Goal: Task Accomplishment & Management: Manage account settings

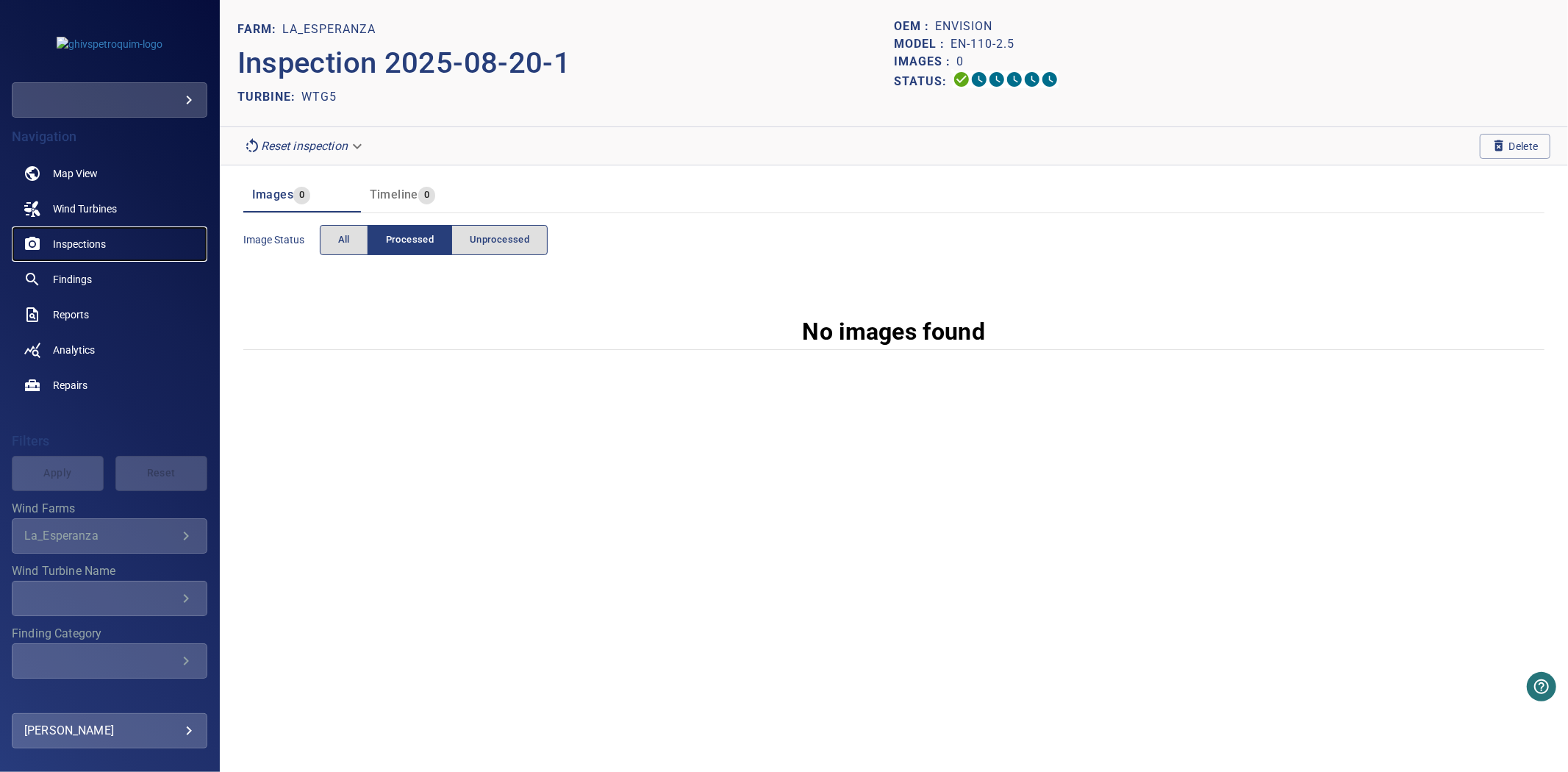
click at [70, 251] on link "Inspections" at bounding box center [109, 244] width 195 height 35
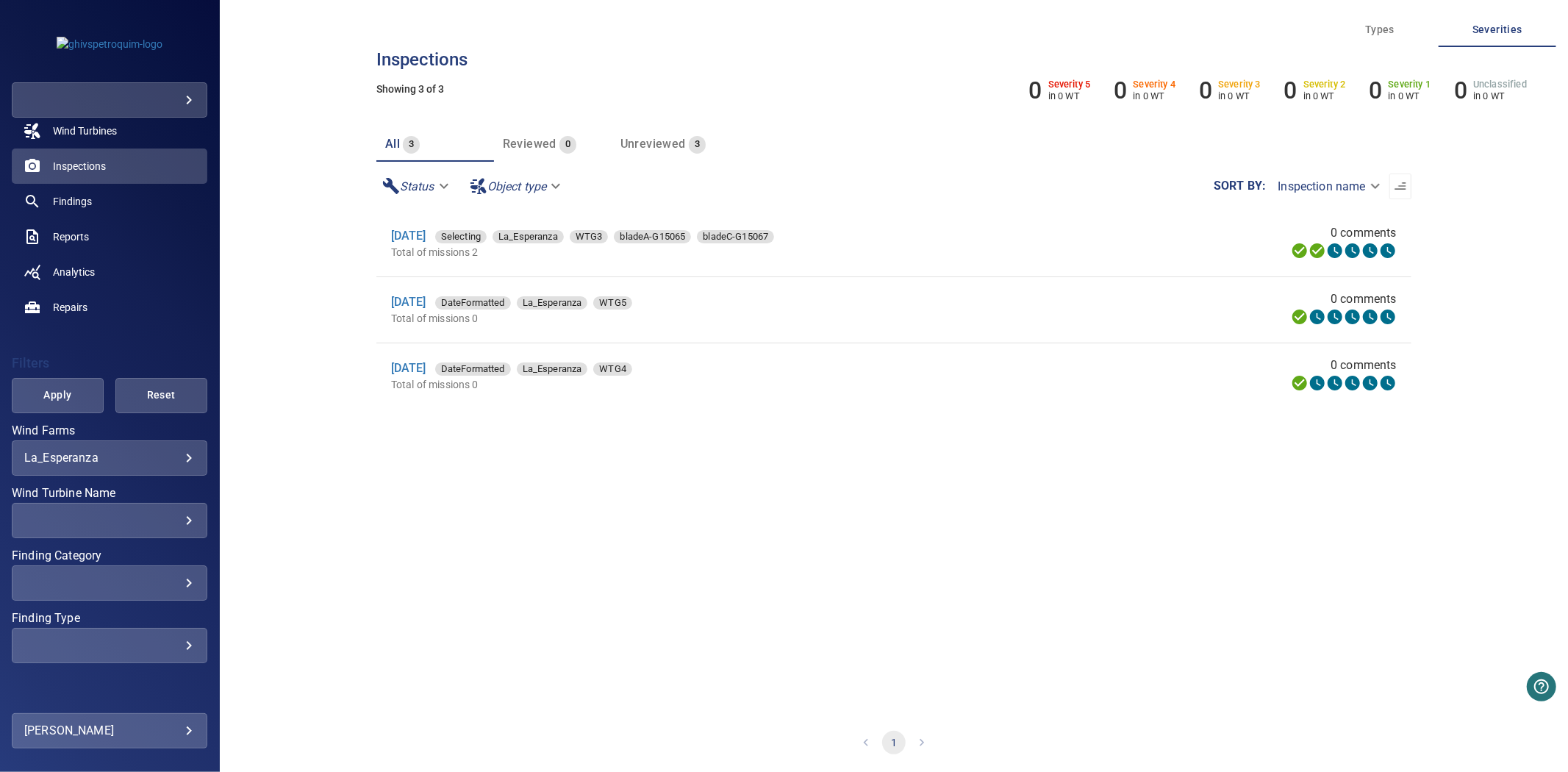
scroll to position [111, 0]
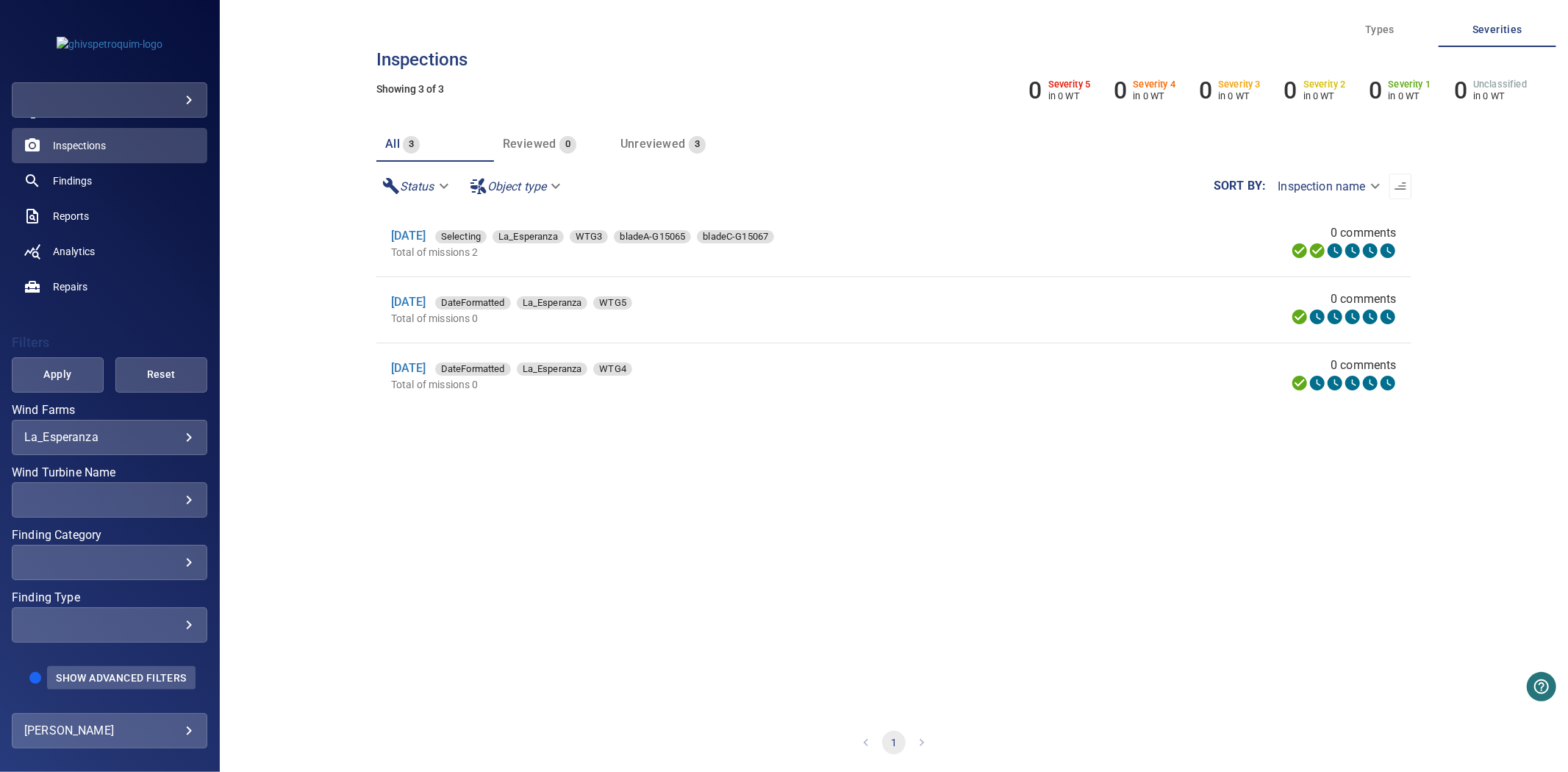
click at [107, 672] on span "Show Advanced Filters" at bounding box center [121, 678] width 130 height 12
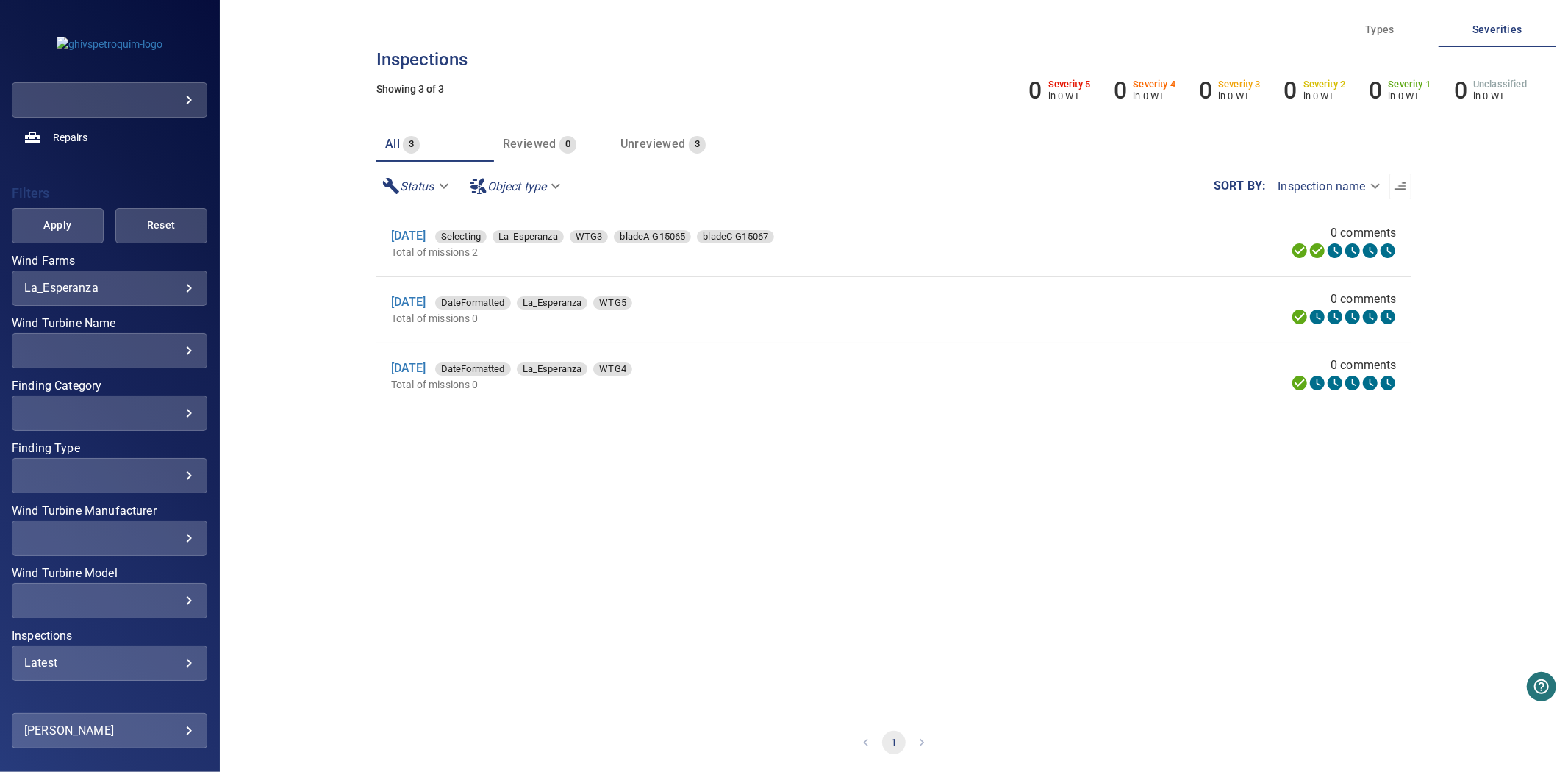
scroll to position [310, 0]
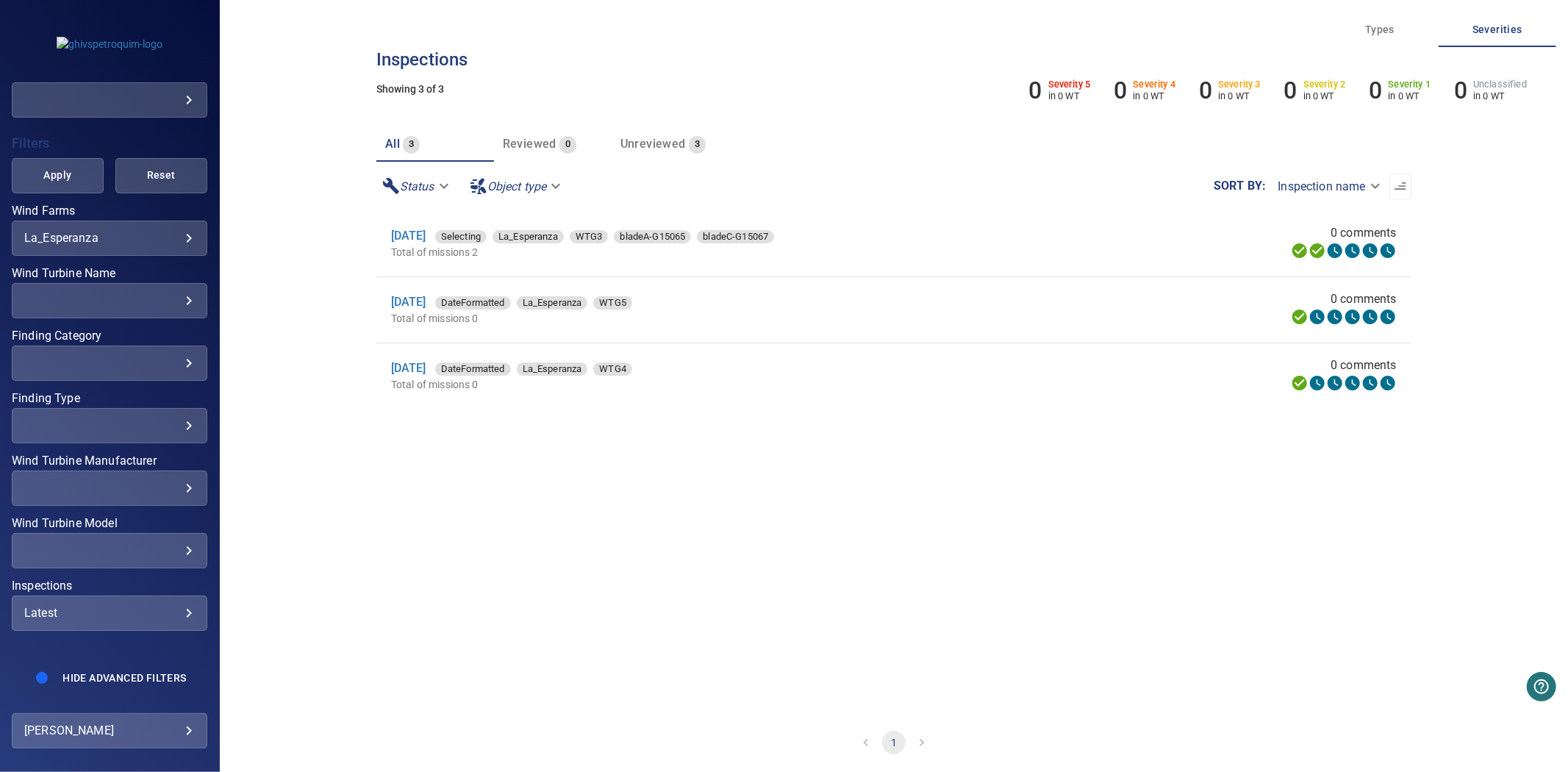
click at [112, 596] on div "Latest ****** ​" at bounding box center [109, 613] width 195 height 35
click at [115, 591] on div "Inspections" at bounding box center [784, 386] width 1568 height 772
click at [115, 596] on div "Latest ****** ​" at bounding box center [109, 613] width 195 height 35
type input "****"
click at [61, 186] on div "Inspections" at bounding box center [784, 386] width 1568 height 772
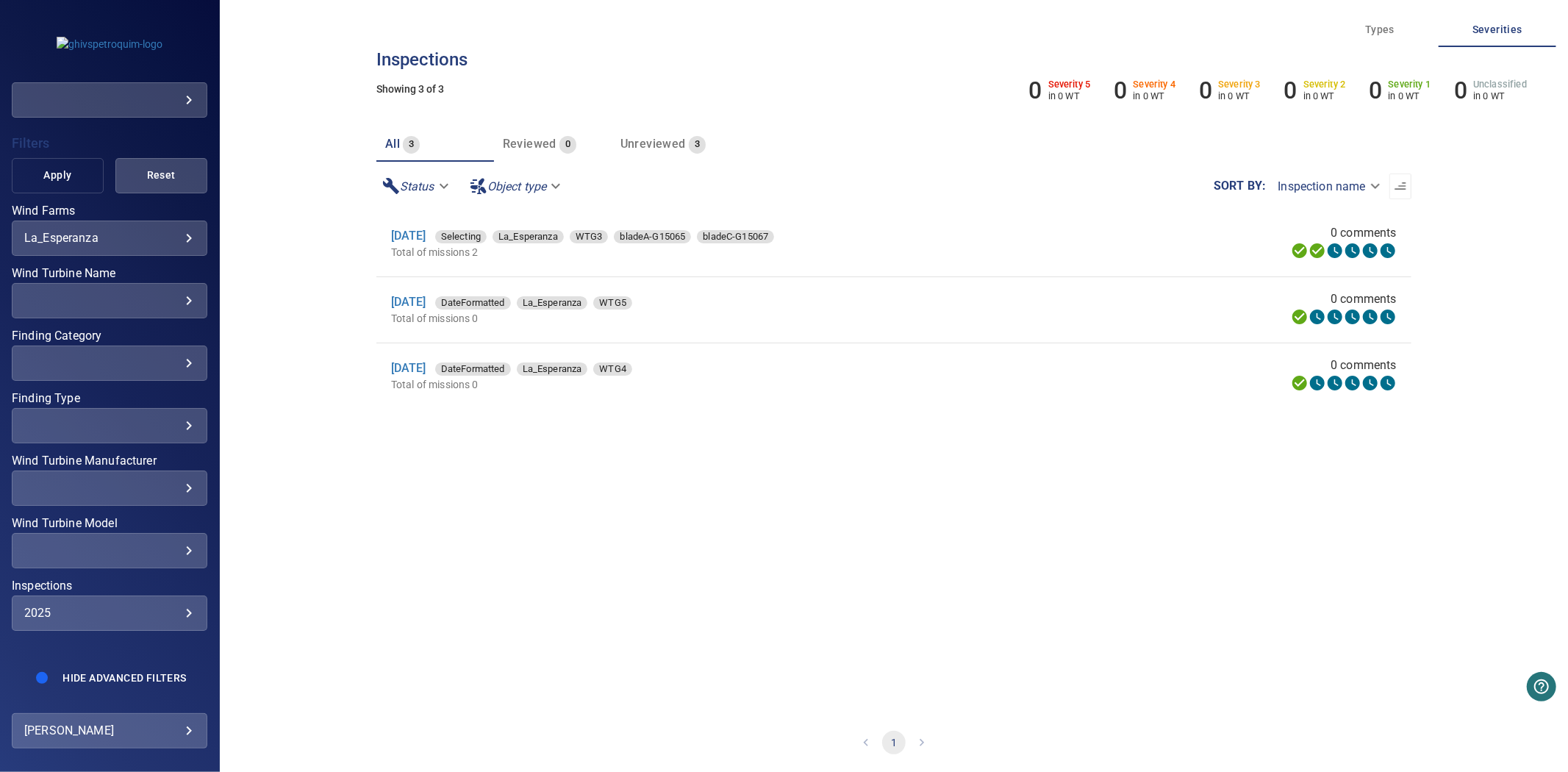
click at [56, 175] on button "Apply" at bounding box center [57, 176] width 92 height 35
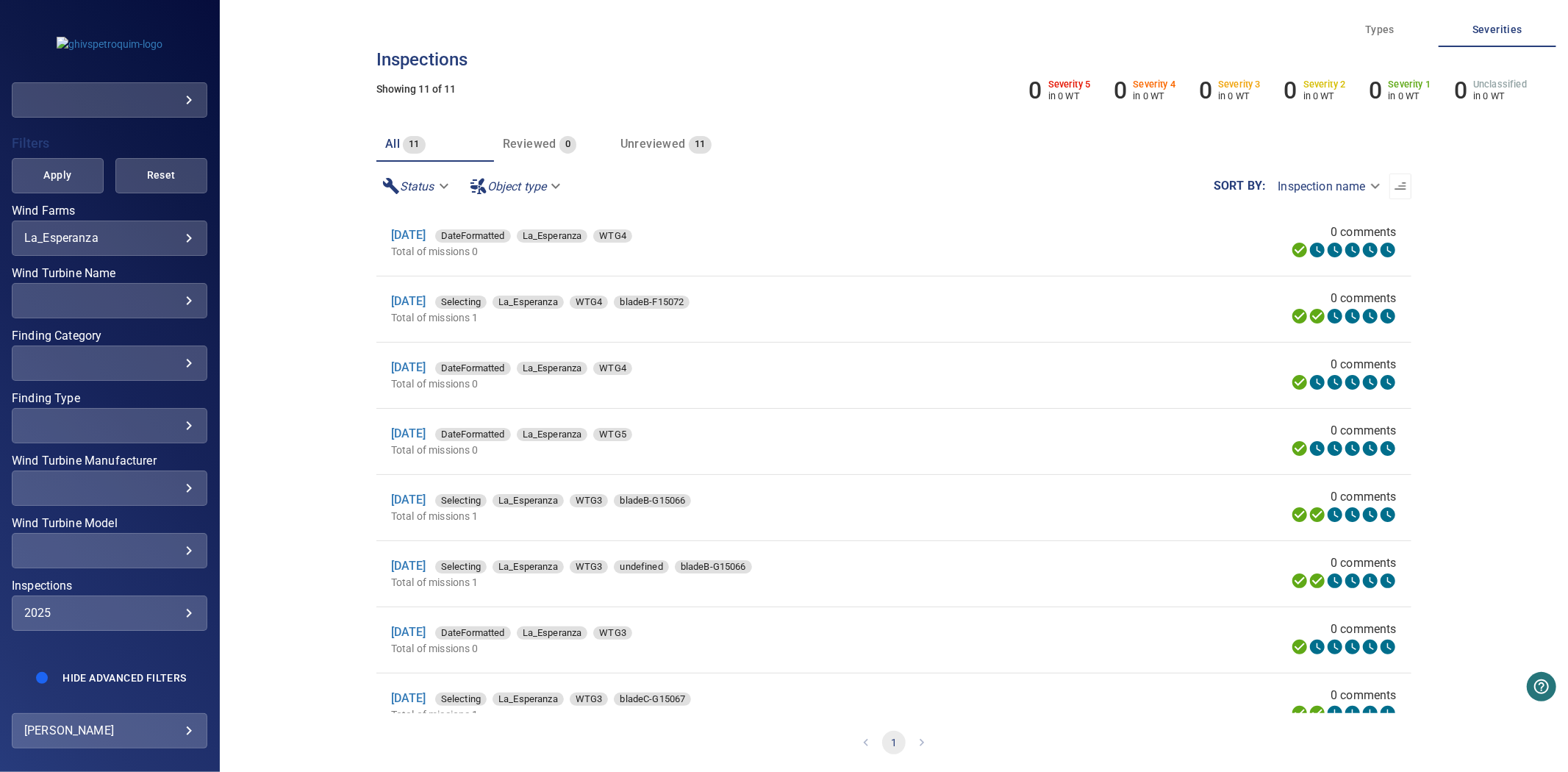
scroll to position [229, 0]
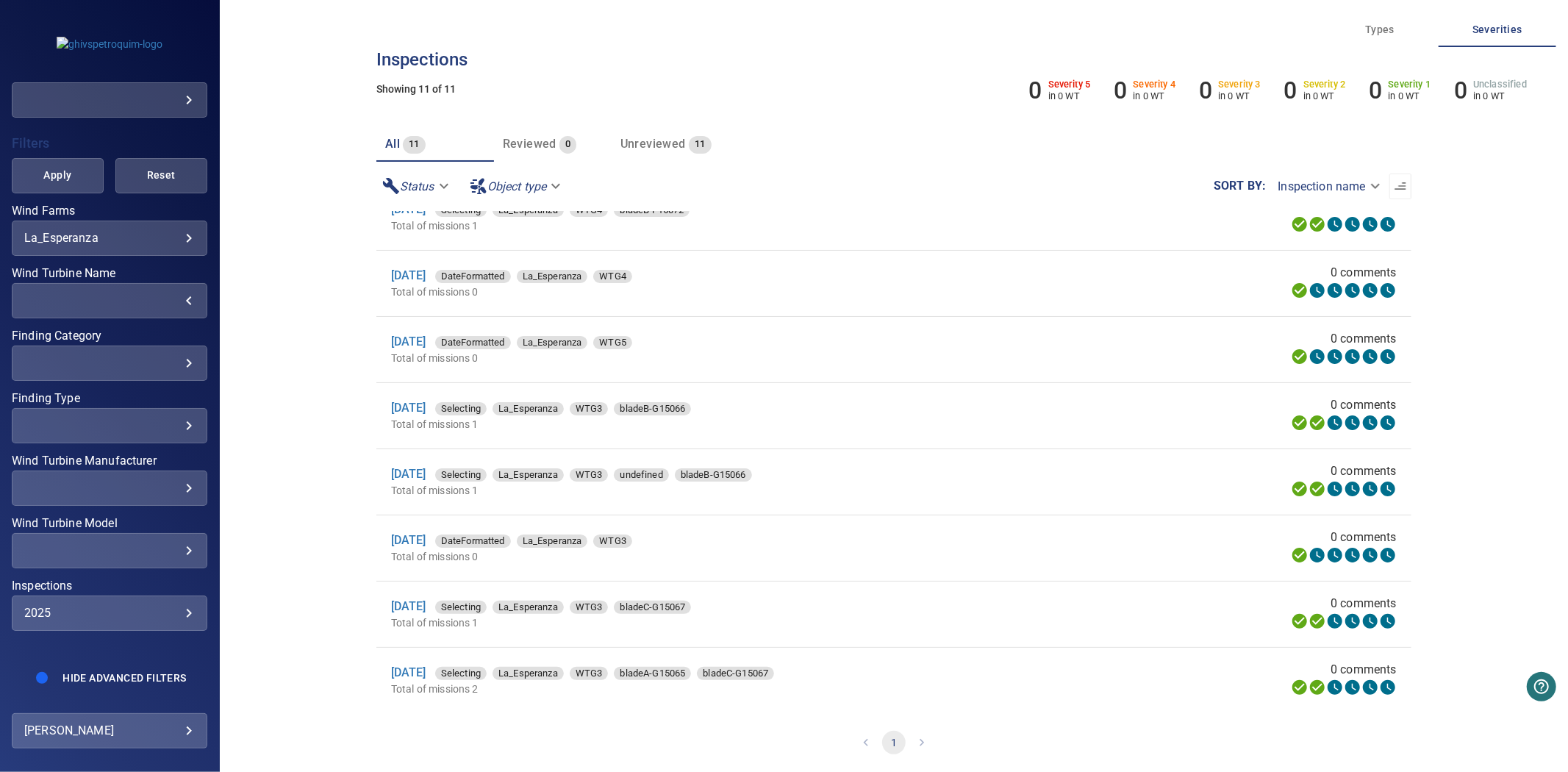
click at [141, 294] on div "​" at bounding box center [109, 300] width 171 height 14
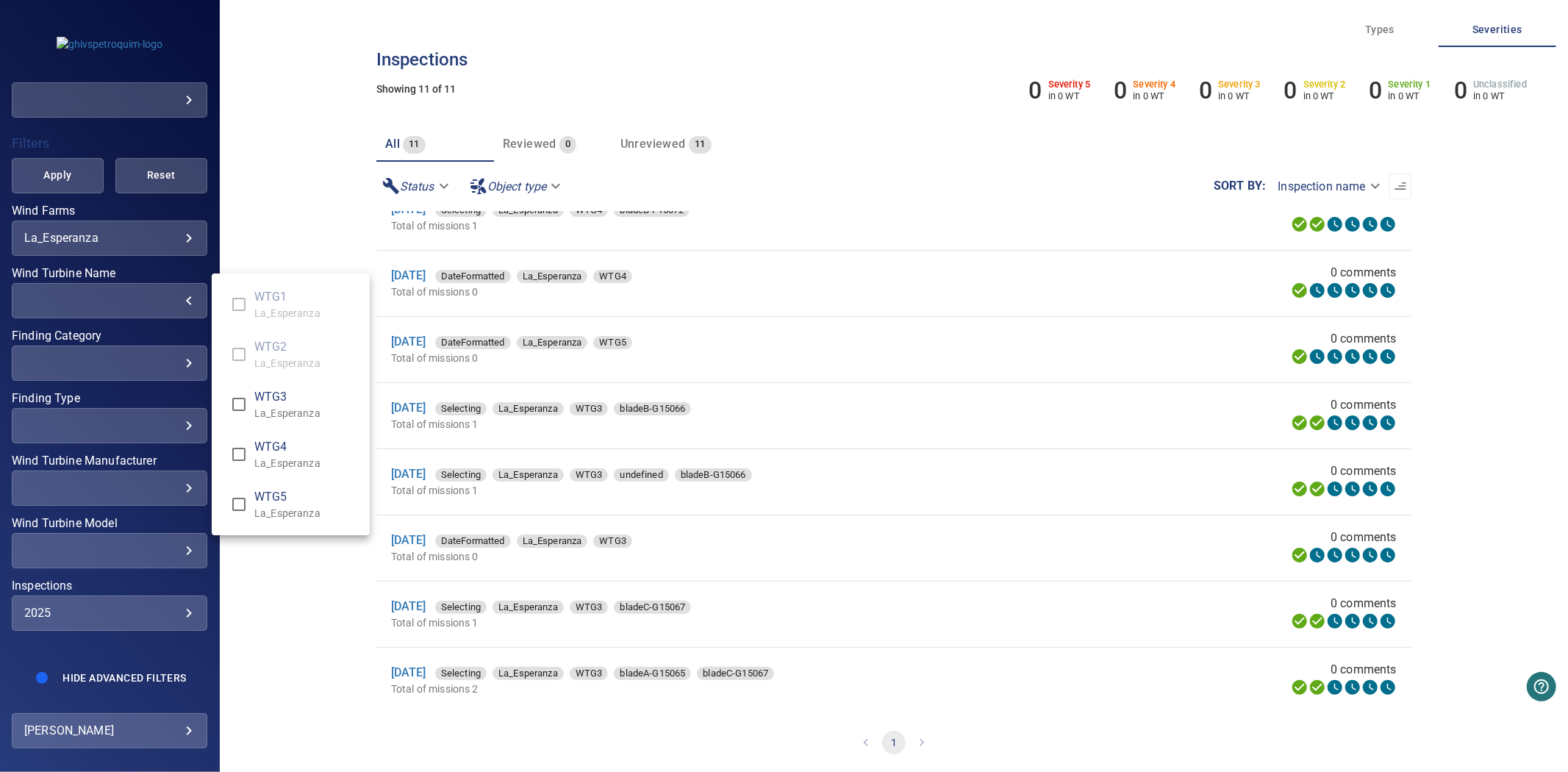
type input "**********"
click at [79, 158] on div "Wind Turbine Name" at bounding box center [784, 386] width 1568 height 772
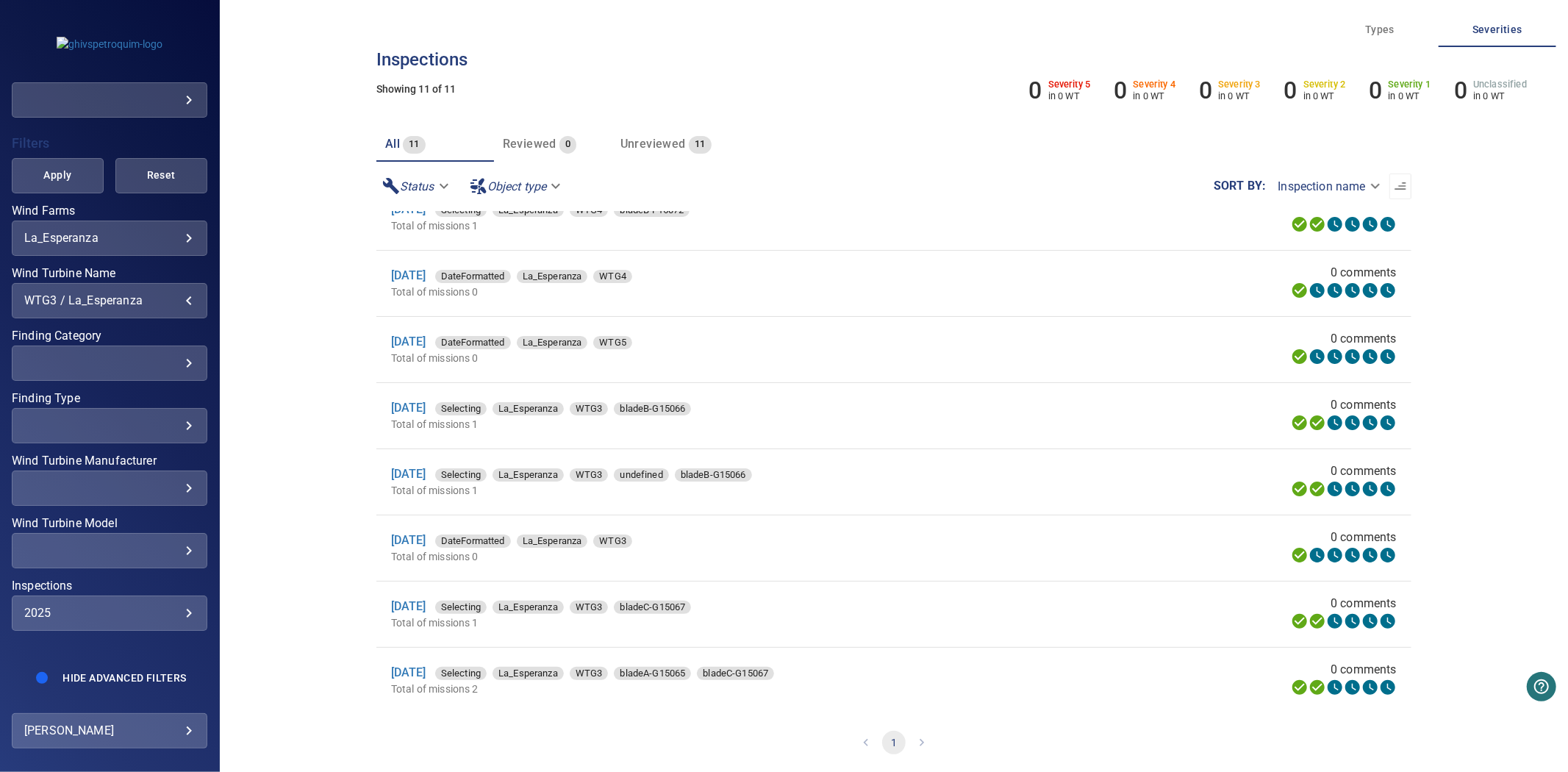
click at [57, 166] on span "Apply" at bounding box center [57, 176] width 55 height 18
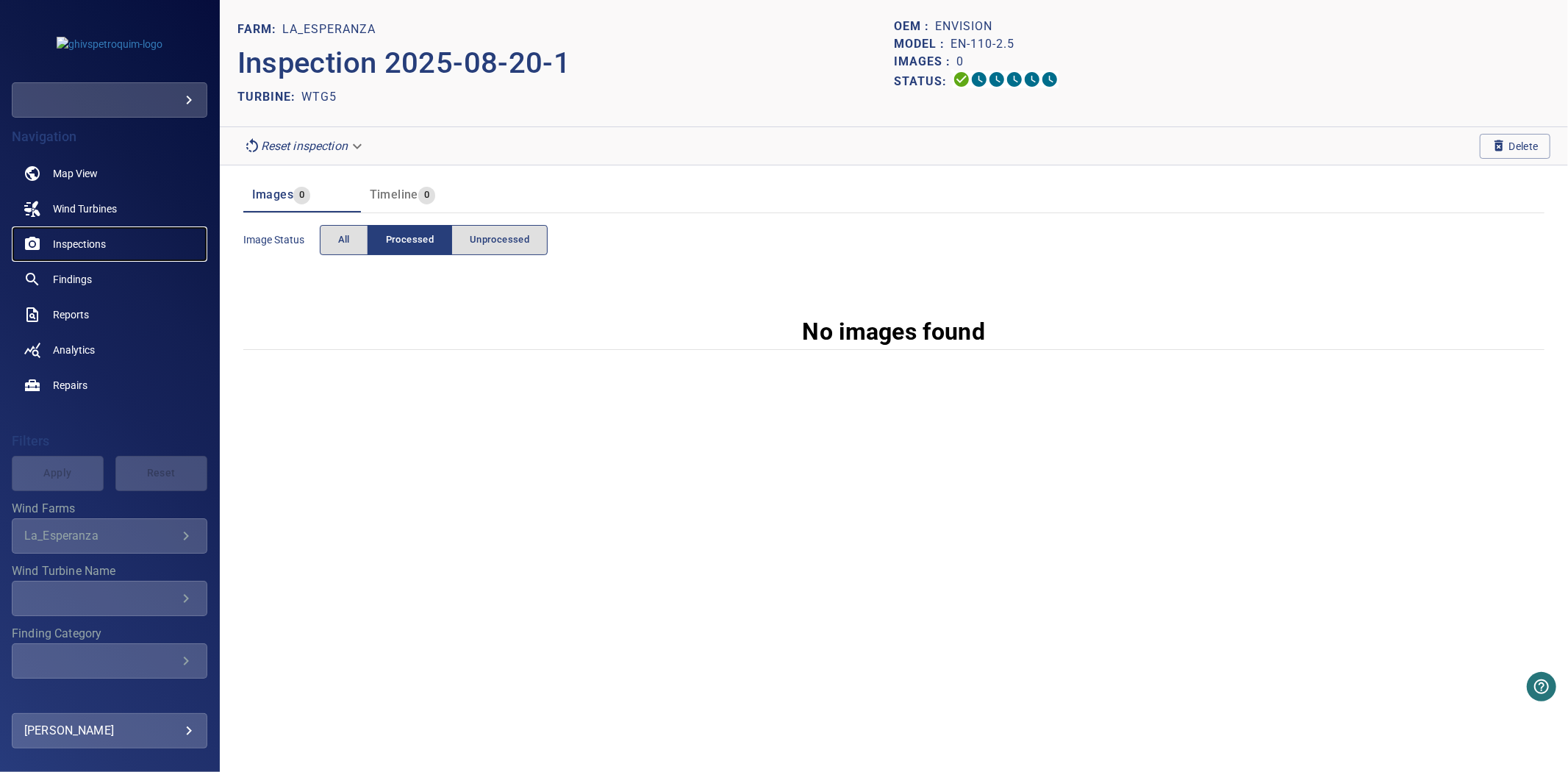
click at [92, 241] on span "Inspections" at bounding box center [80, 245] width 53 height 15
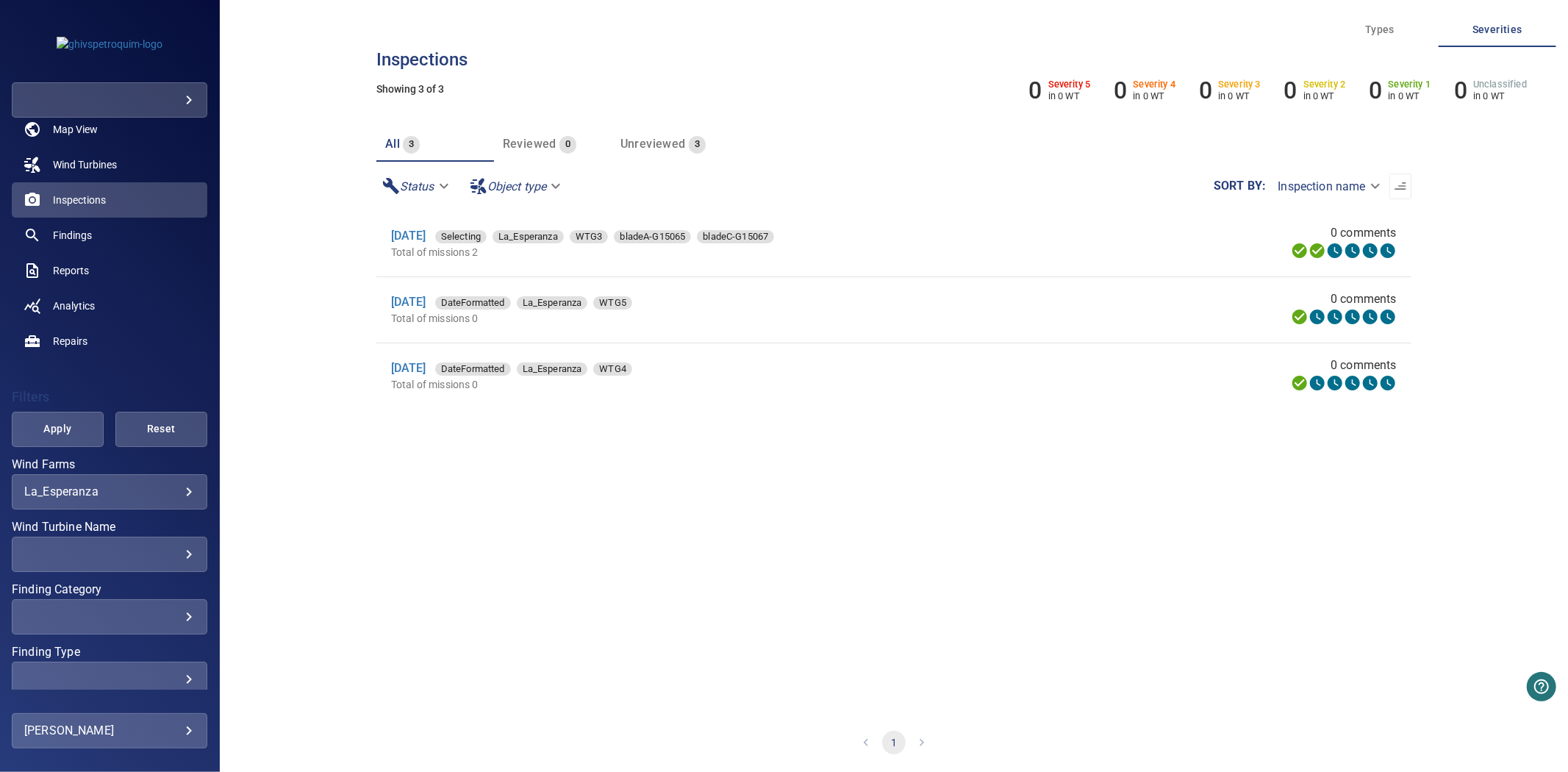
scroll to position [111, 0]
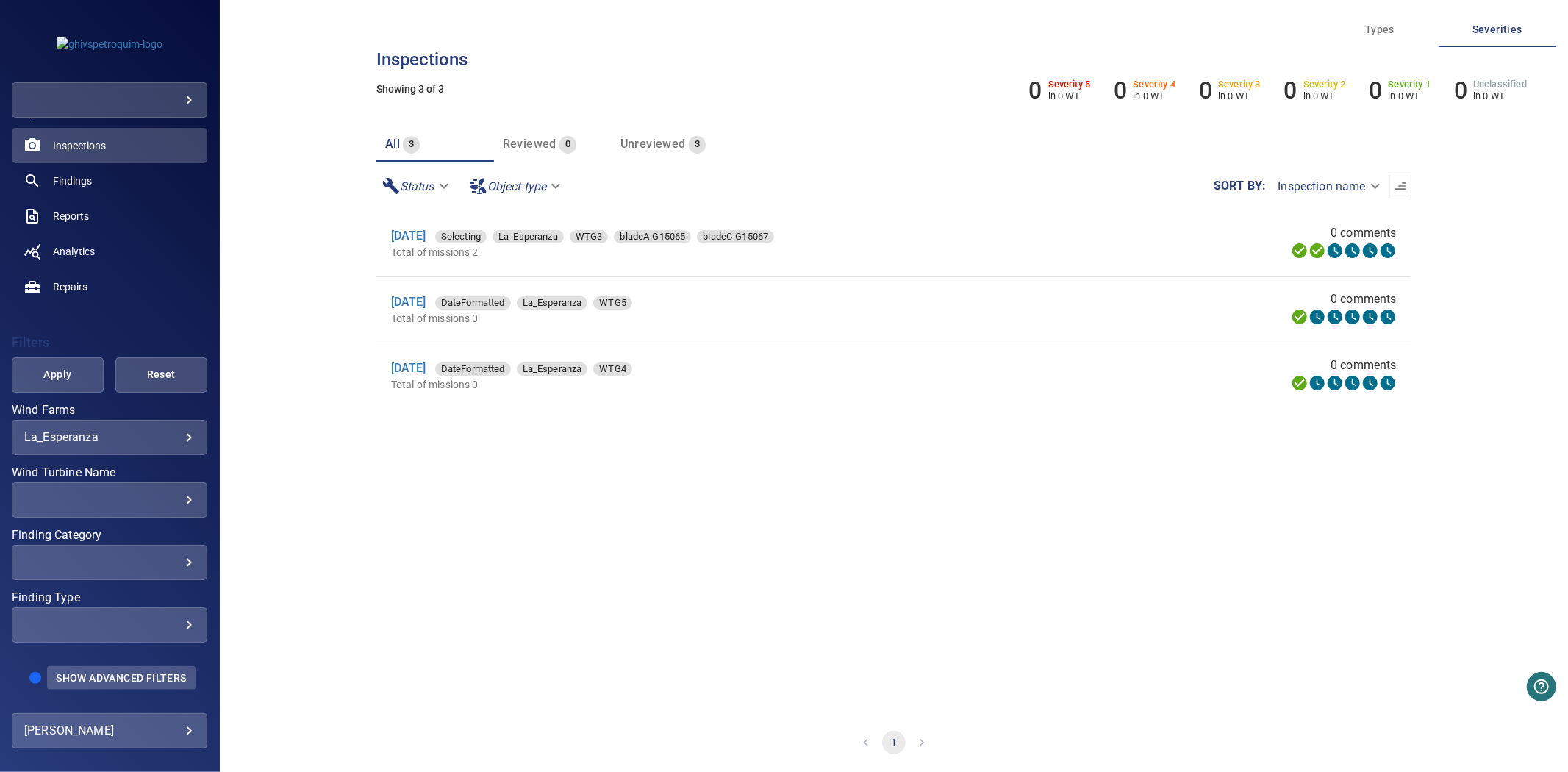
click at [137, 672] on span "Show Advanced Filters" at bounding box center [121, 678] width 130 height 12
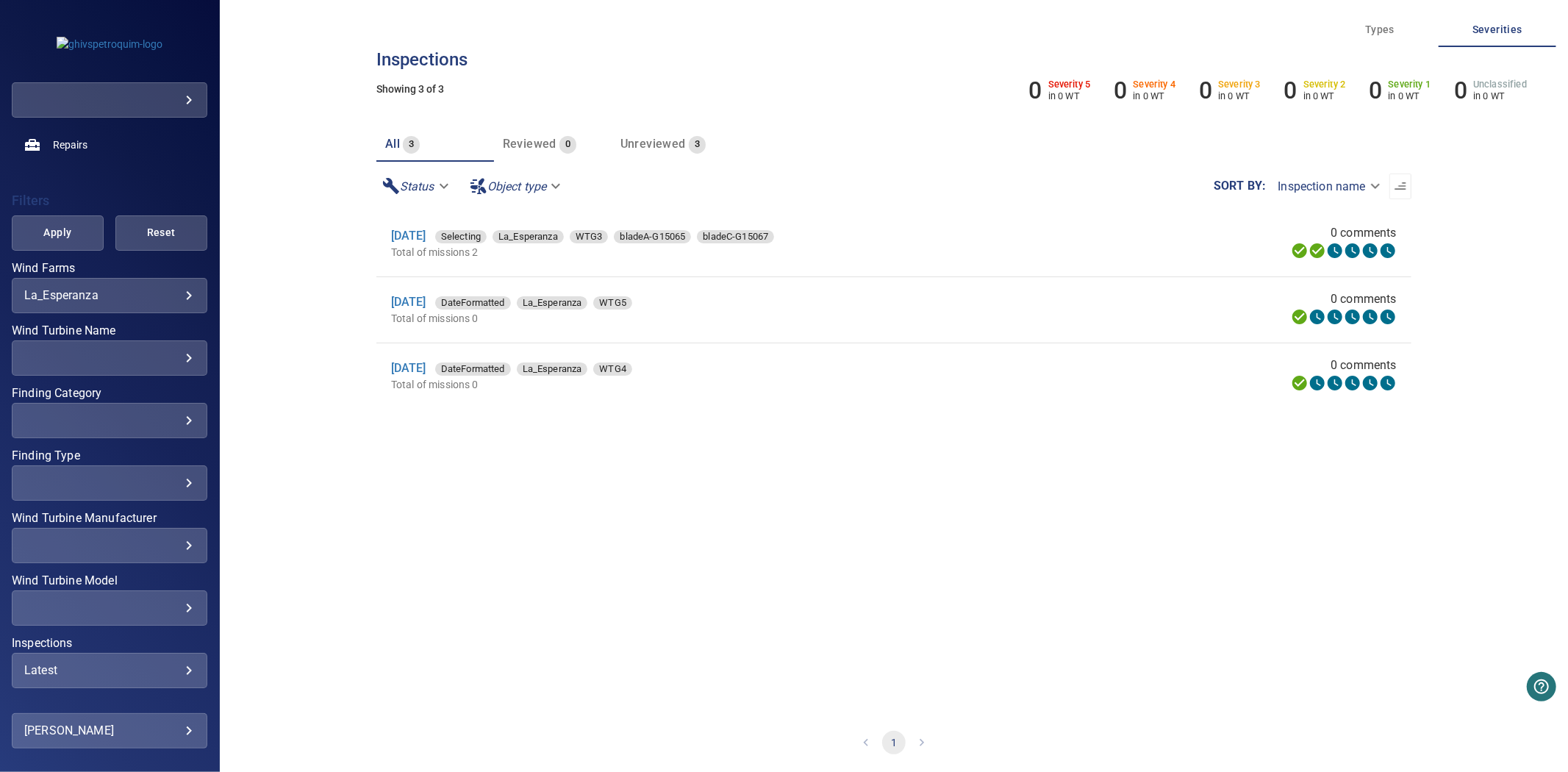
scroll to position [310, 0]
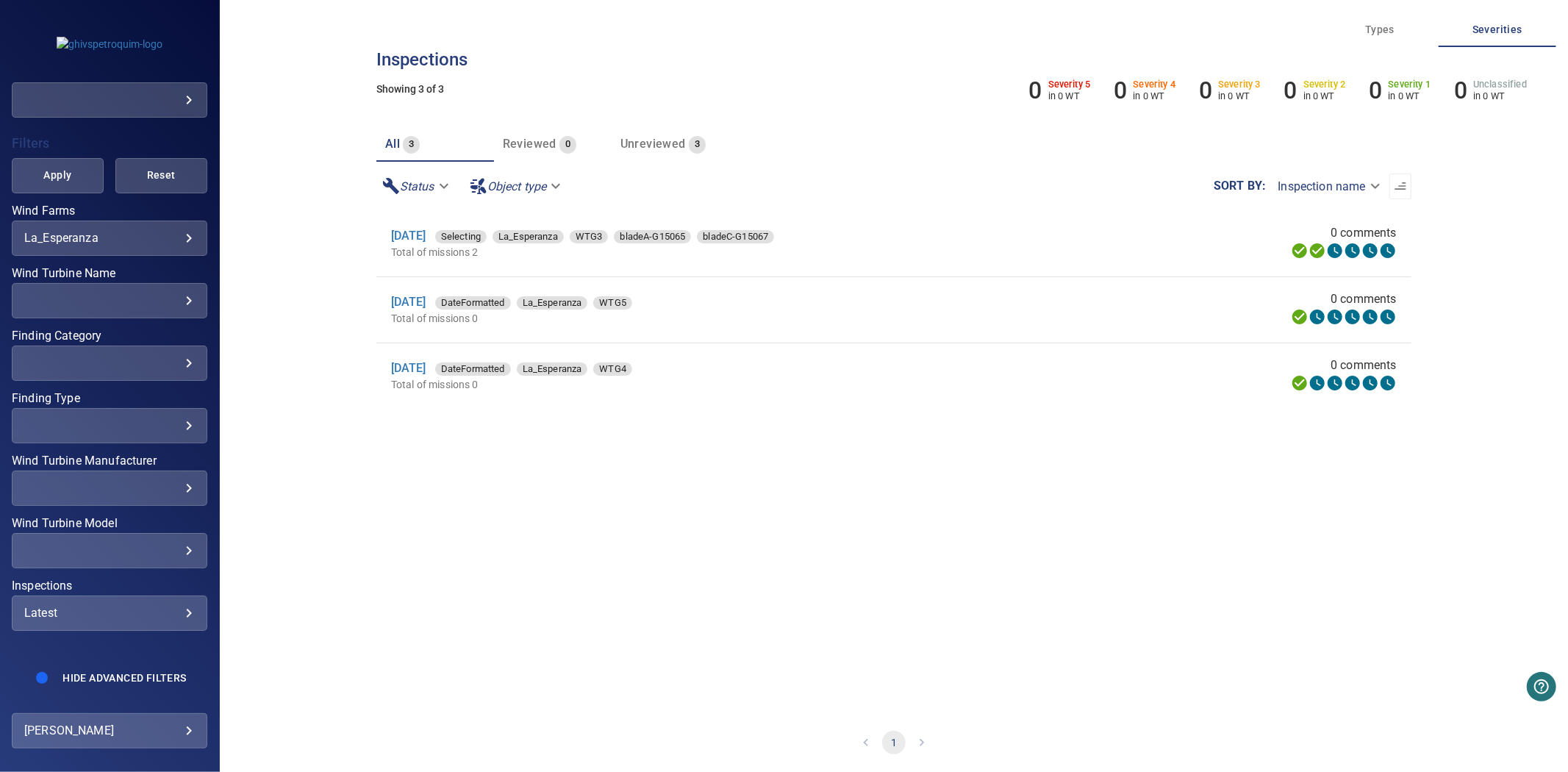
click at [107, 606] on div "Latest" at bounding box center [109, 612] width 171 height 14
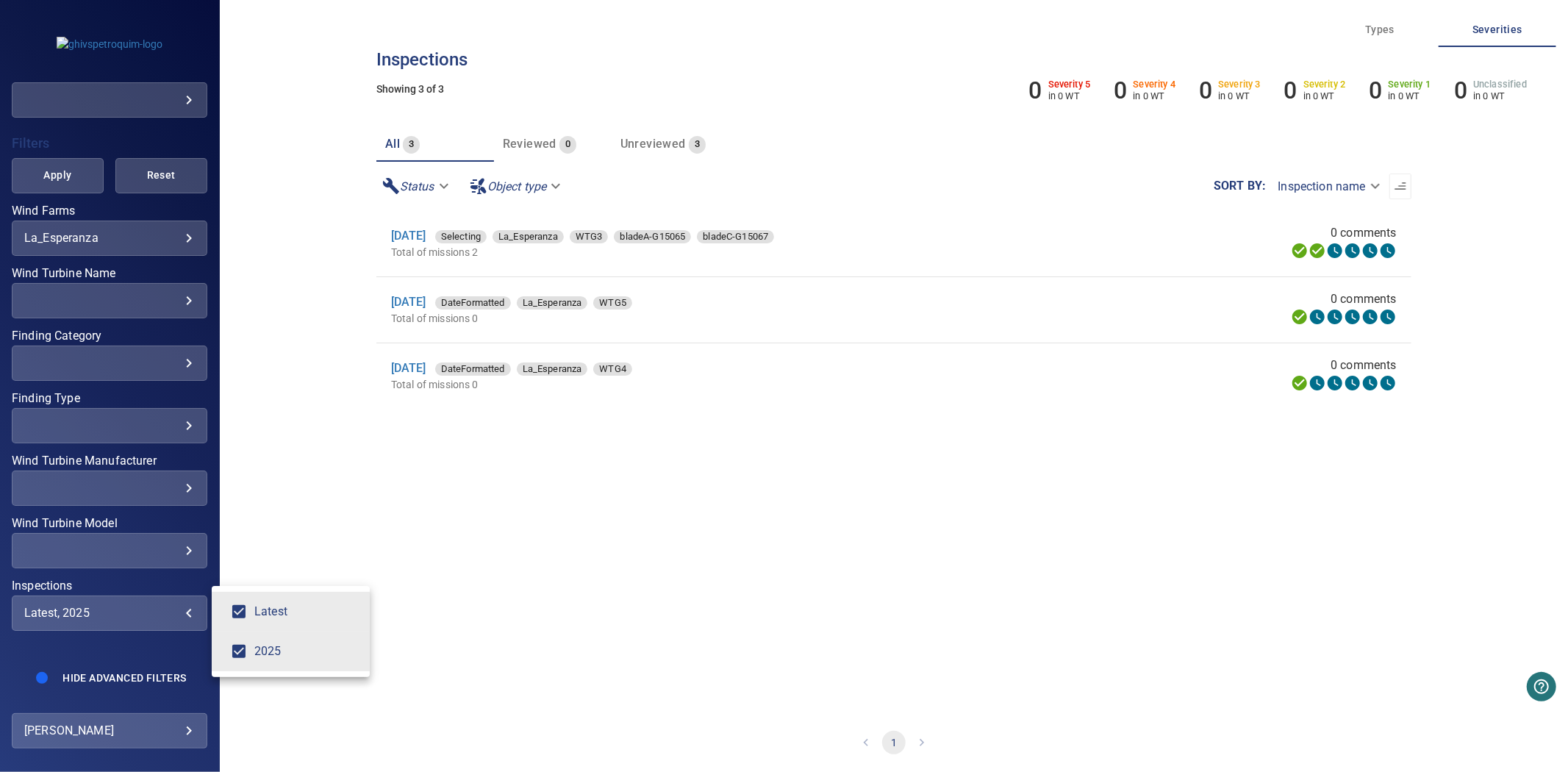
type input "****"
click at [56, 171] on div "Inspections" at bounding box center [784, 386] width 1568 height 772
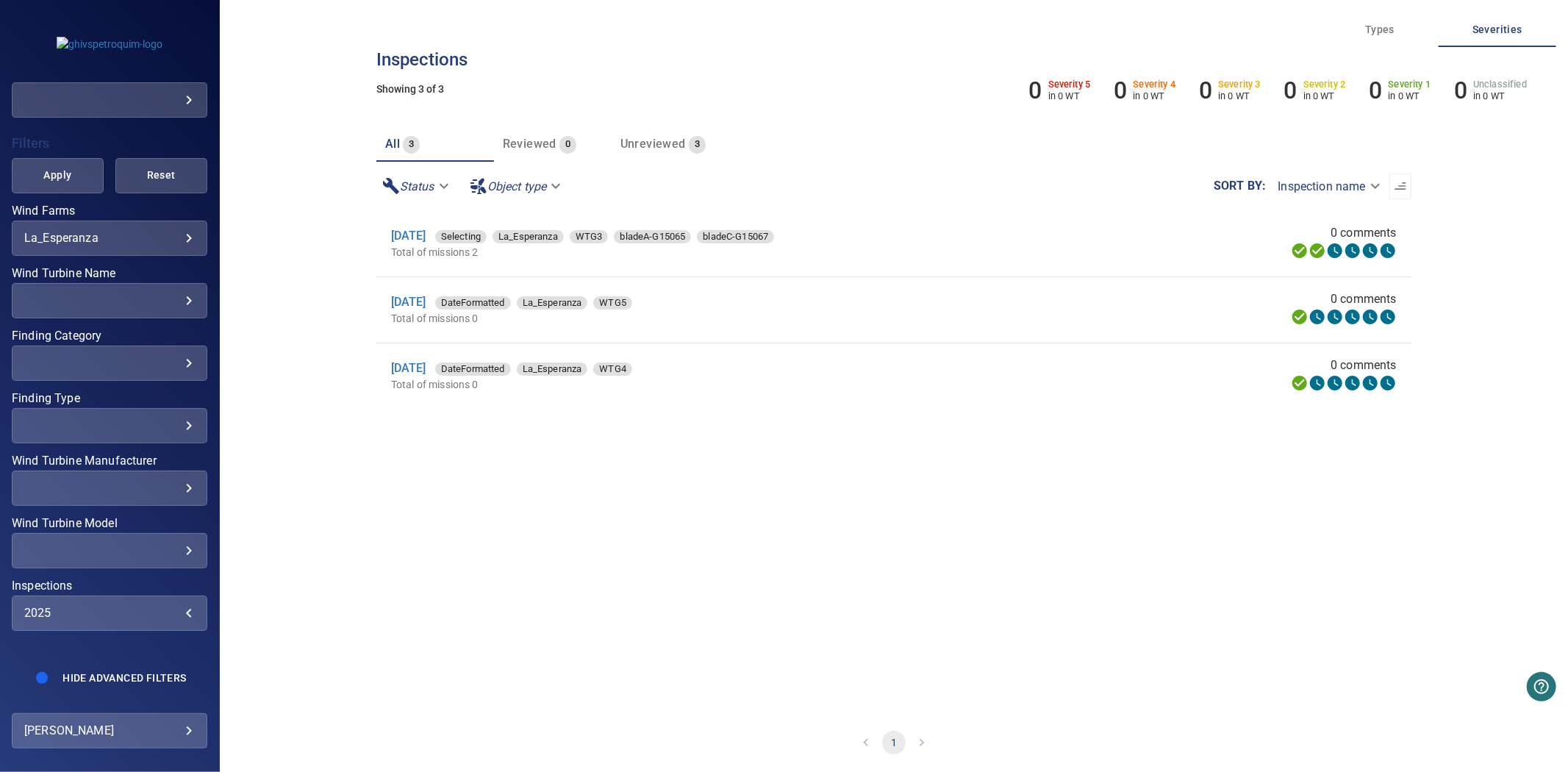
click at [55, 166] on span "Apply" at bounding box center [57, 176] width 55 height 18
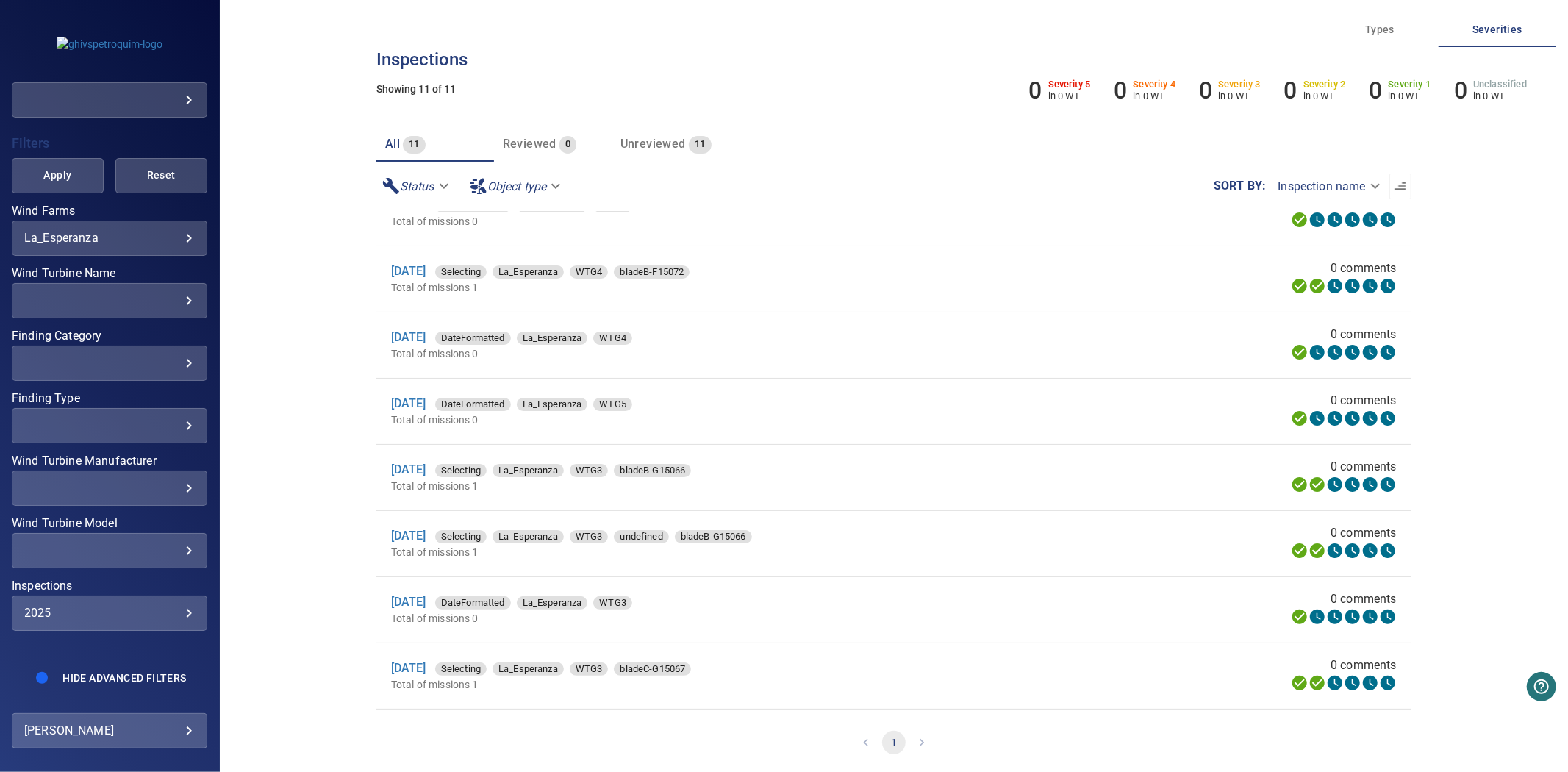
scroll to position [229, 0]
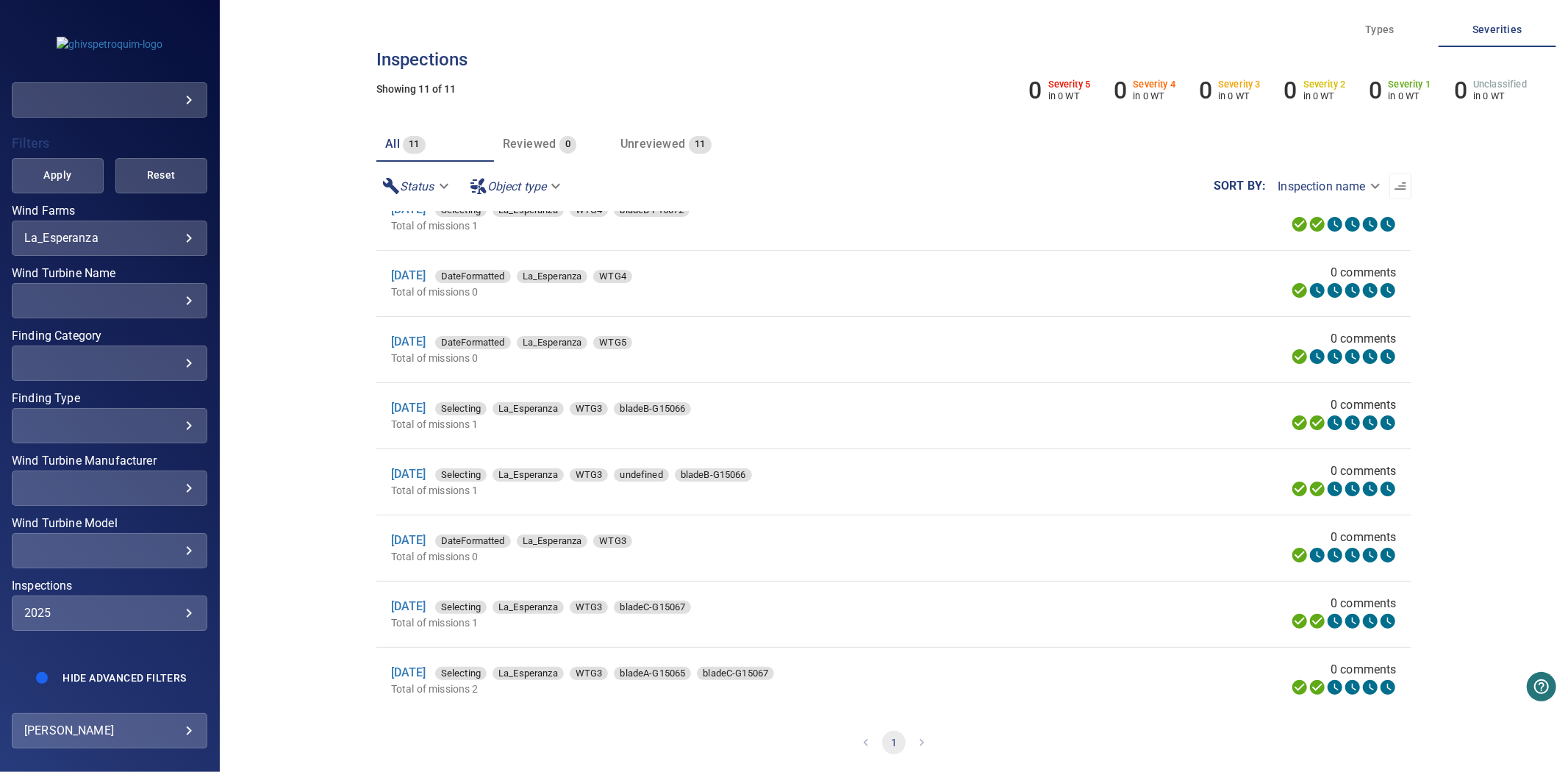
click at [145, 294] on div "​ ​" at bounding box center [109, 300] width 195 height 35
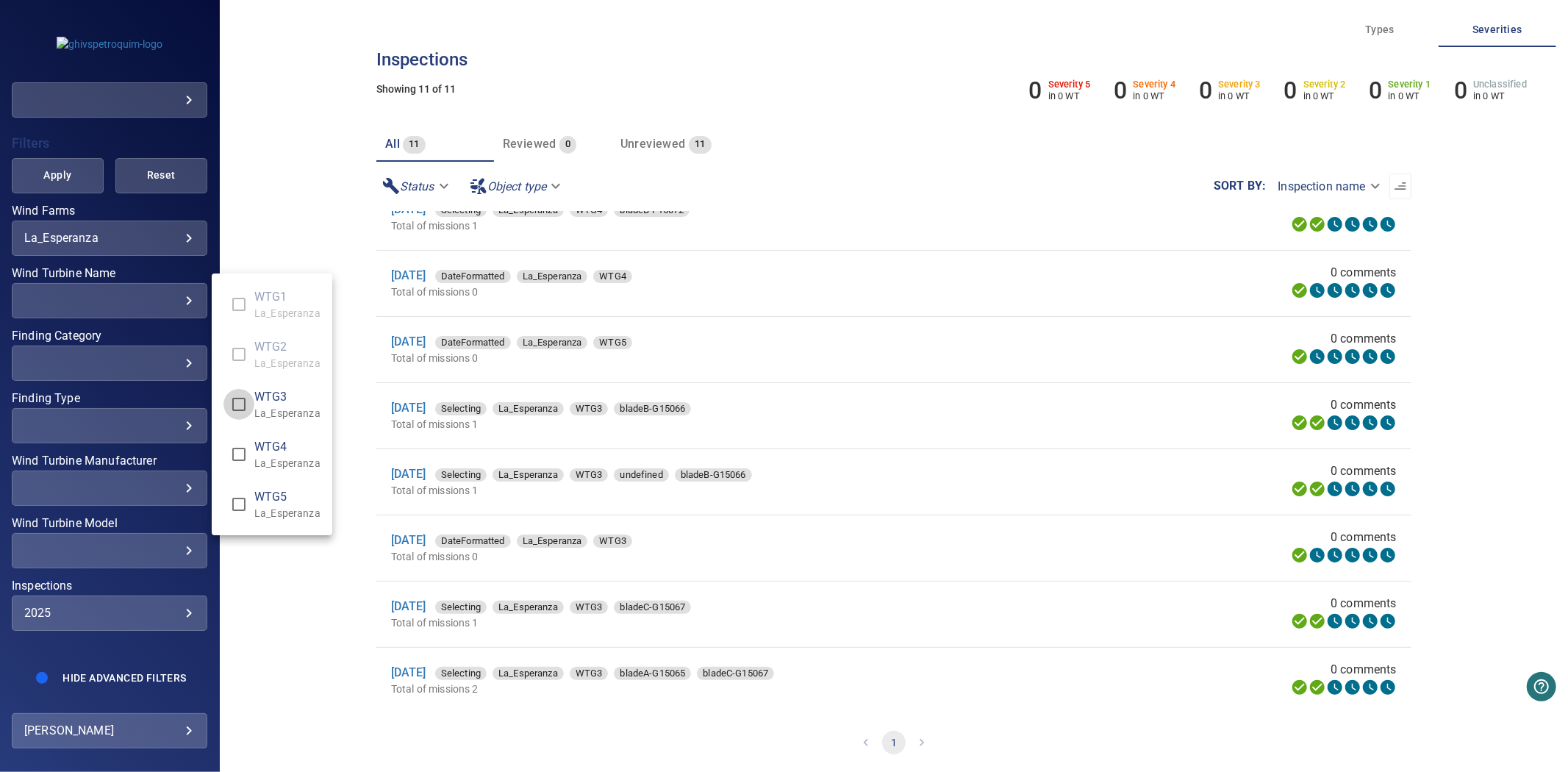
type input "**********"
click at [86, 146] on div "Wind Turbine Name" at bounding box center [784, 386] width 1568 height 772
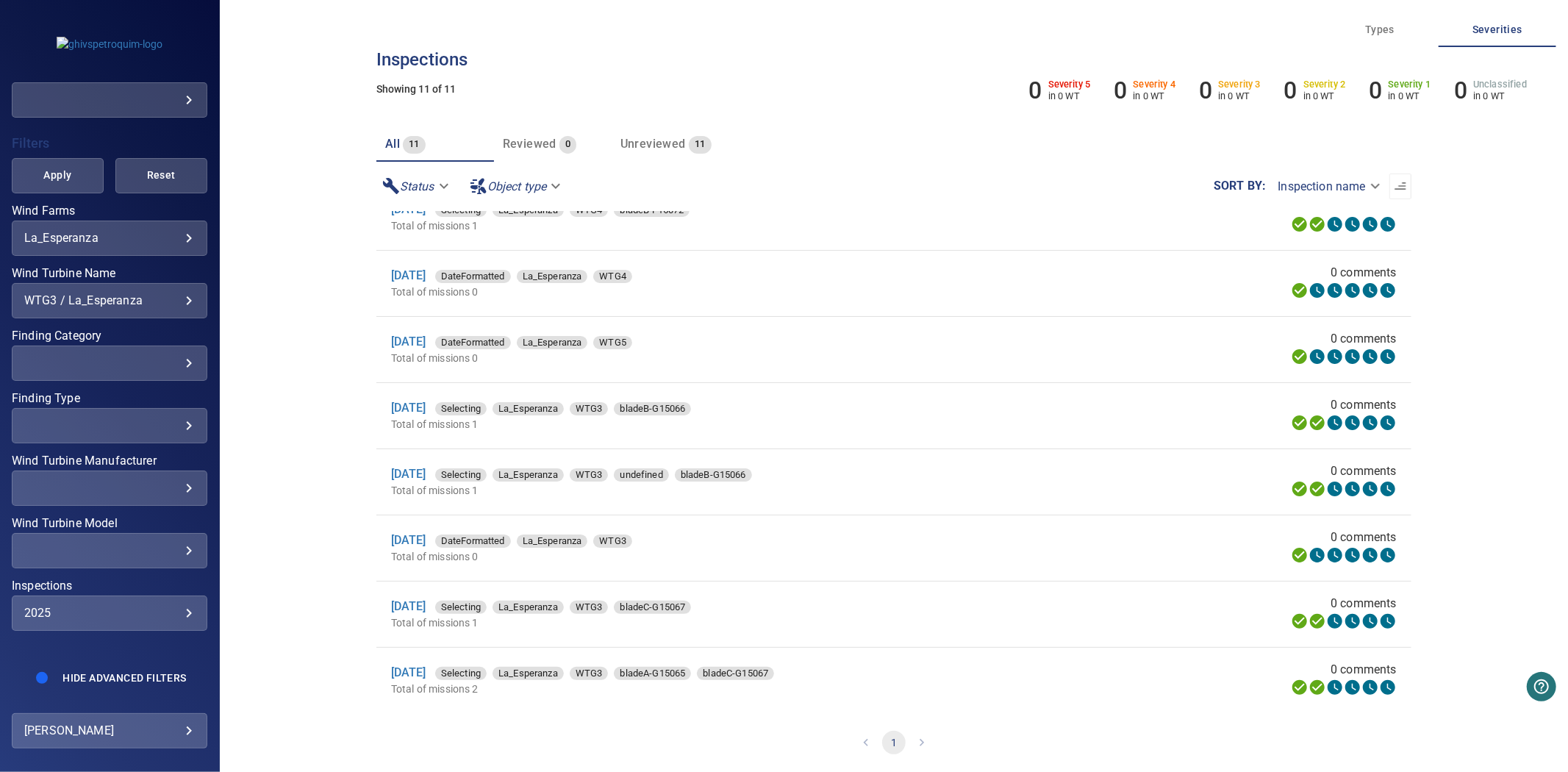
click at [65, 166] on span "Apply" at bounding box center [57, 176] width 55 height 18
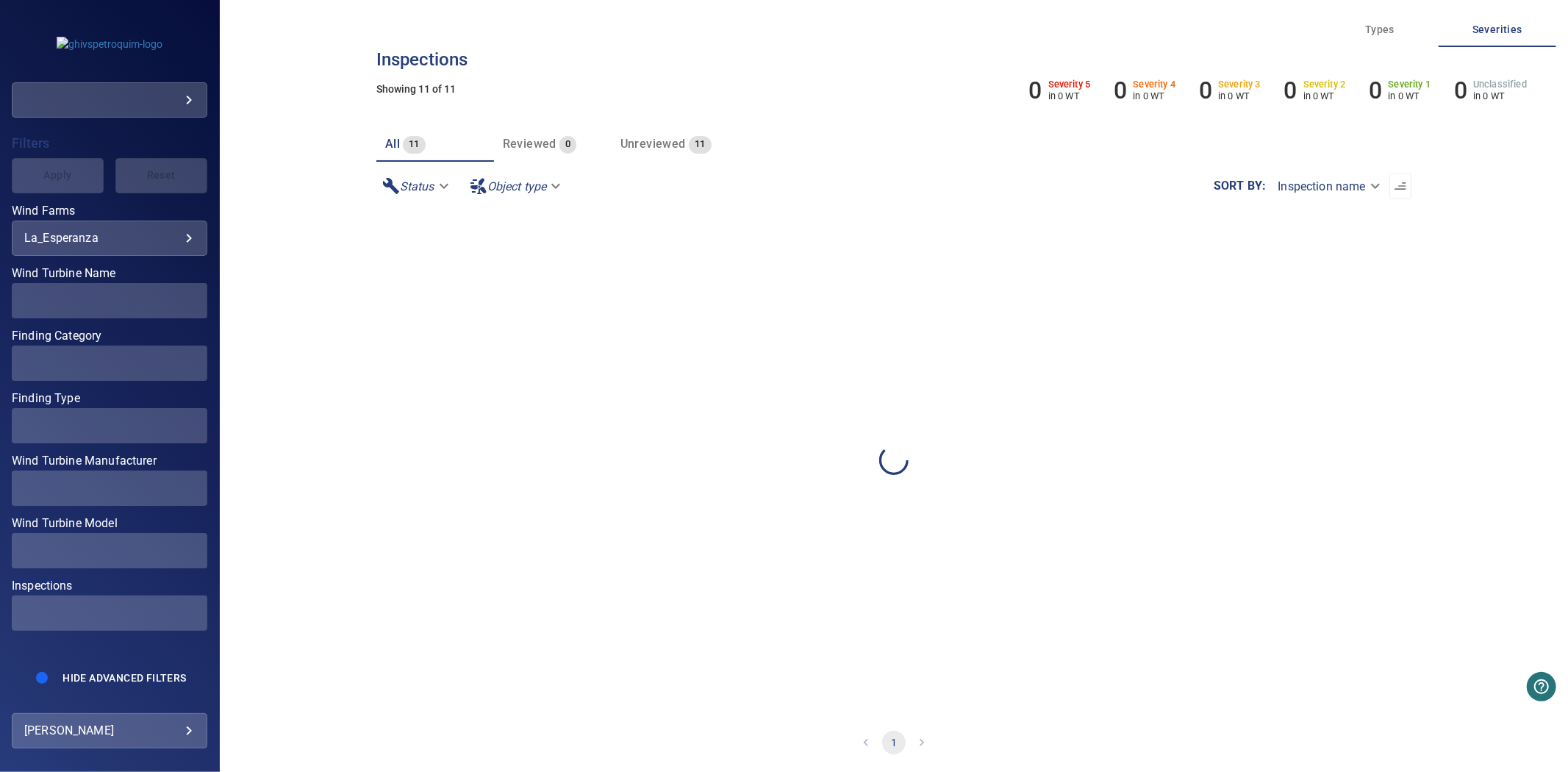
scroll to position [0, 0]
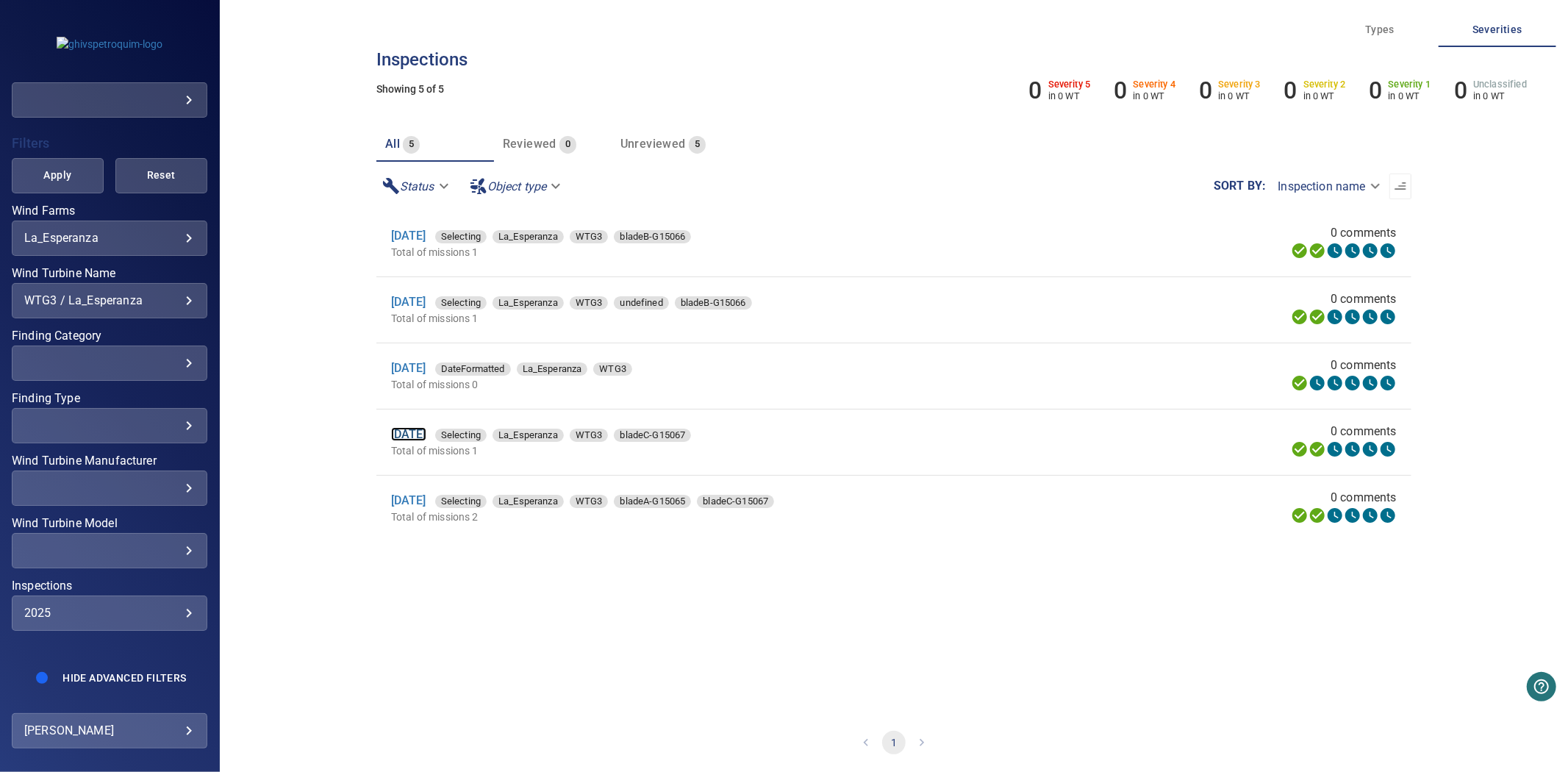
drag, startPoint x: 444, startPoint y: 443, endPoint x: 438, endPoint y: 436, distance: 9.2
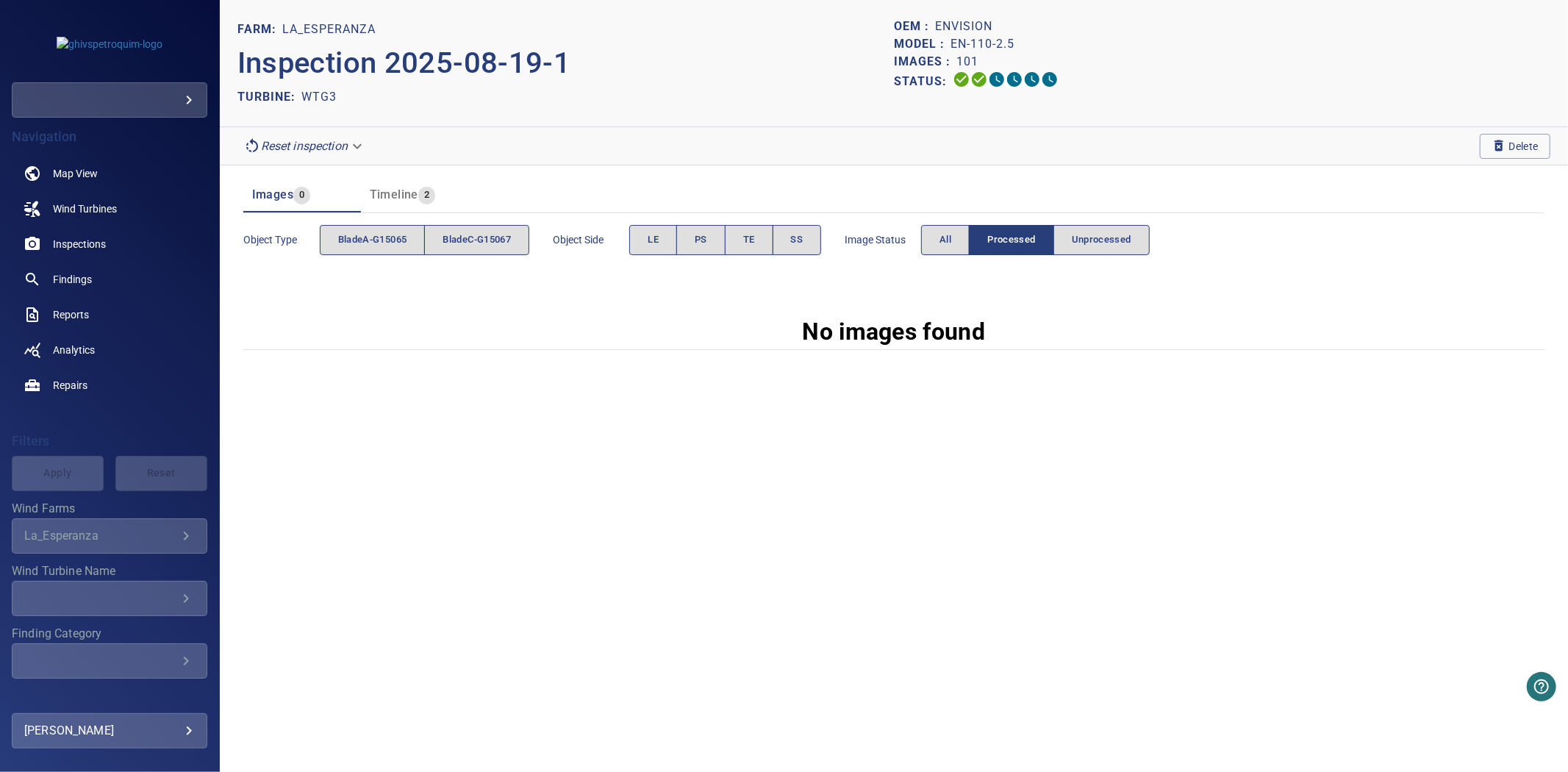
click at [927, 255] on div "Image Status All Processed Unprocessed" at bounding box center [997, 240] width 305 height 42
click at [940, 254] on button "All" at bounding box center [945, 240] width 48 height 30
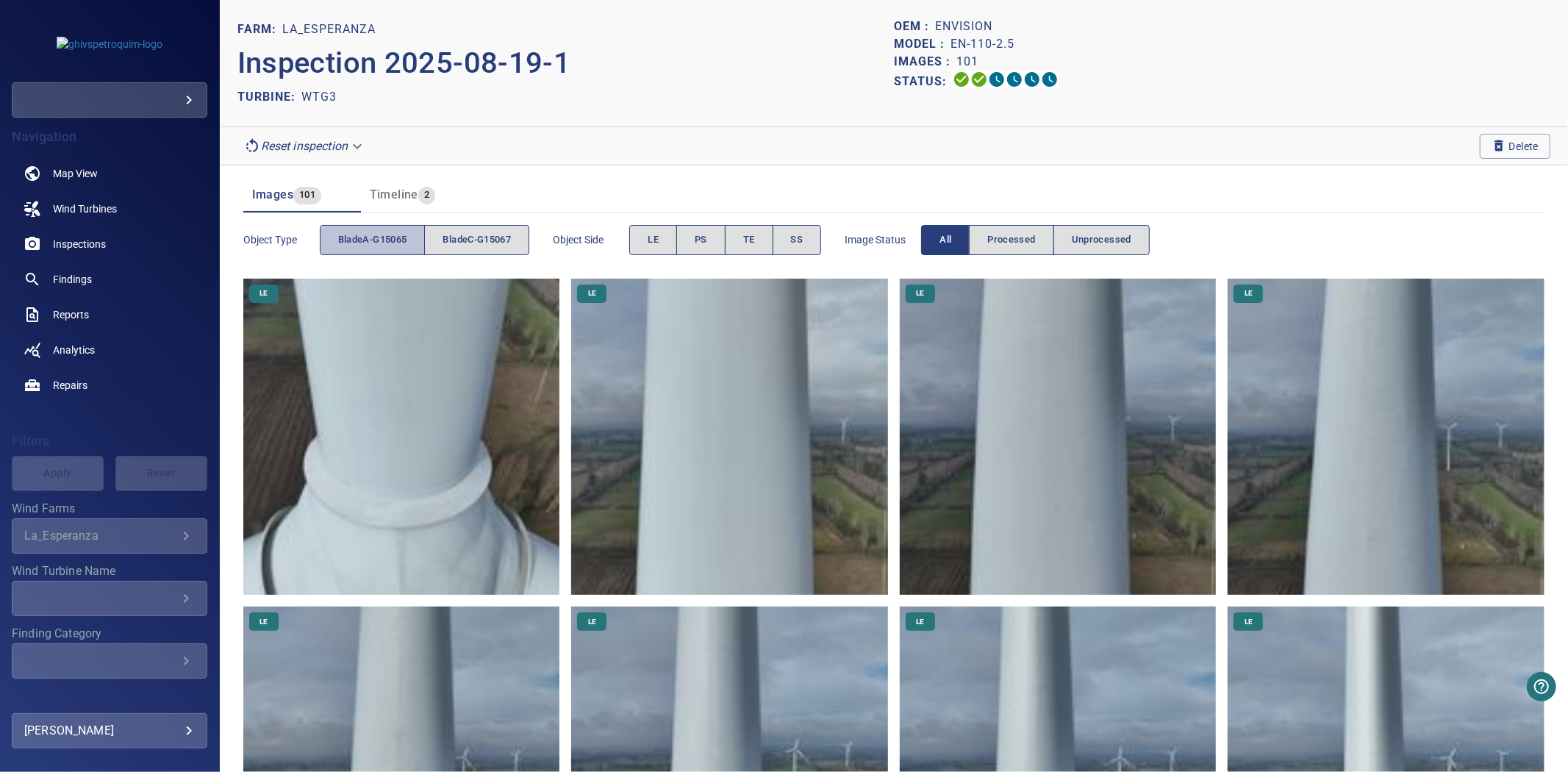
click at [385, 232] on span "bladeA-G15065" at bounding box center [373, 240] width 69 height 17
click at [475, 232] on span "bladeC-G15067" at bounding box center [477, 240] width 68 height 17
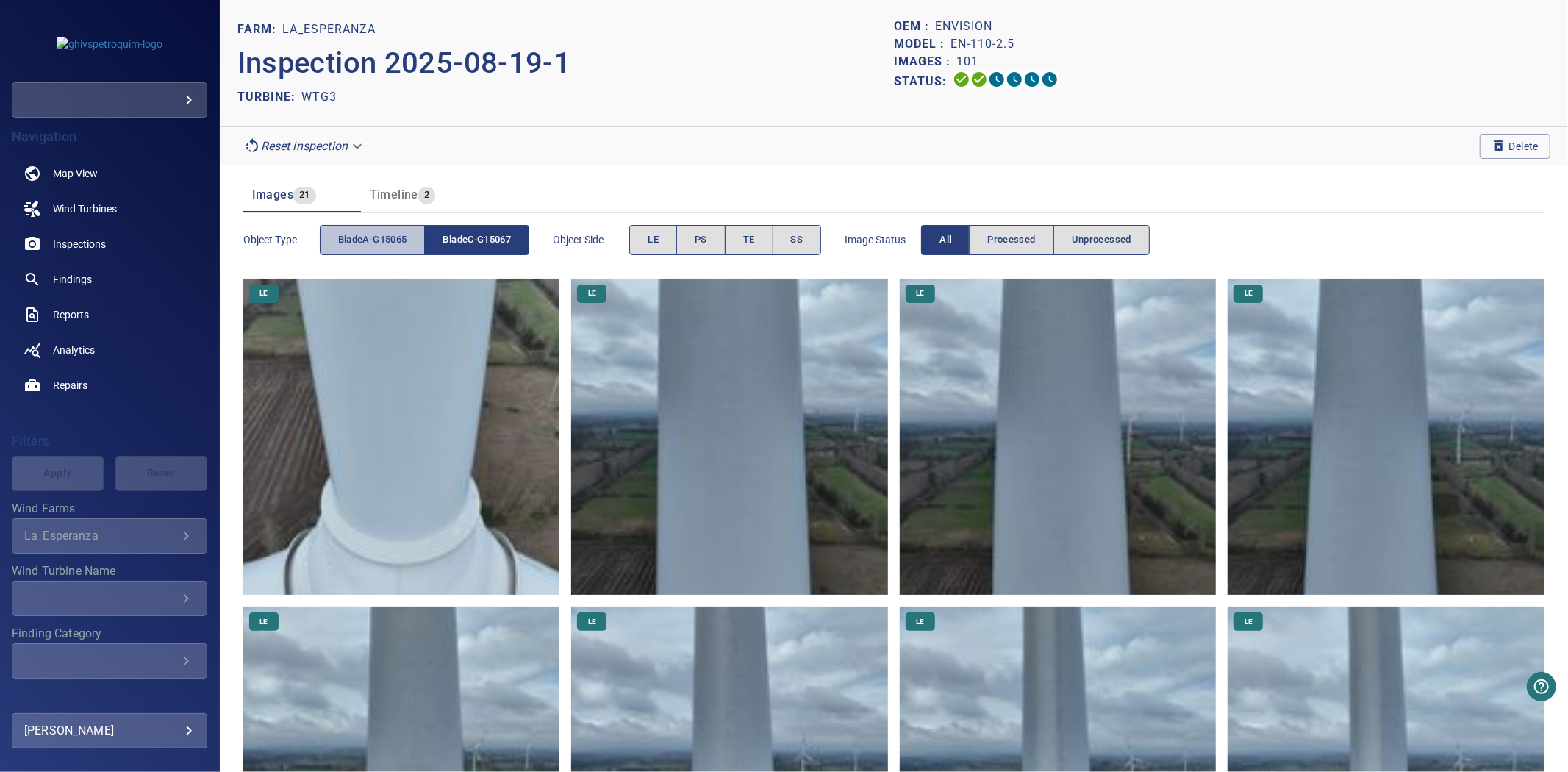
click at [394, 244] on span "bladeA-G15065" at bounding box center [373, 240] width 69 height 17
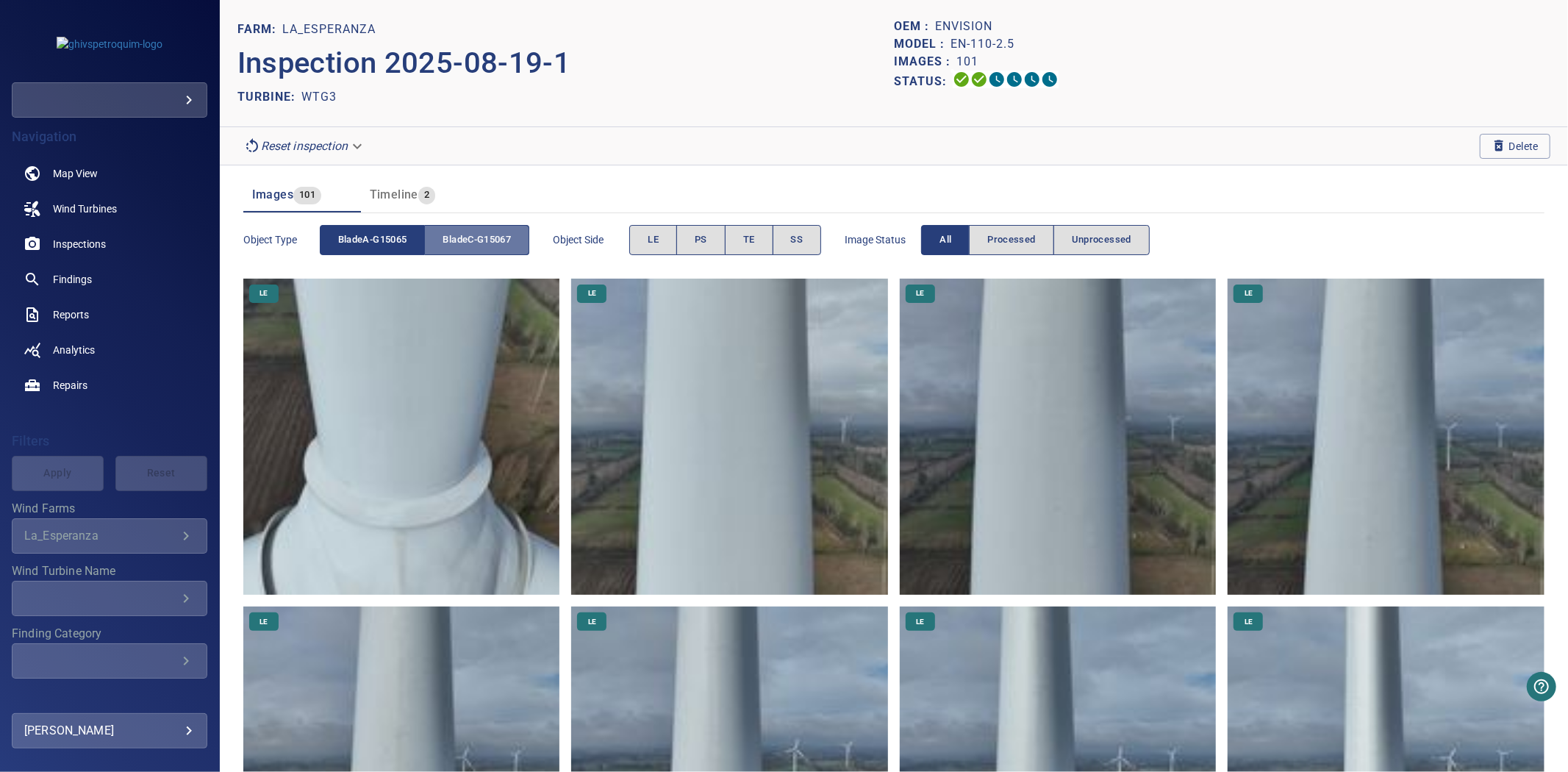
click at [459, 240] on span "bladeC-G15067" at bounding box center [477, 240] width 68 height 17
click at [392, 244] on span "bladeA-G15065" at bounding box center [373, 240] width 69 height 17
click at [460, 244] on span "bladeC-G15067" at bounding box center [477, 240] width 68 height 17
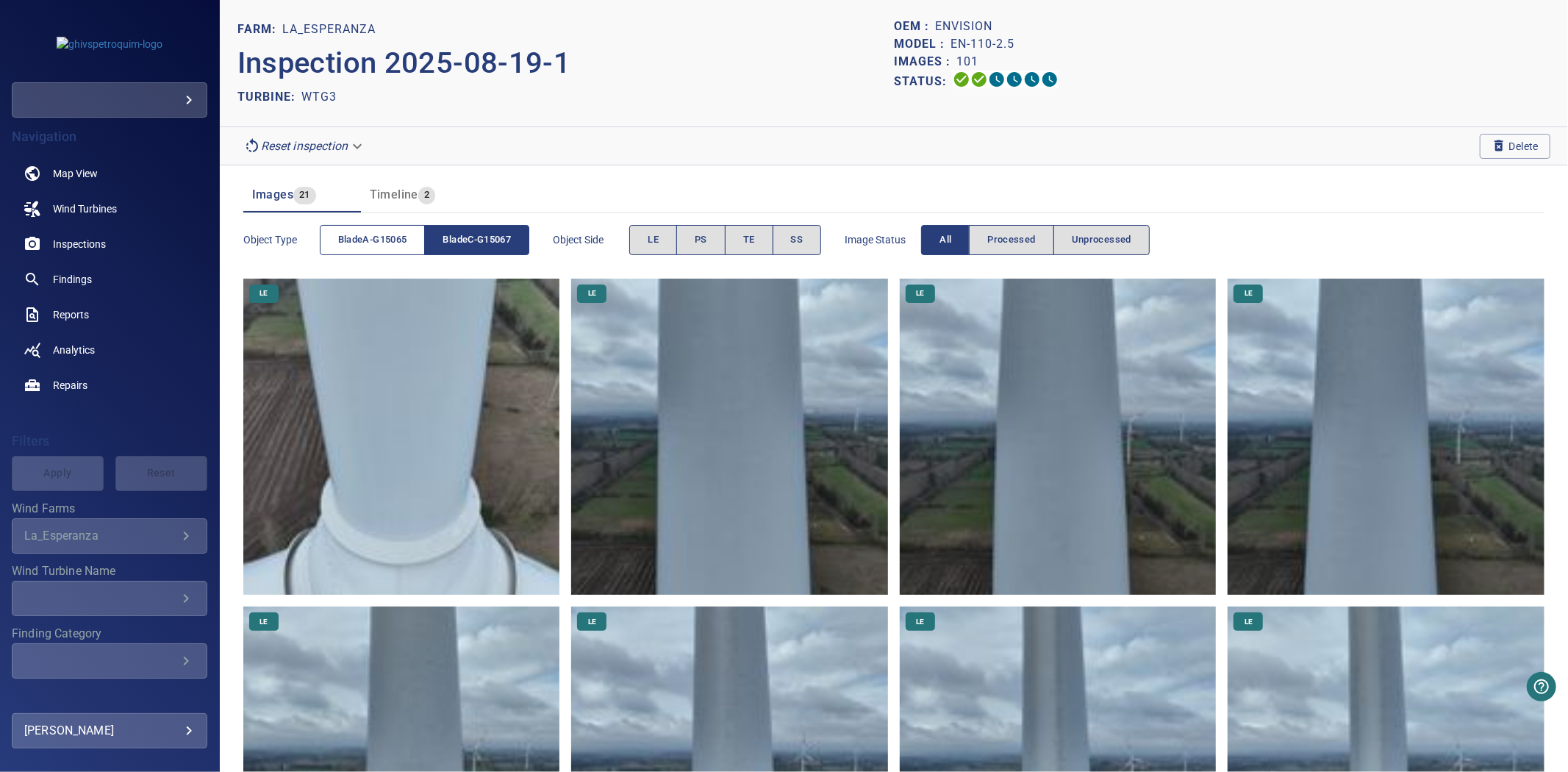
click at [402, 244] on span "bladeA-G15065" at bounding box center [373, 240] width 69 height 17
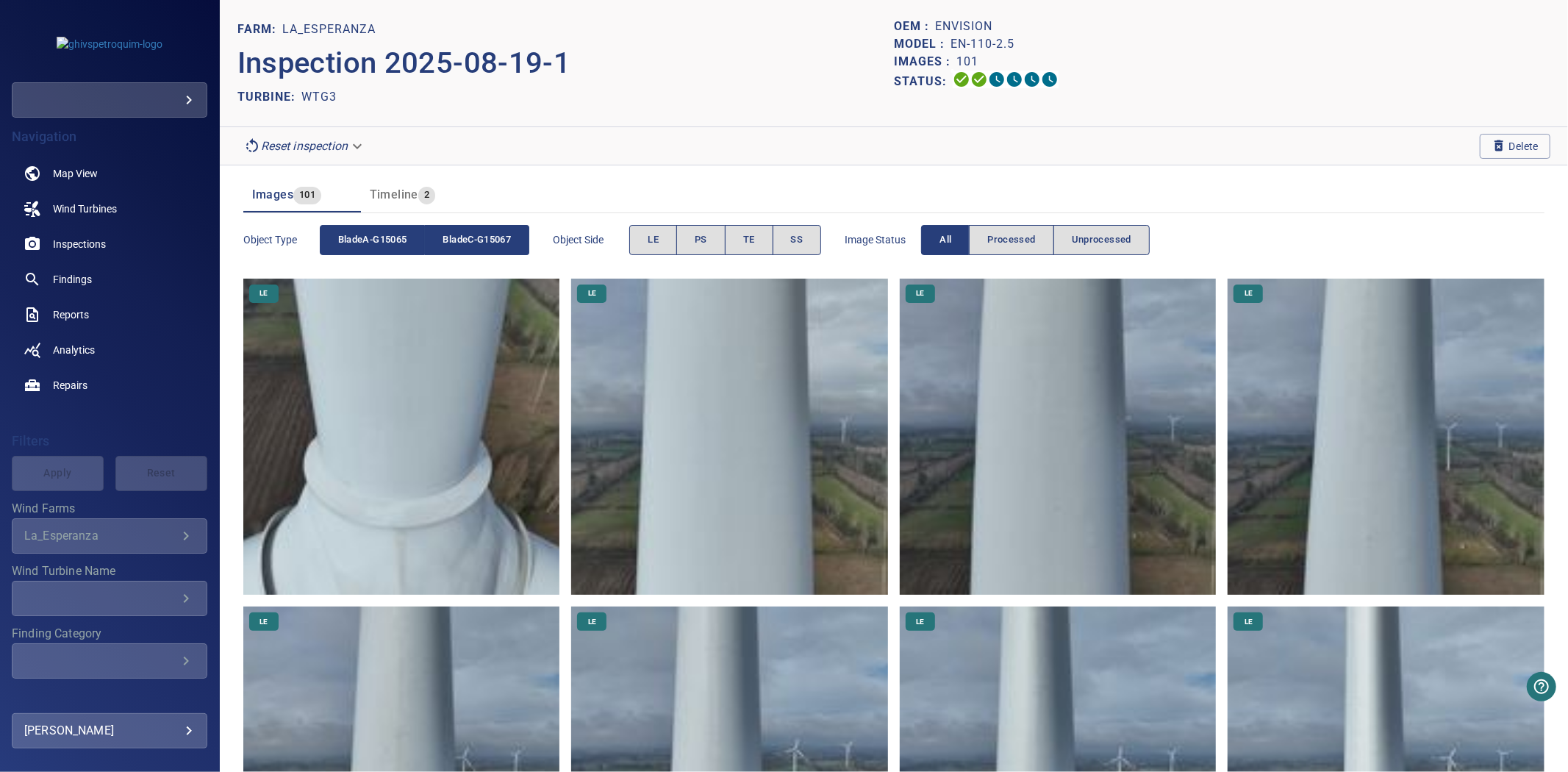
click at [474, 248] on span "bladeC-G15067" at bounding box center [477, 240] width 68 height 17
click at [394, 244] on span "bladeA-G15065" at bounding box center [373, 240] width 69 height 17
click at [467, 244] on span "bladeC-G15067" at bounding box center [477, 240] width 68 height 17
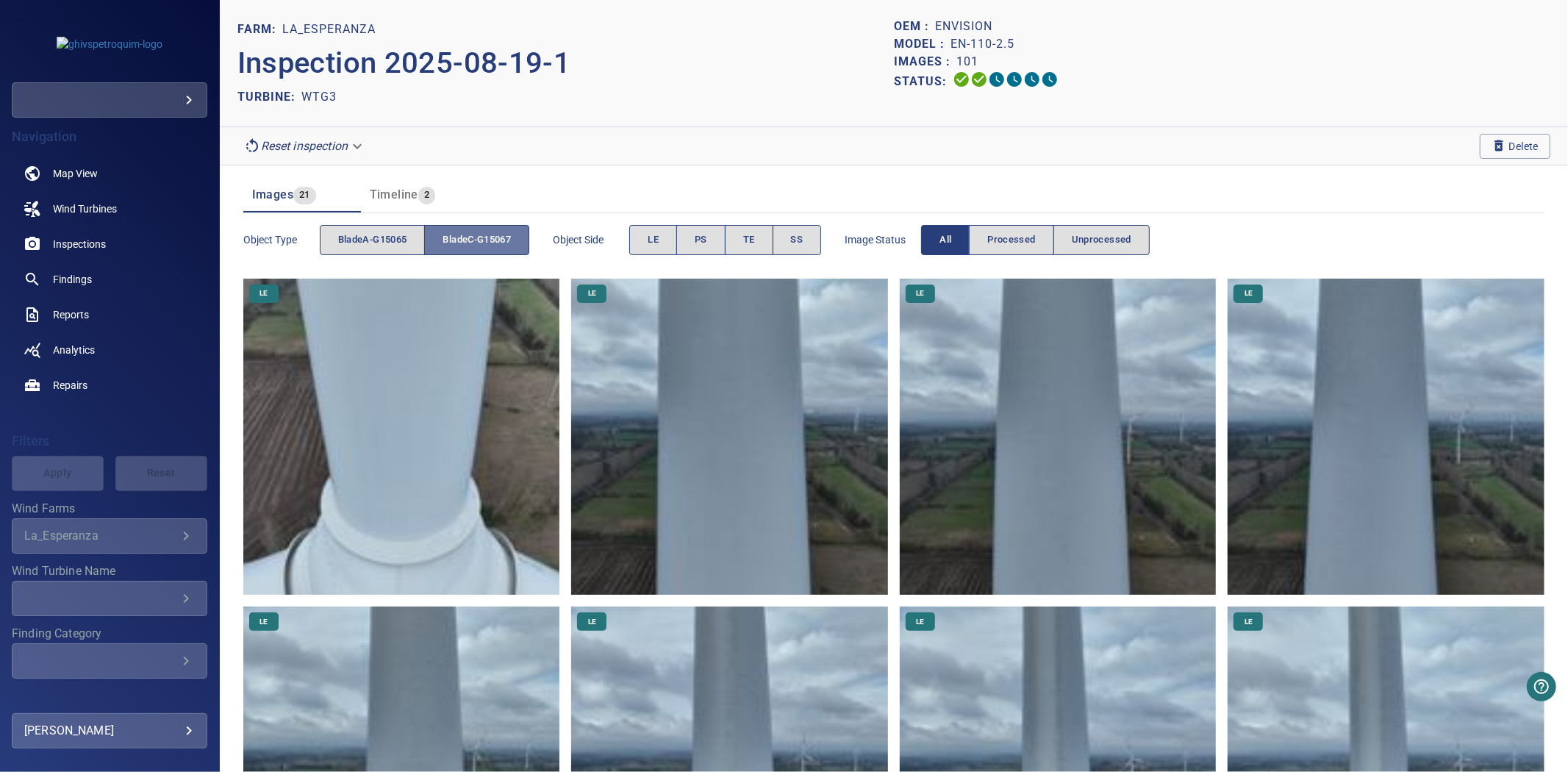
click at [467, 244] on span "bladeC-G15067" at bounding box center [477, 240] width 68 height 17
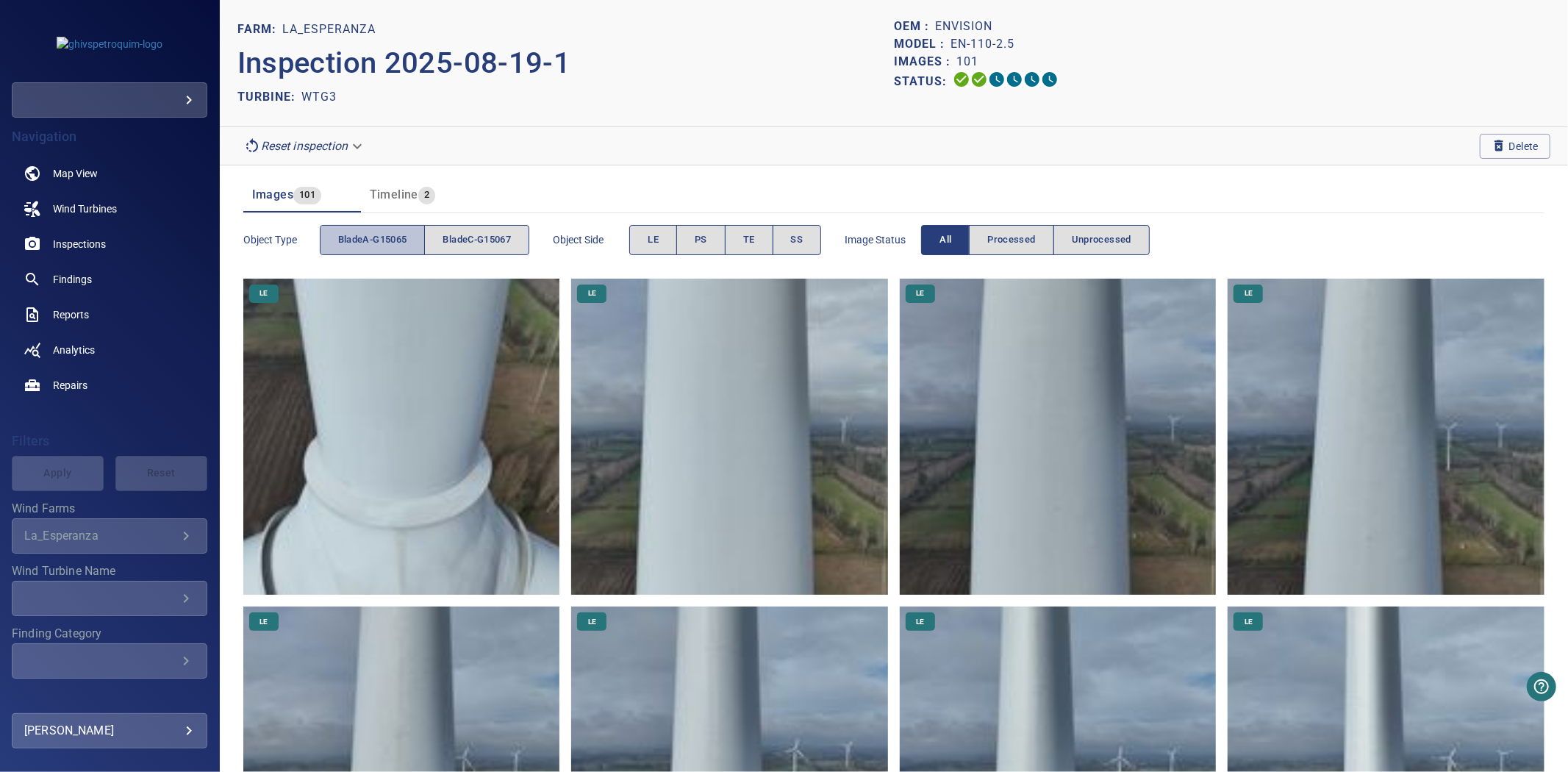
click at [391, 241] on span "bladeA-G15065" at bounding box center [373, 240] width 69 height 17
click at [459, 236] on span "bladeC-G15067" at bounding box center [477, 240] width 68 height 17
click at [378, 230] on button "bladeA-G15065" at bounding box center [372, 240] width 106 height 30
click at [378, 230] on button "bladeA-G15065" at bounding box center [372, 240] width 106 height 30
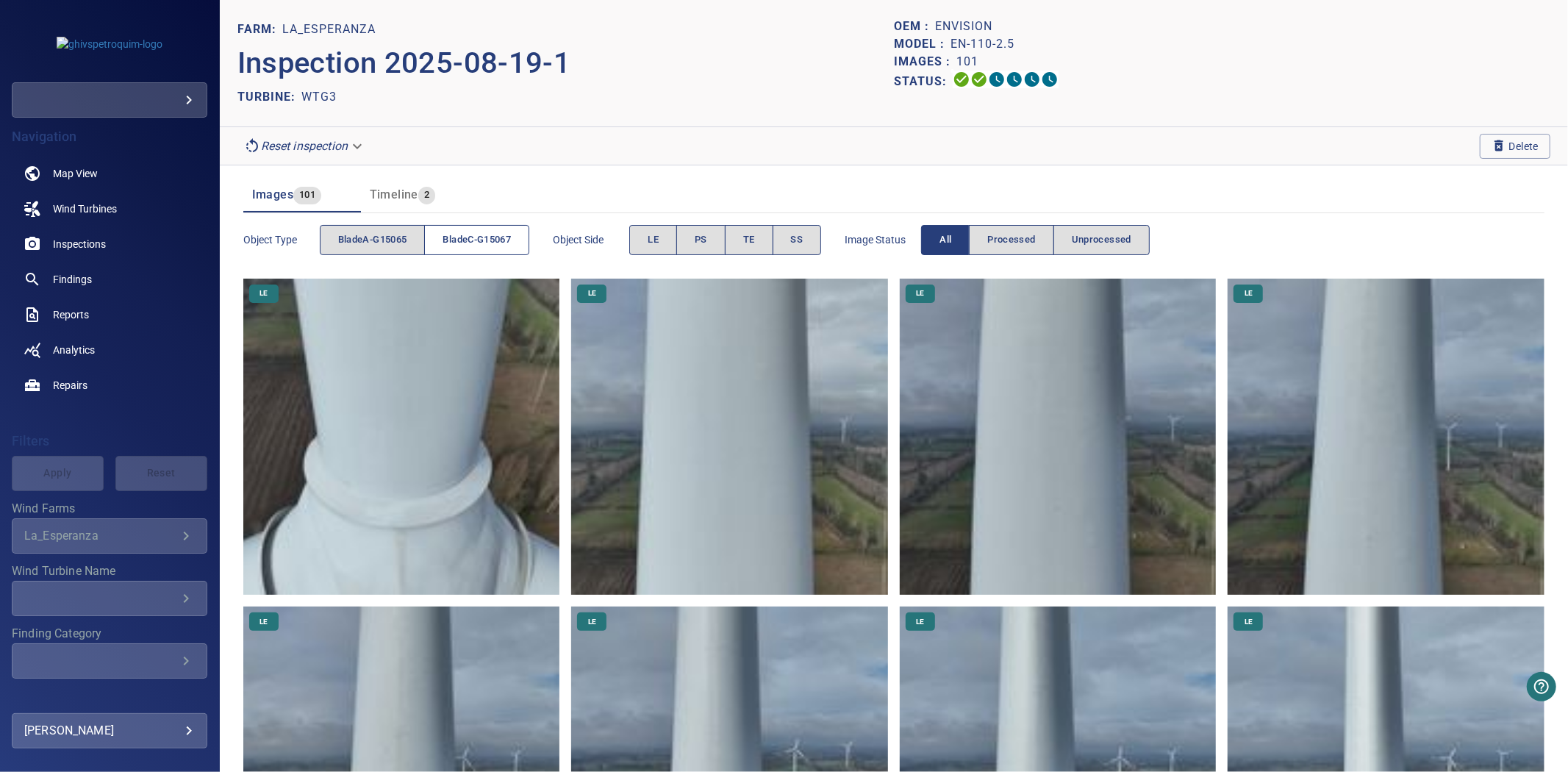
click at [483, 237] on span "bladeC-G15067" at bounding box center [477, 240] width 68 height 17
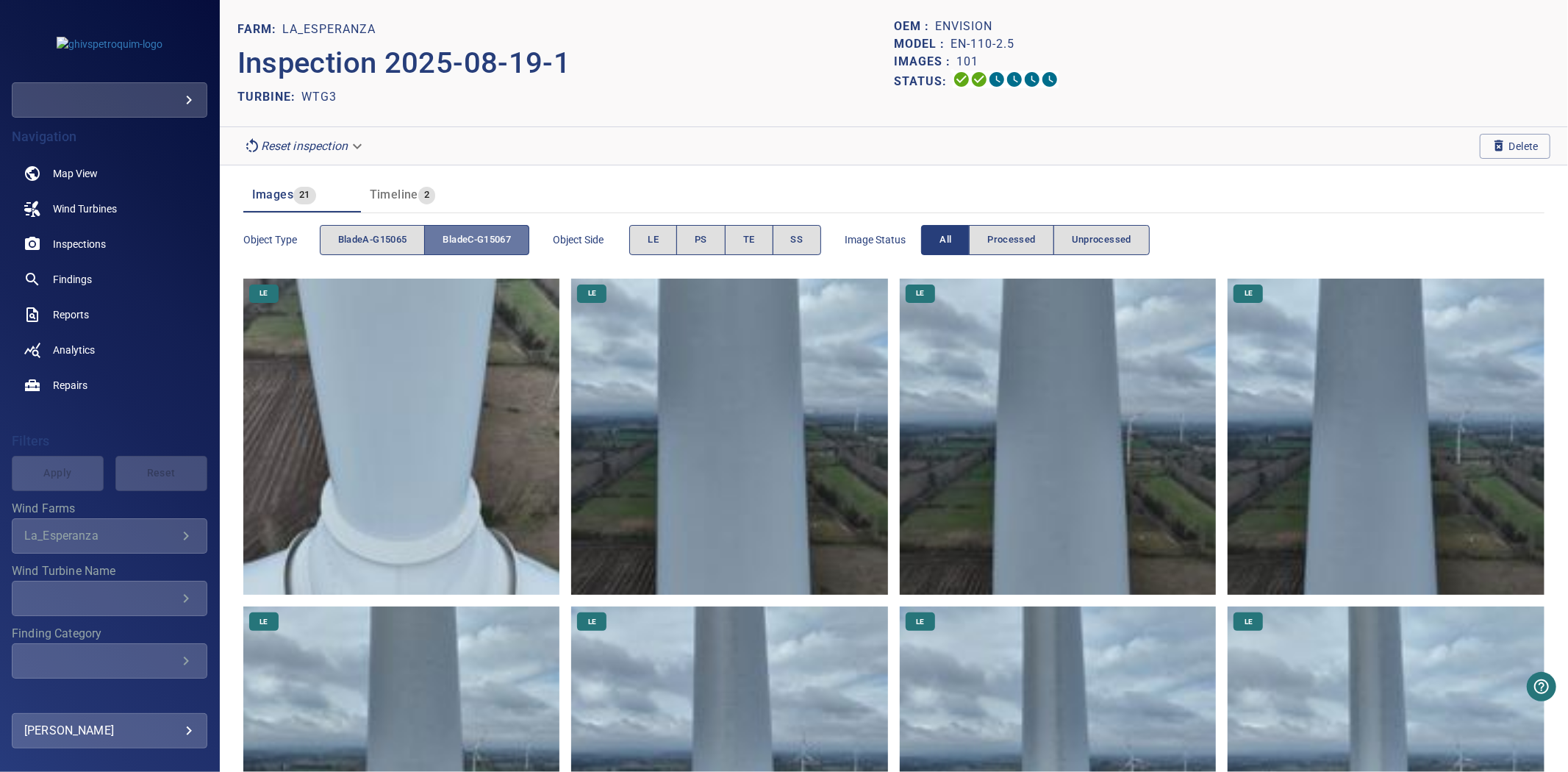
click at [483, 237] on span "bladeC-G15067" at bounding box center [477, 240] width 68 height 17
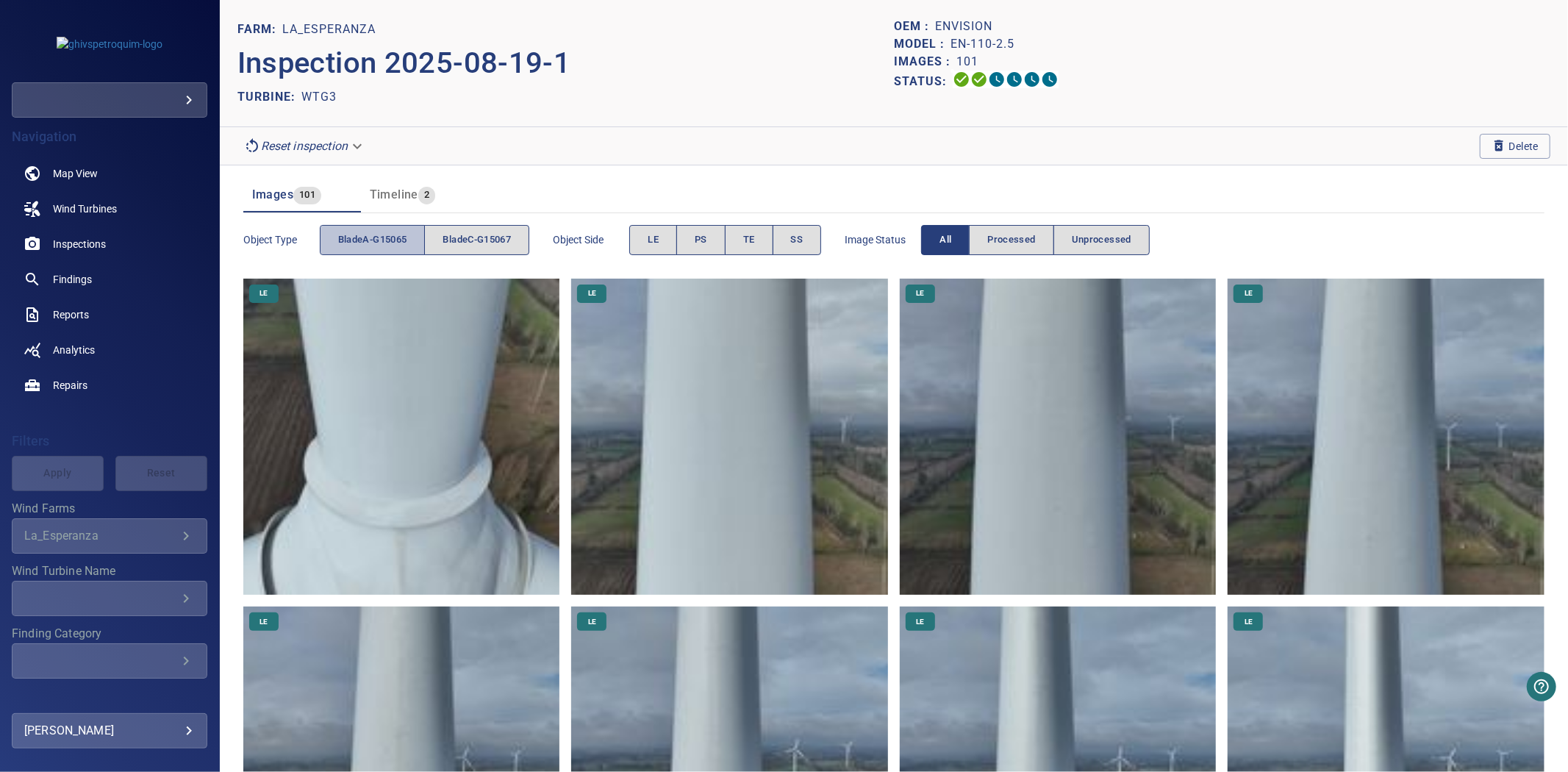
click at [407, 239] on span "bladeA-G15065" at bounding box center [373, 240] width 69 height 17
click at [500, 239] on span "bladeC-G15067" at bounding box center [477, 240] width 68 height 17
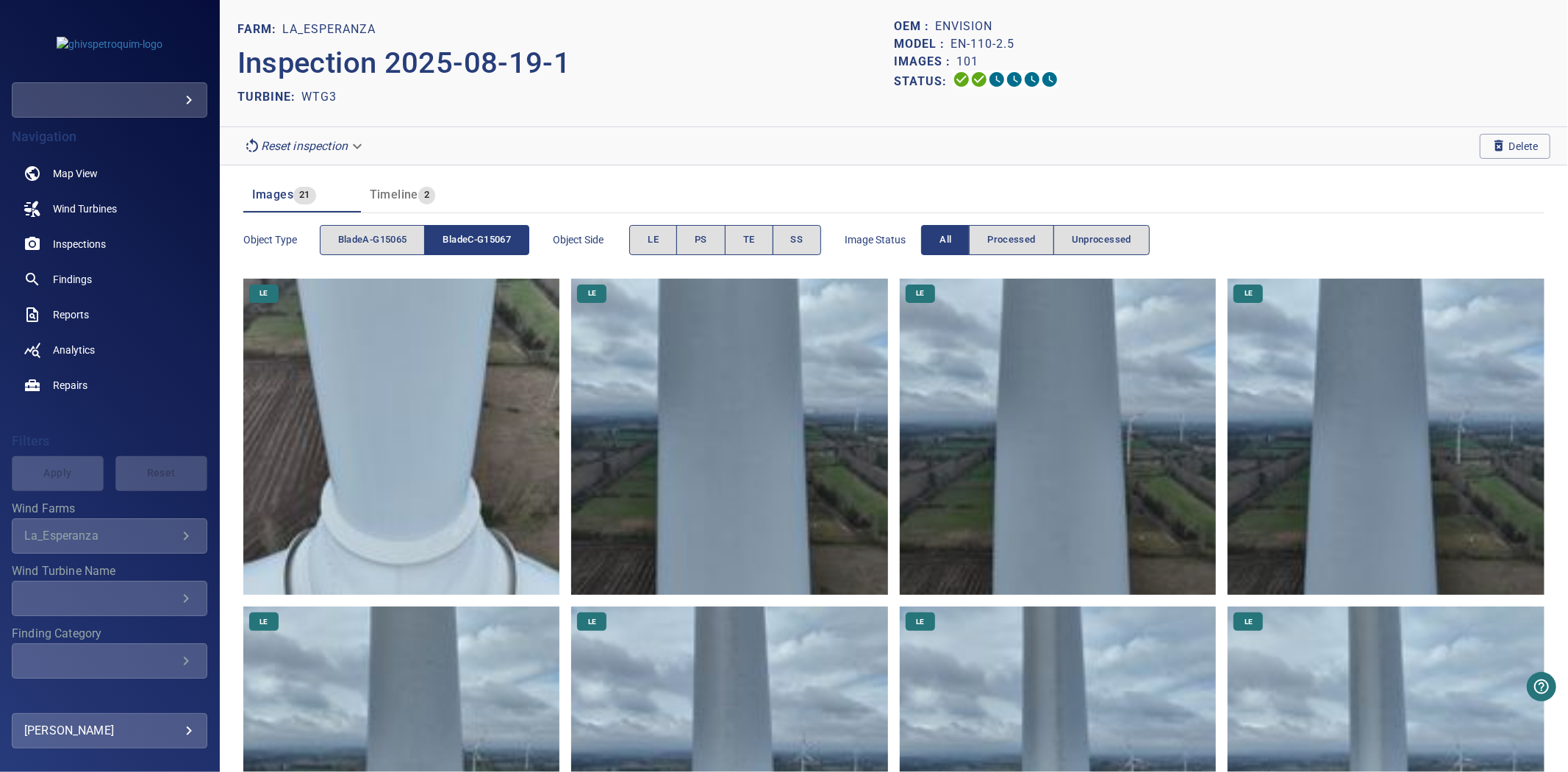
click at [500, 239] on span "bladeC-G15067" at bounding box center [477, 240] width 68 height 17
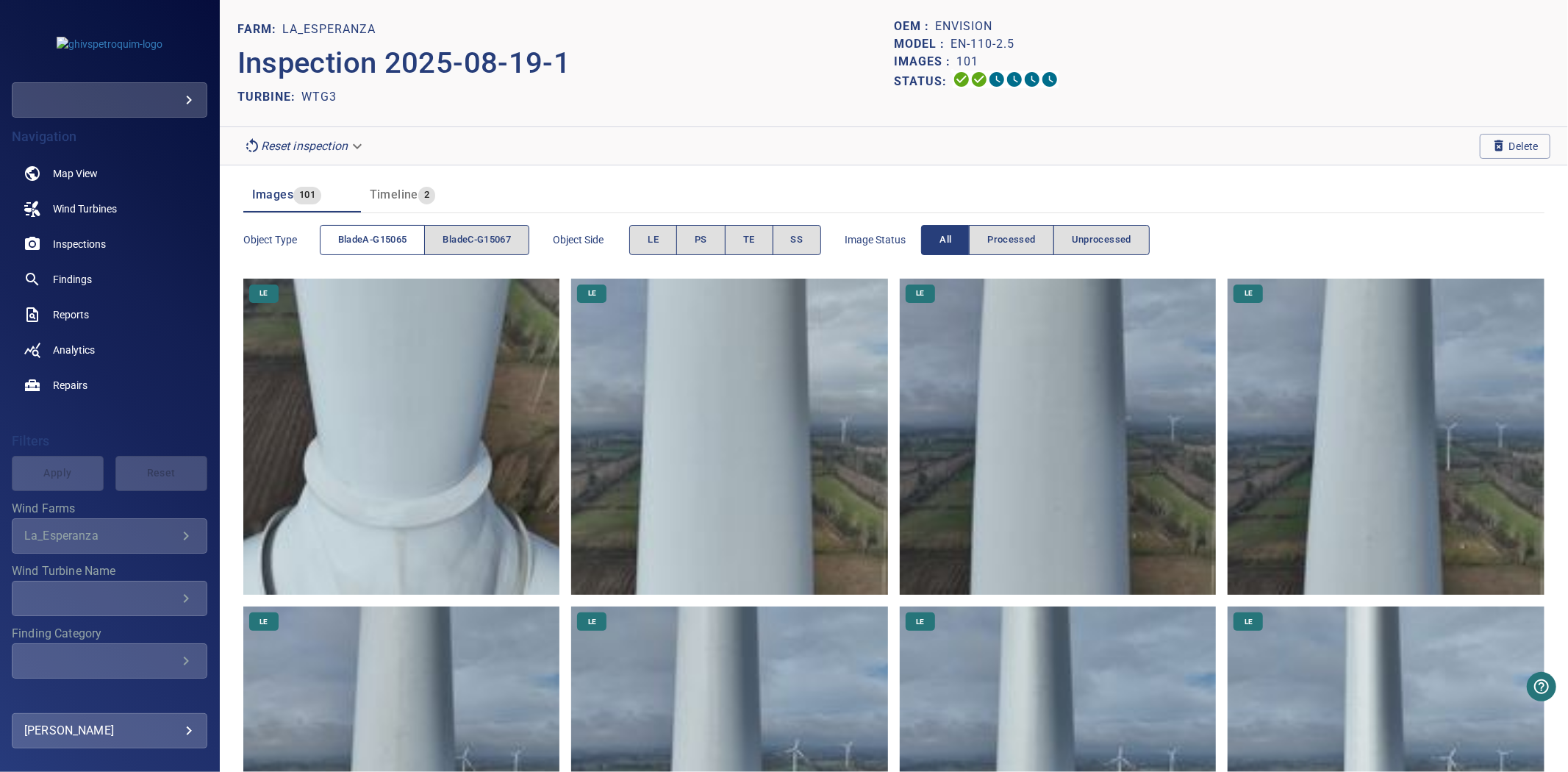
click at [408, 240] on button "bladeA-G15065" at bounding box center [372, 240] width 106 height 30
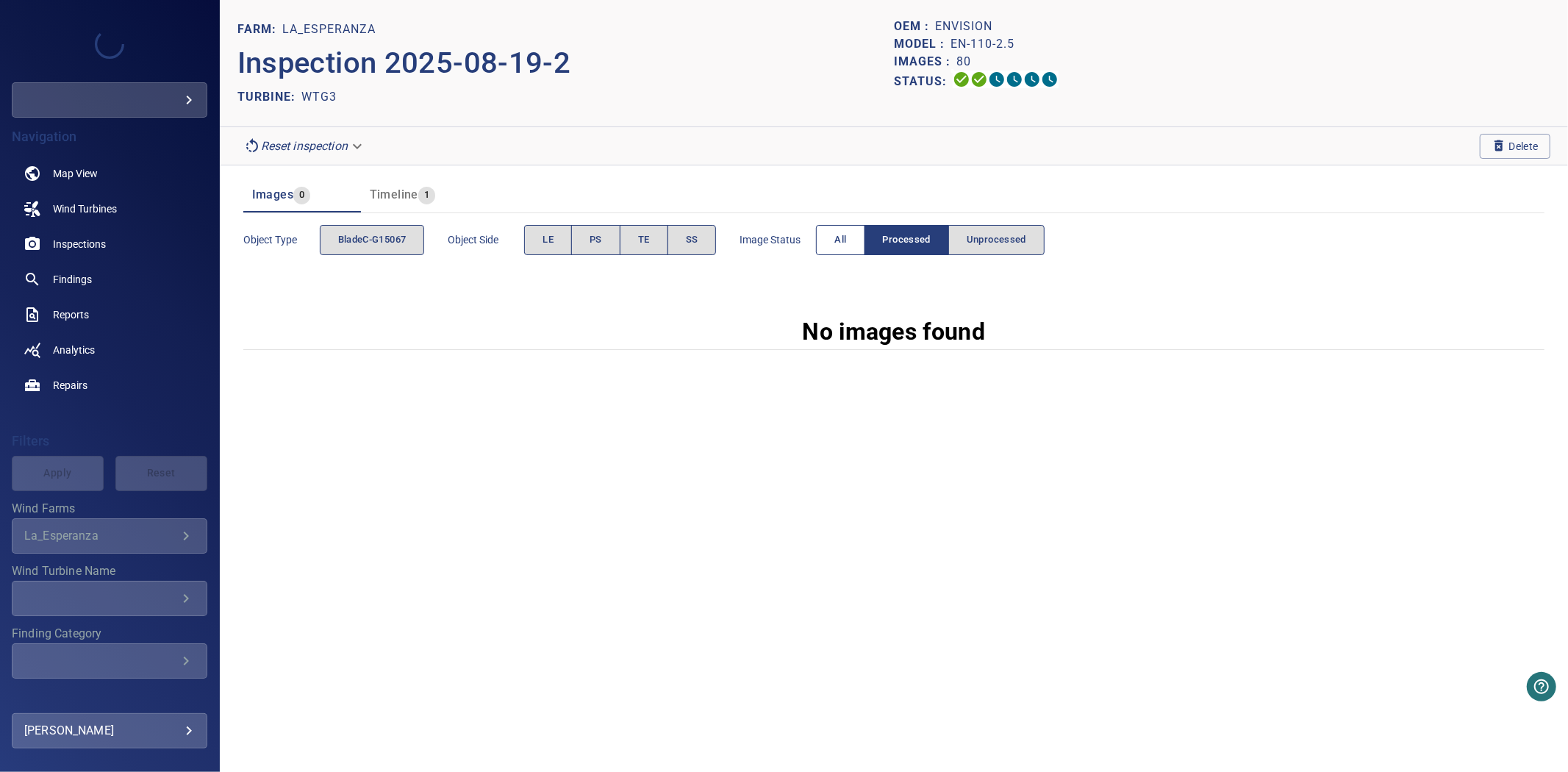
click at [858, 246] on button "All" at bounding box center [840, 240] width 48 height 30
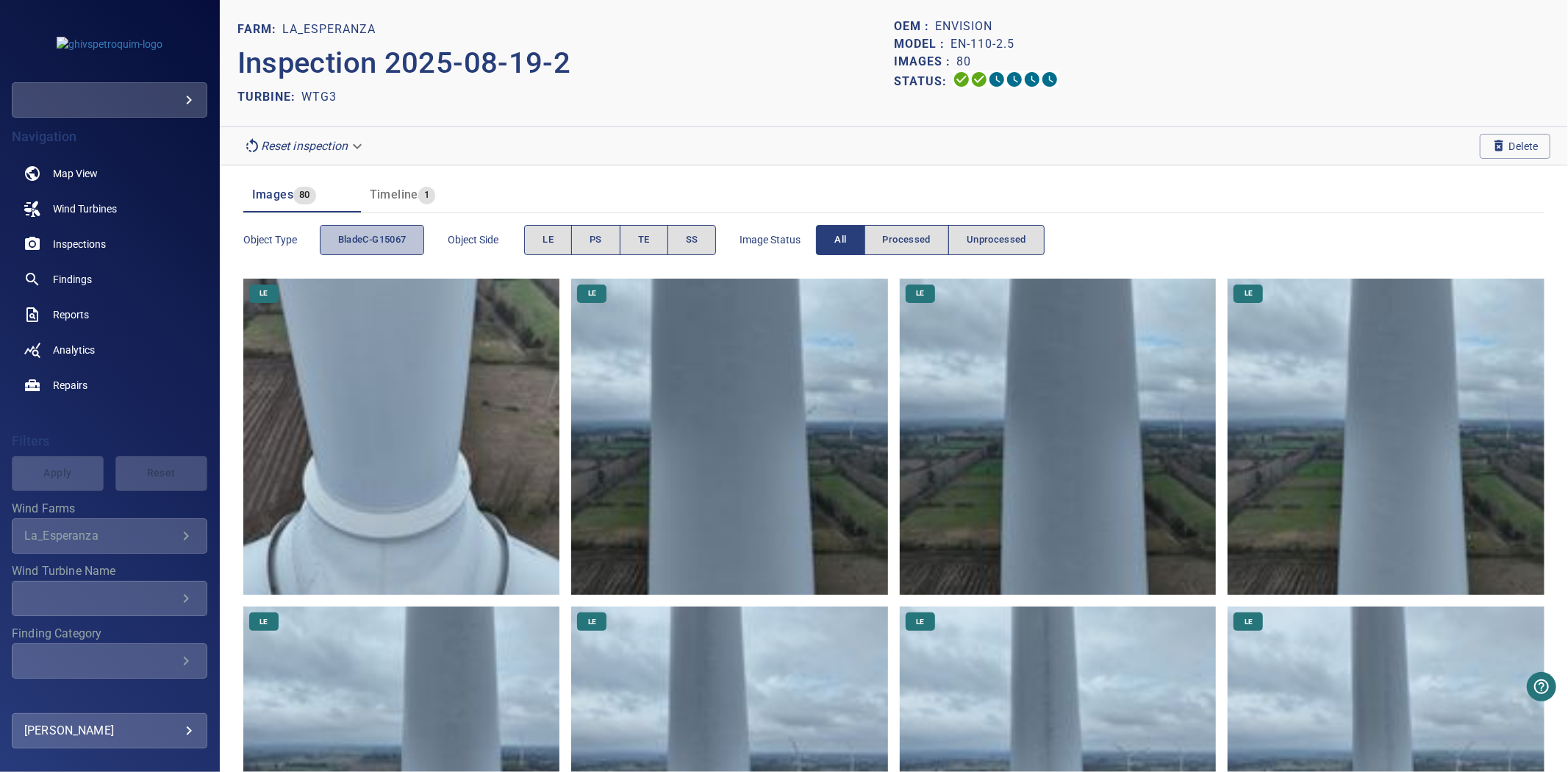
click at [373, 225] on button "bladeC-G15067" at bounding box center [372, 240] width 105 height 30
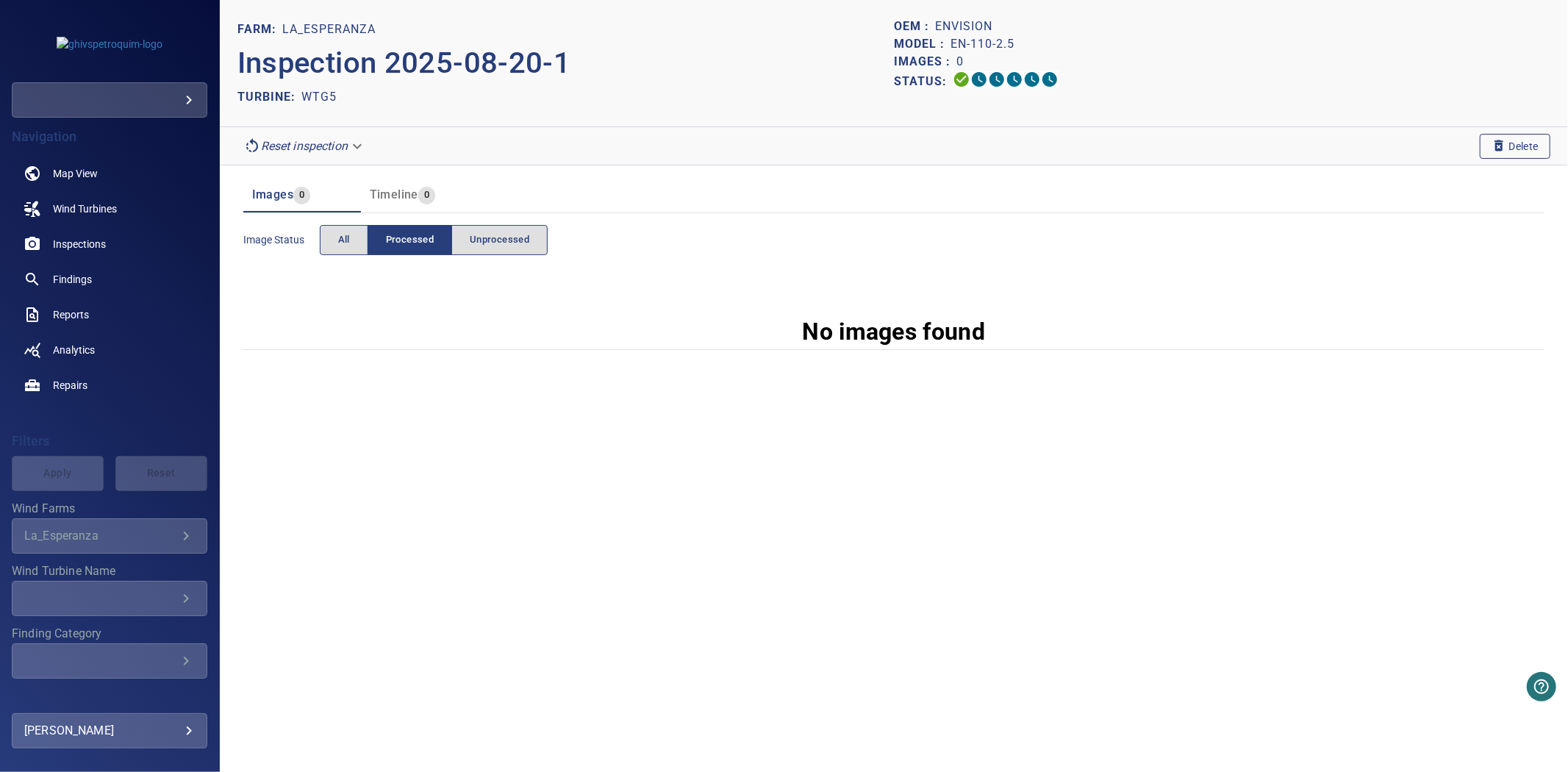
click at [1524, 153] on span "Delete" at bounding box center [1515, 146] width 47 height 16
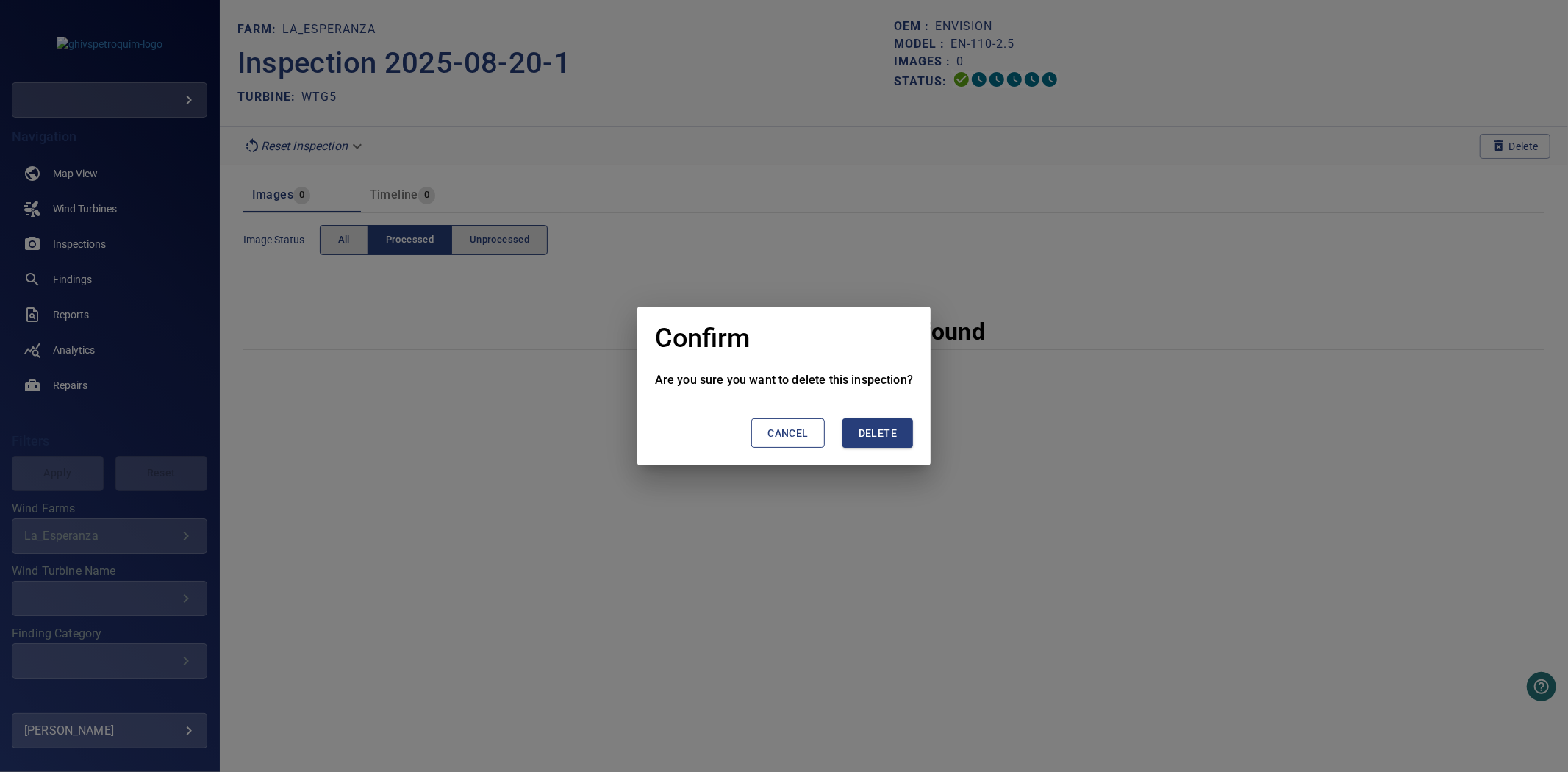
click at [902, 428] on button "Delete" at bounding box center [878, 433] width 71 height 30
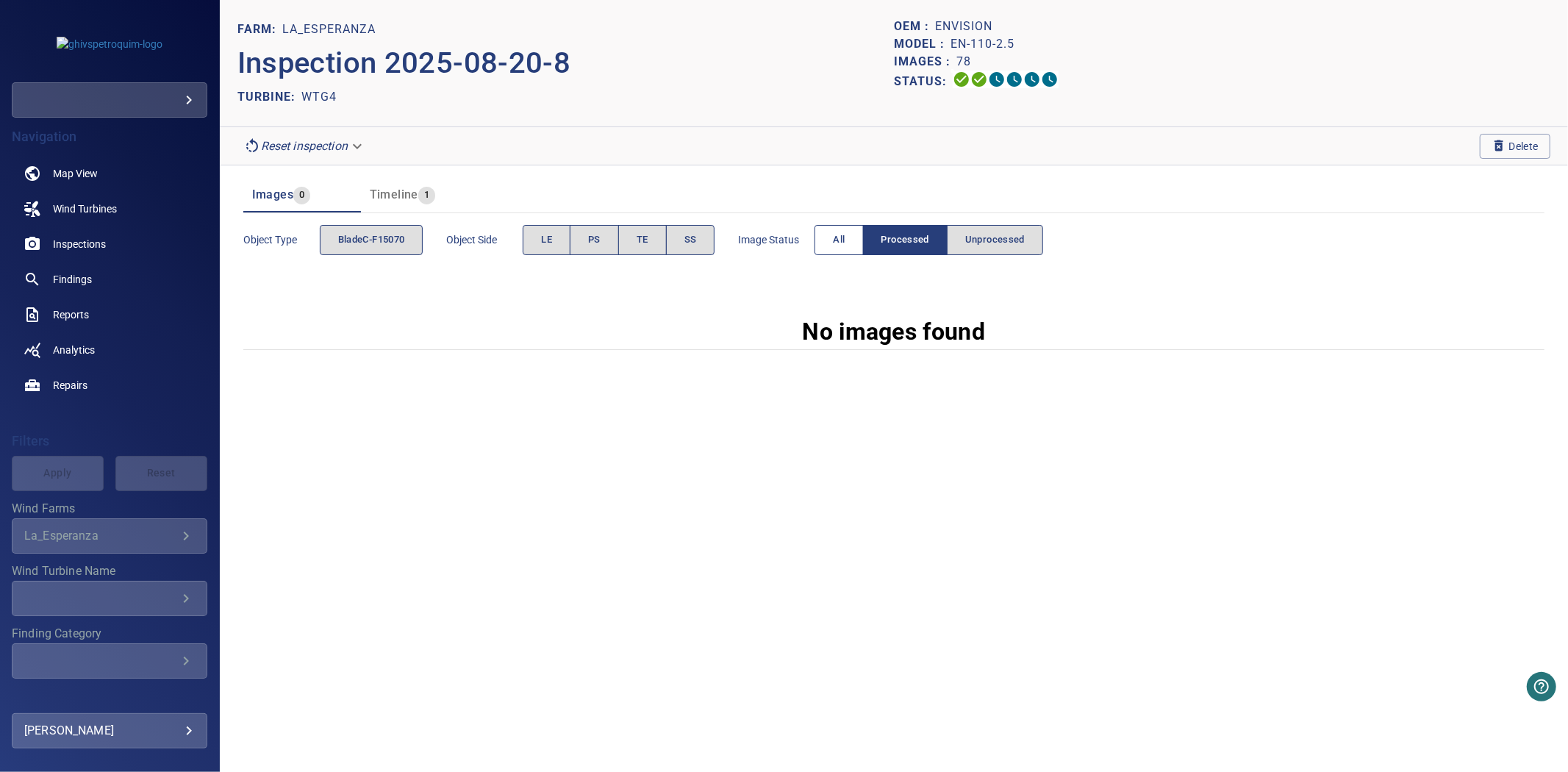
click at [826, 246] on button "All" at bounding box center [838, 240] width 48 height 30
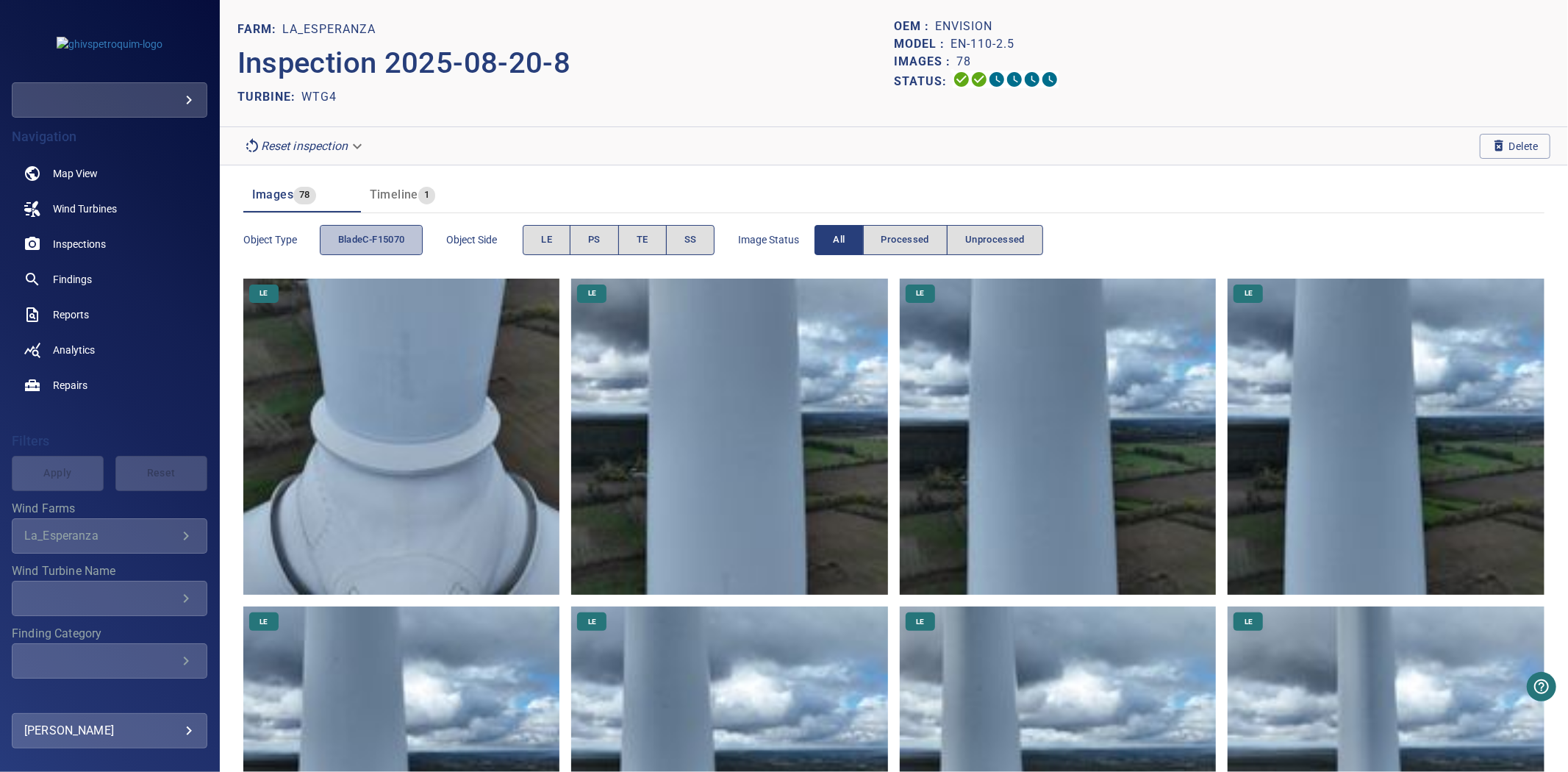
click at [386, 236] on span "bladeC-F15070" at bounding box center [372, 240] width 67 height 17
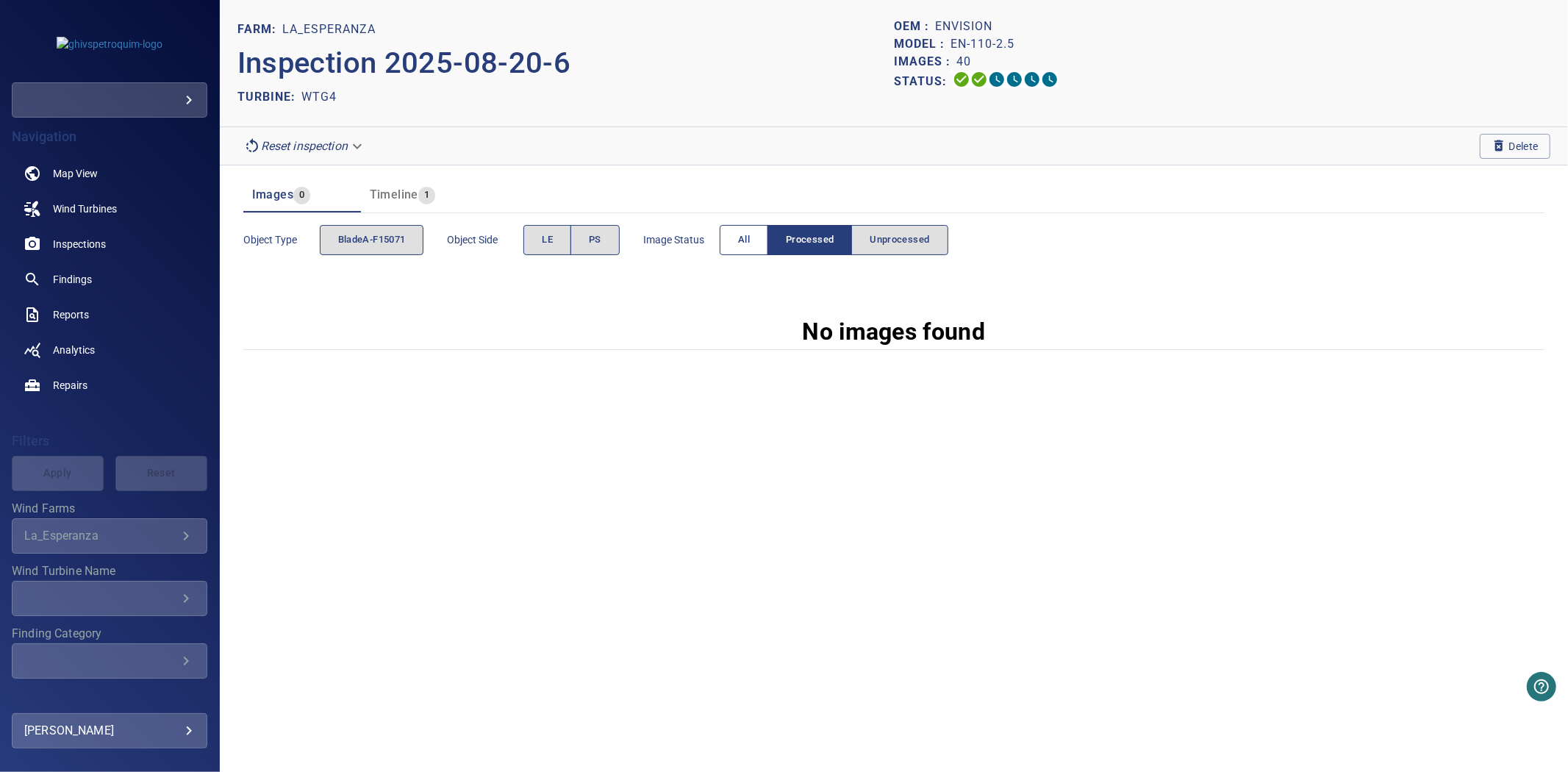
click at [759, 241] on button "All" at bounding box center [744, 240] width 48 height 30
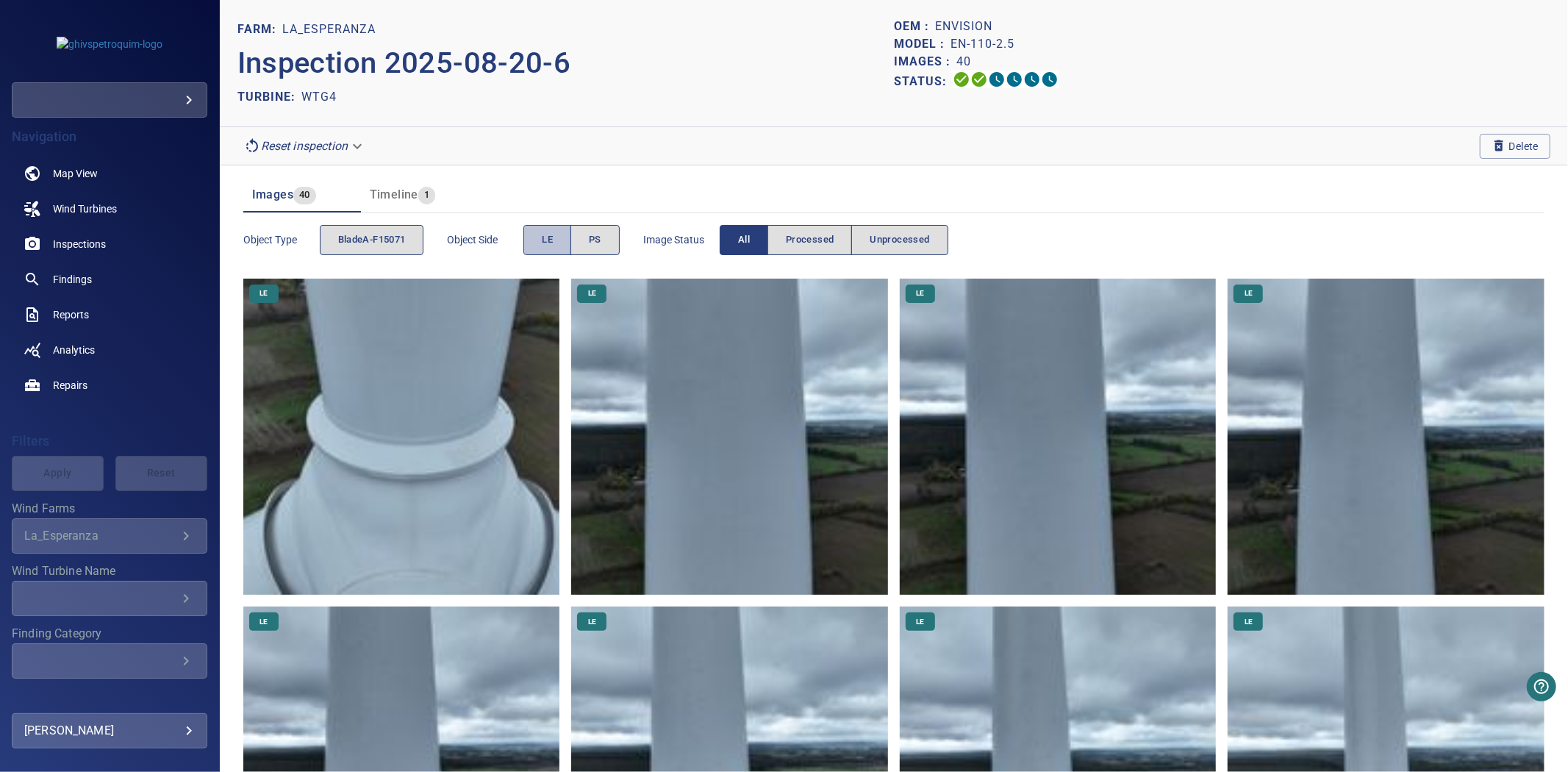
click at [542, 236] on button "LE" at bounding box center [547, 240] width 47 height 30
click at [601, 241] on span "PS" at bounding box center [595, 240] width 12 height 17
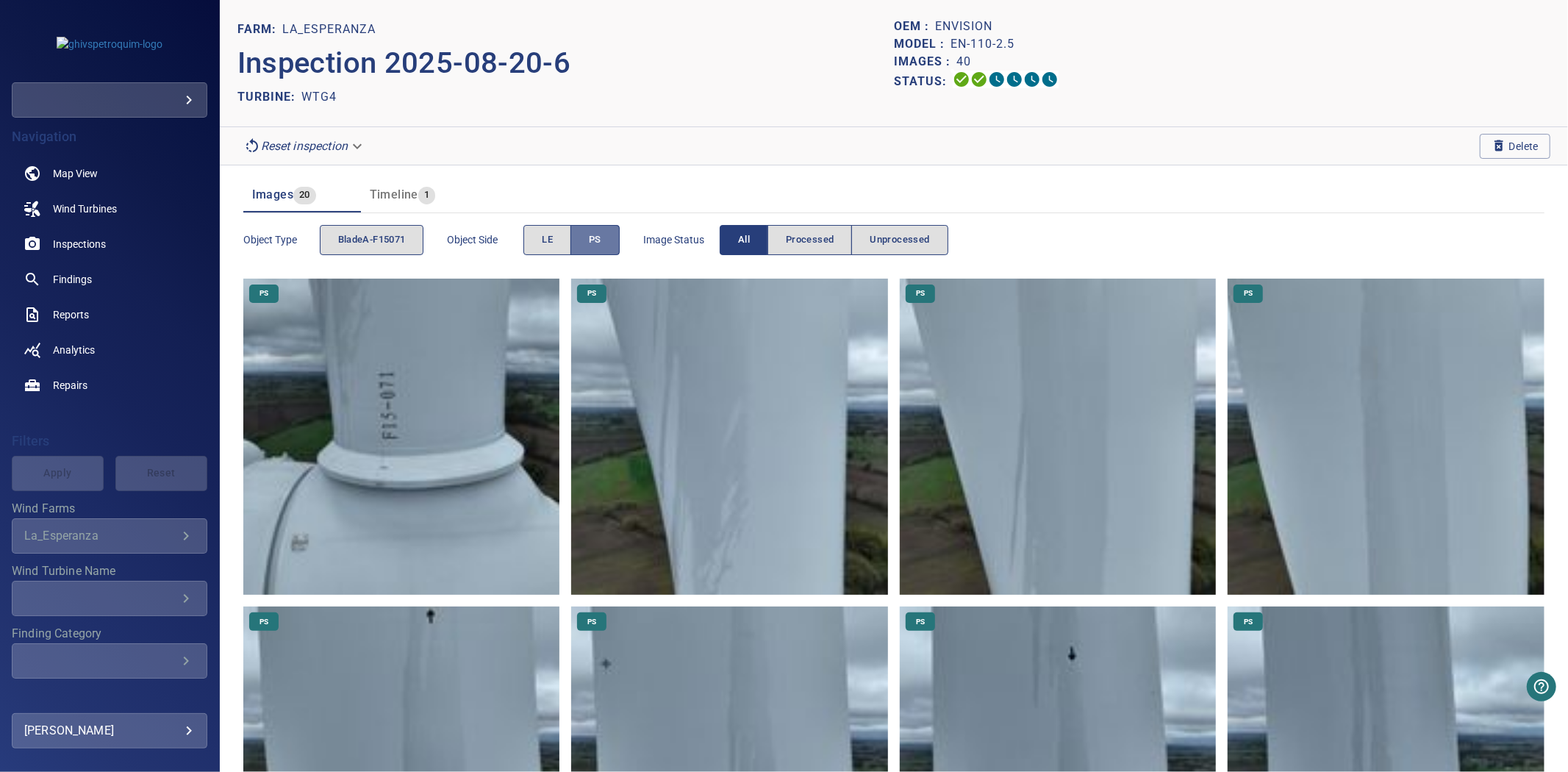
click at [601, 241] on span "PS" at bounding box center [595, 240] width 12 height 17
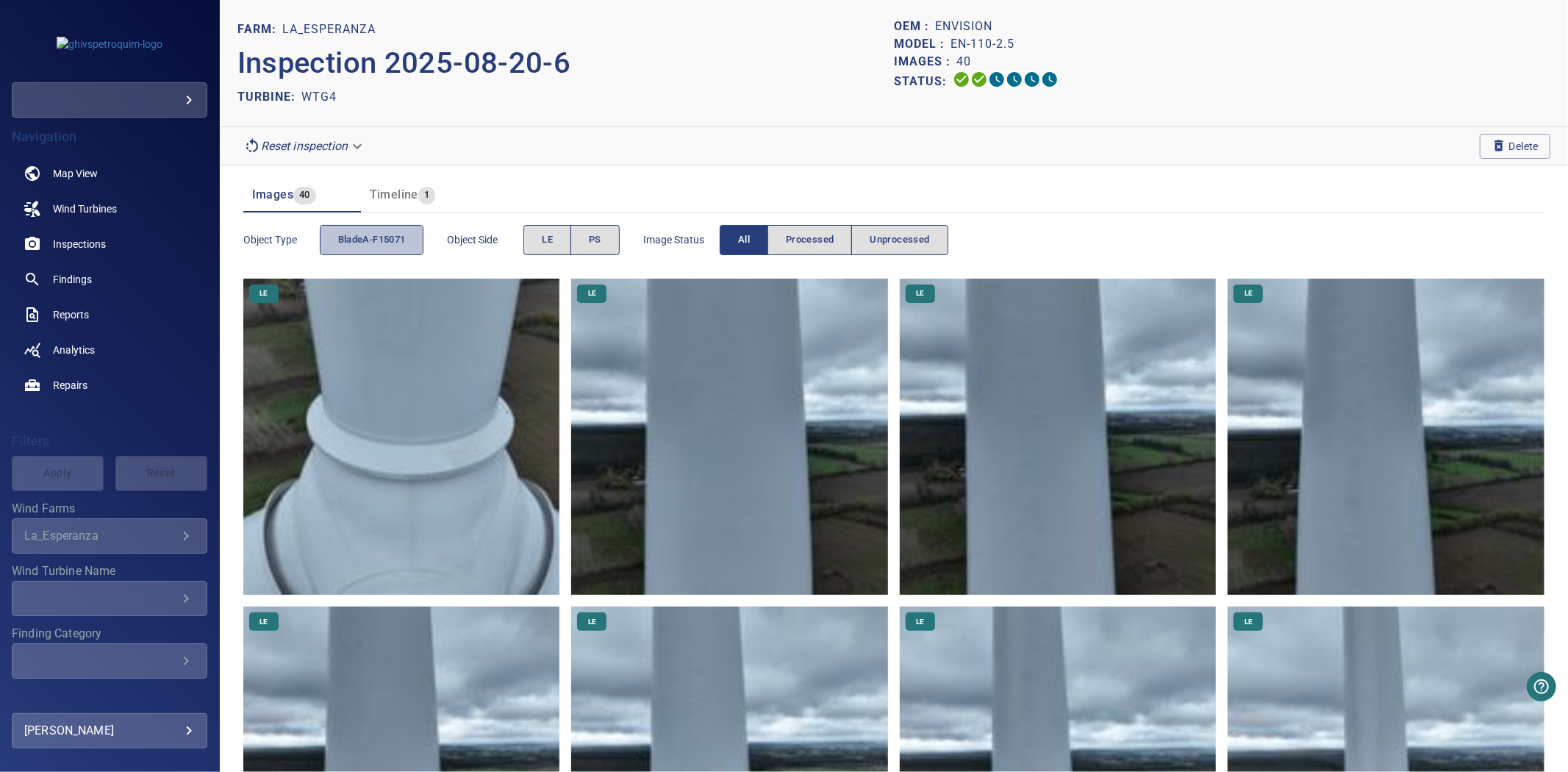
click at [413, 247] on button "bladeA-F15071" at bounding box center [372, 240] width 105 height 30
click at [410, 247] on button "bladeA-F15071" at bounding box center [372, 240] width 105 height 30
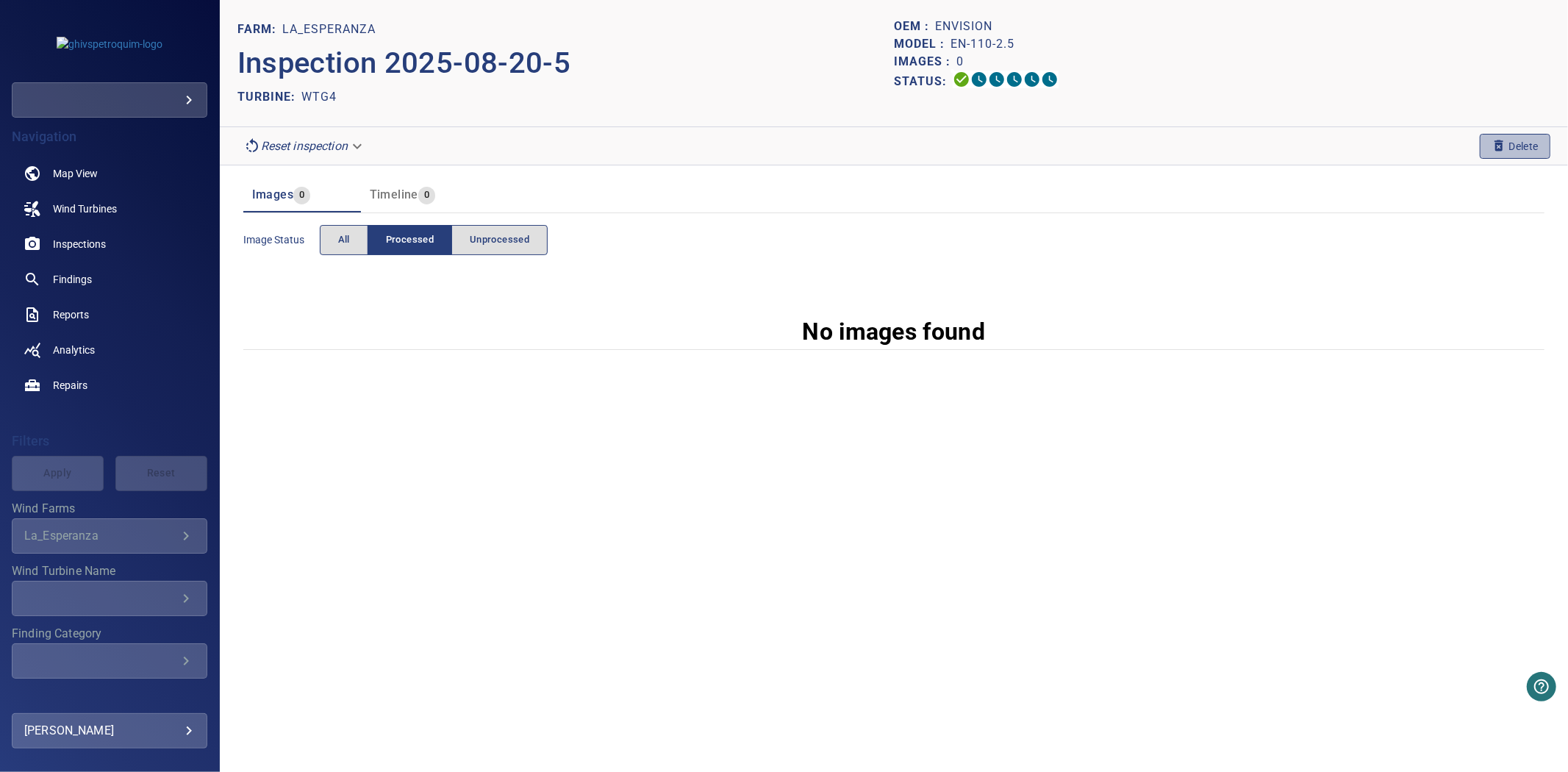
click at [1510, 149] on span "Delete" at bounding box center [1515, 146] width 47 height 16
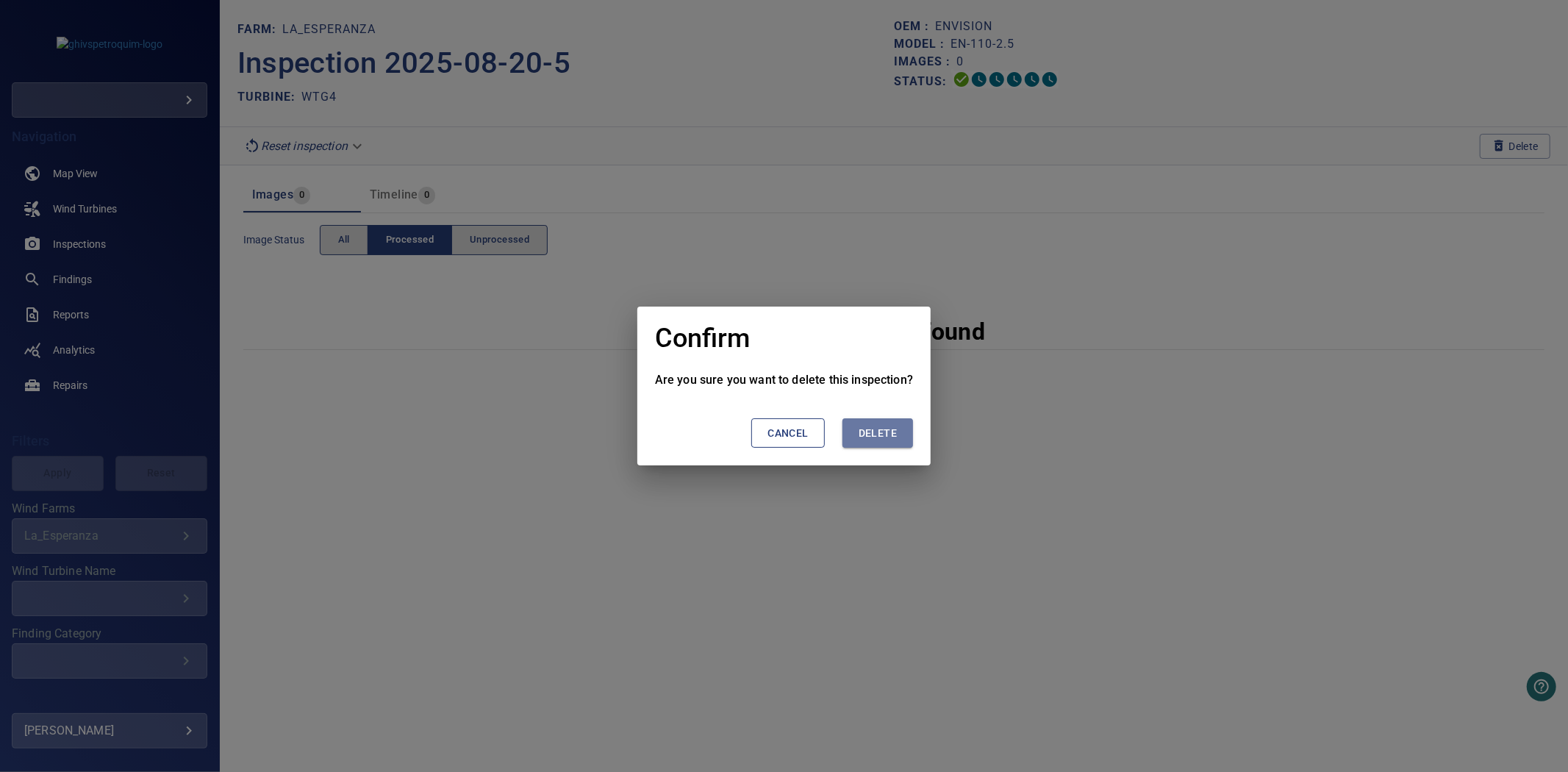
click at [883, 436] on span "Delete" at bounding box center [878, 433] width 38 height 18
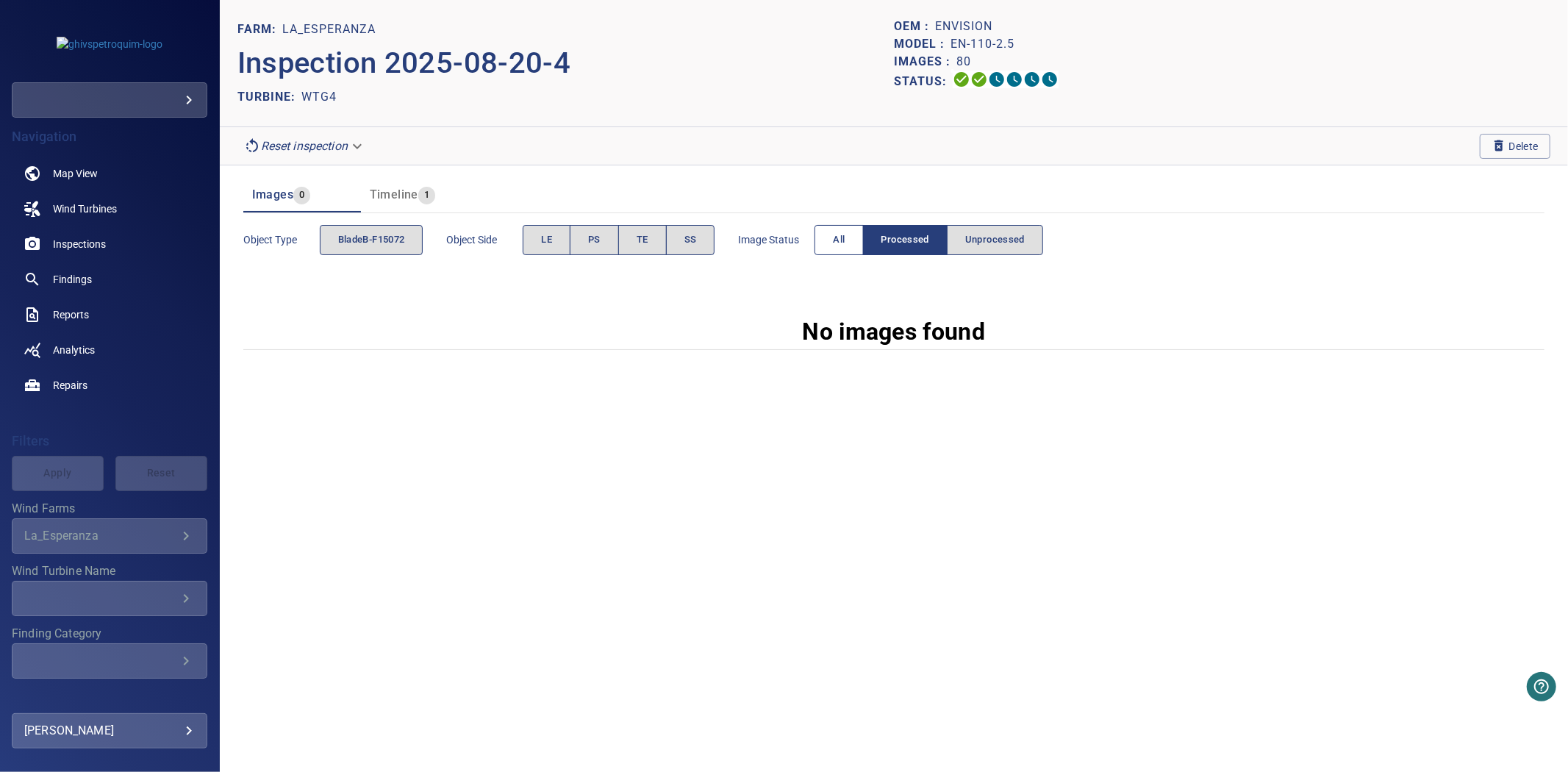
click at [839, 241] on span "All" at bounding box center [838, 240] width 12 height 17
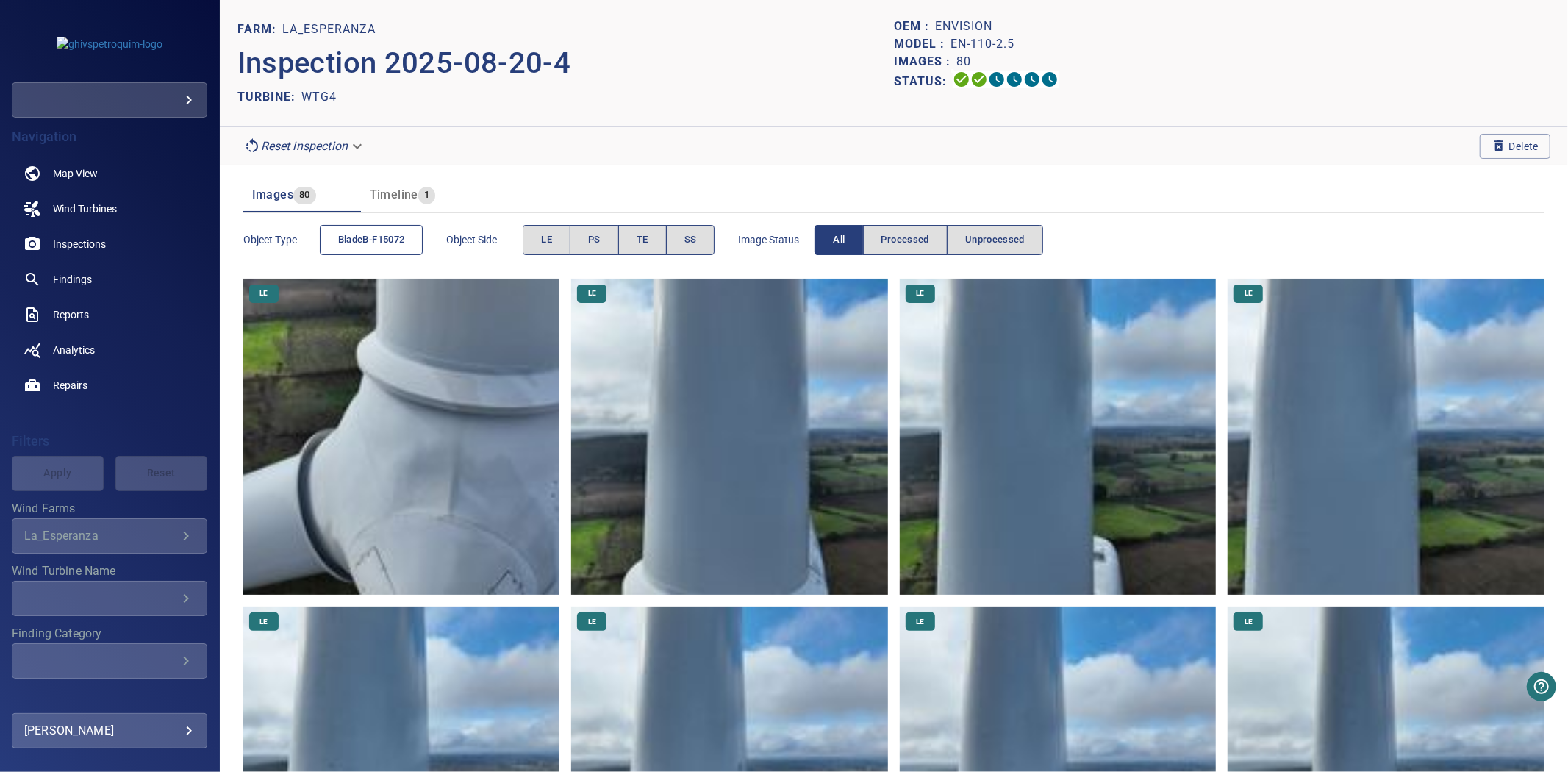
click at [383, 243] on span "bladeB-F15072" at bounding box center [372, 240] width 67 height 17
click at [384, 243] on span "bladeB-F15072" at bounding box center [372, 240] width 67 height 17
click at [387, 243] on span "bladeB-F15072" at bounding box center [372, 240] width 67 height 17
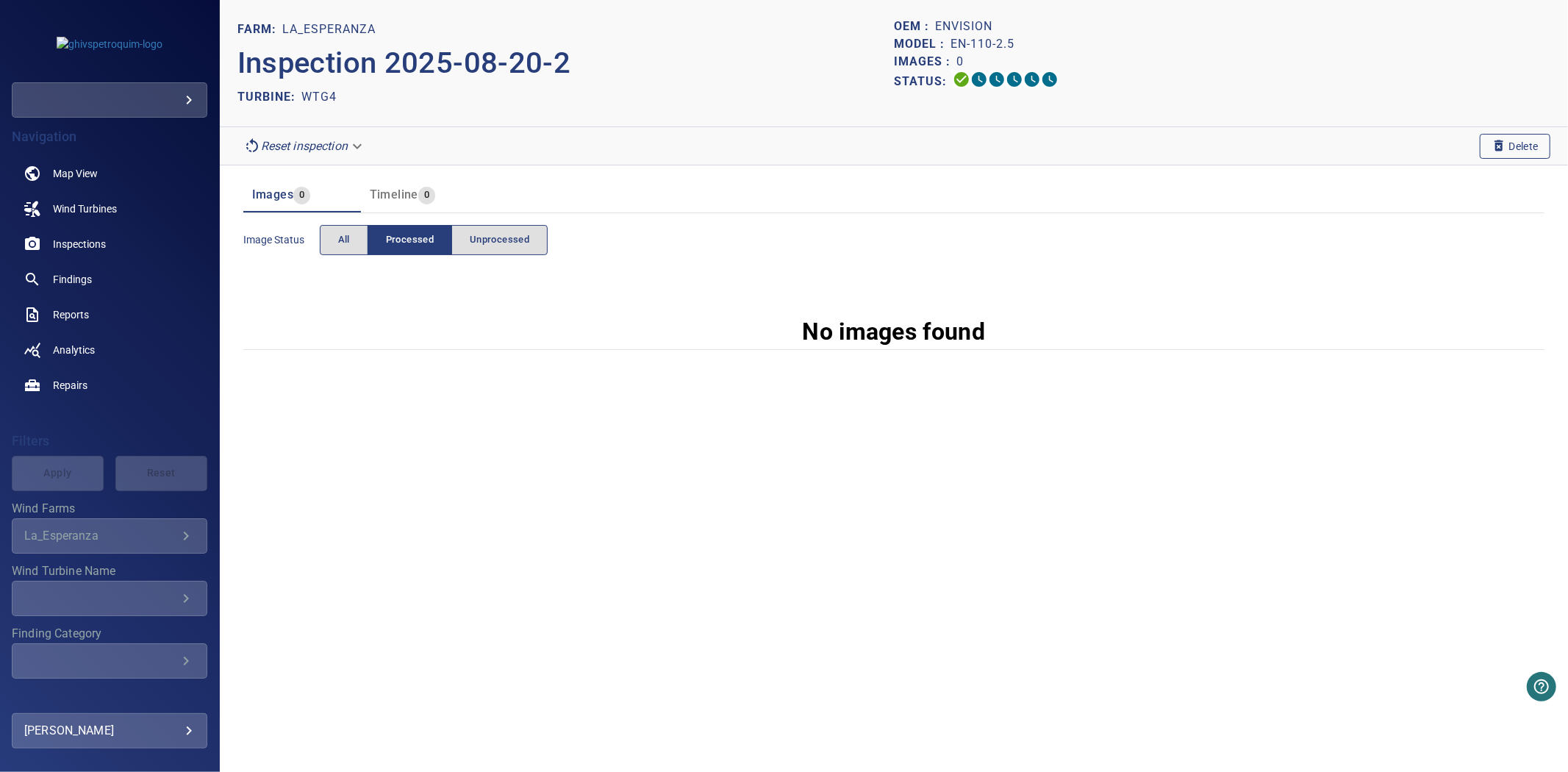
click at [1504, 141] on icon "button" at bounding box center [1499, 146] width 15 height 15
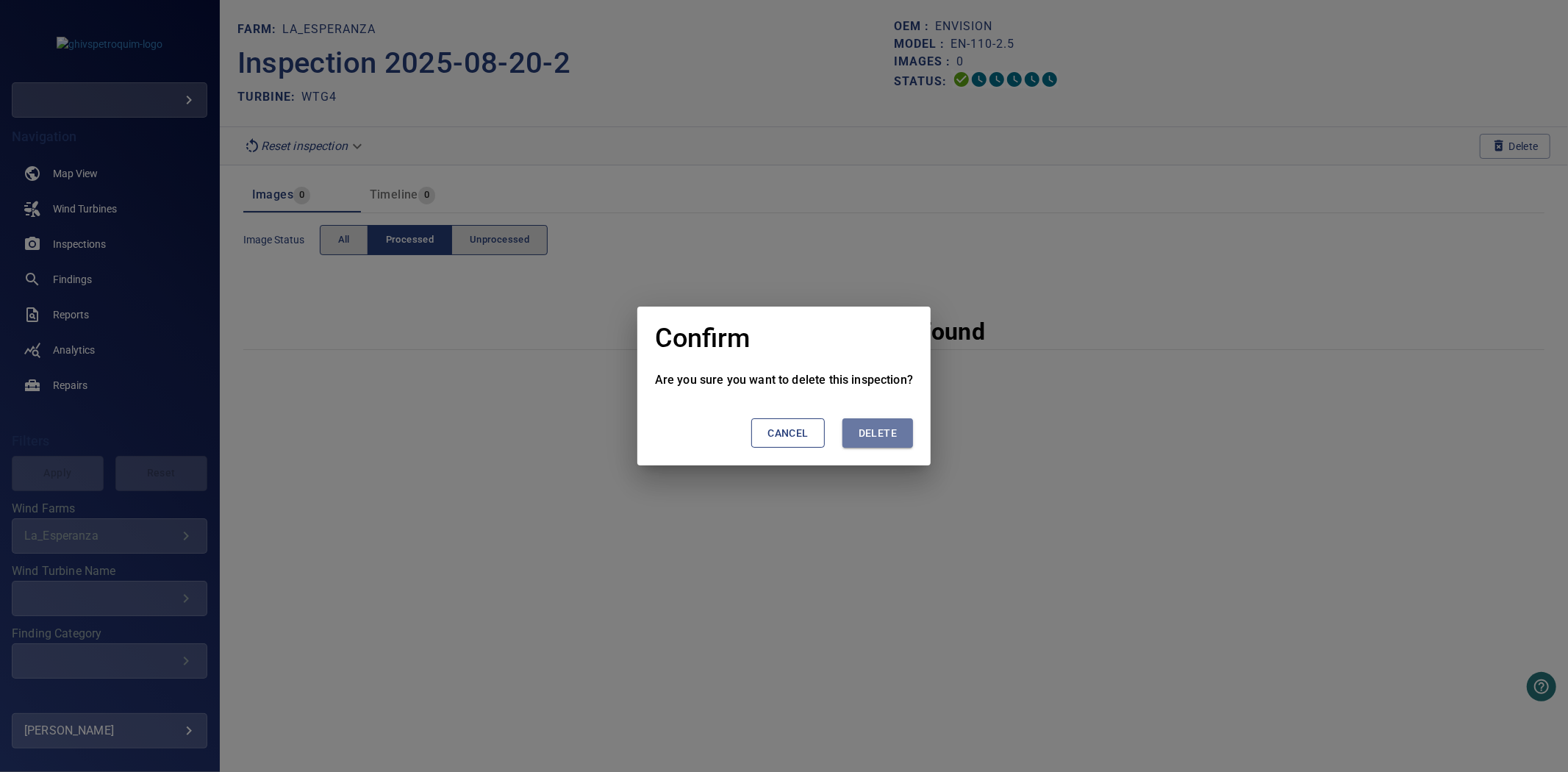
click at [900, 425] on button "Delete" at bounding box center [878, 433] width 71 height 30
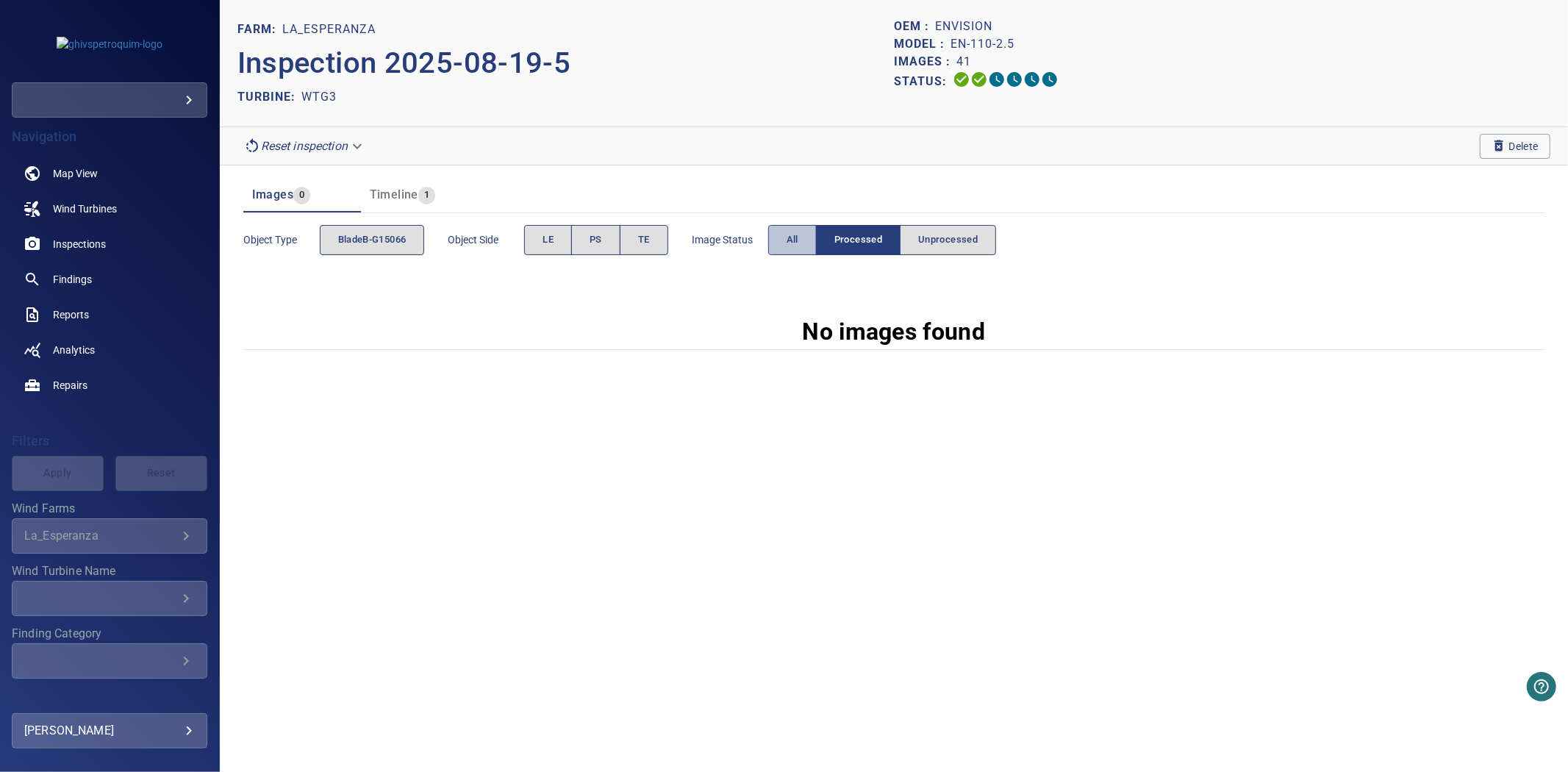
click at [804, 237] on button "All" at bounding box center [793, 240] width 48 height 30
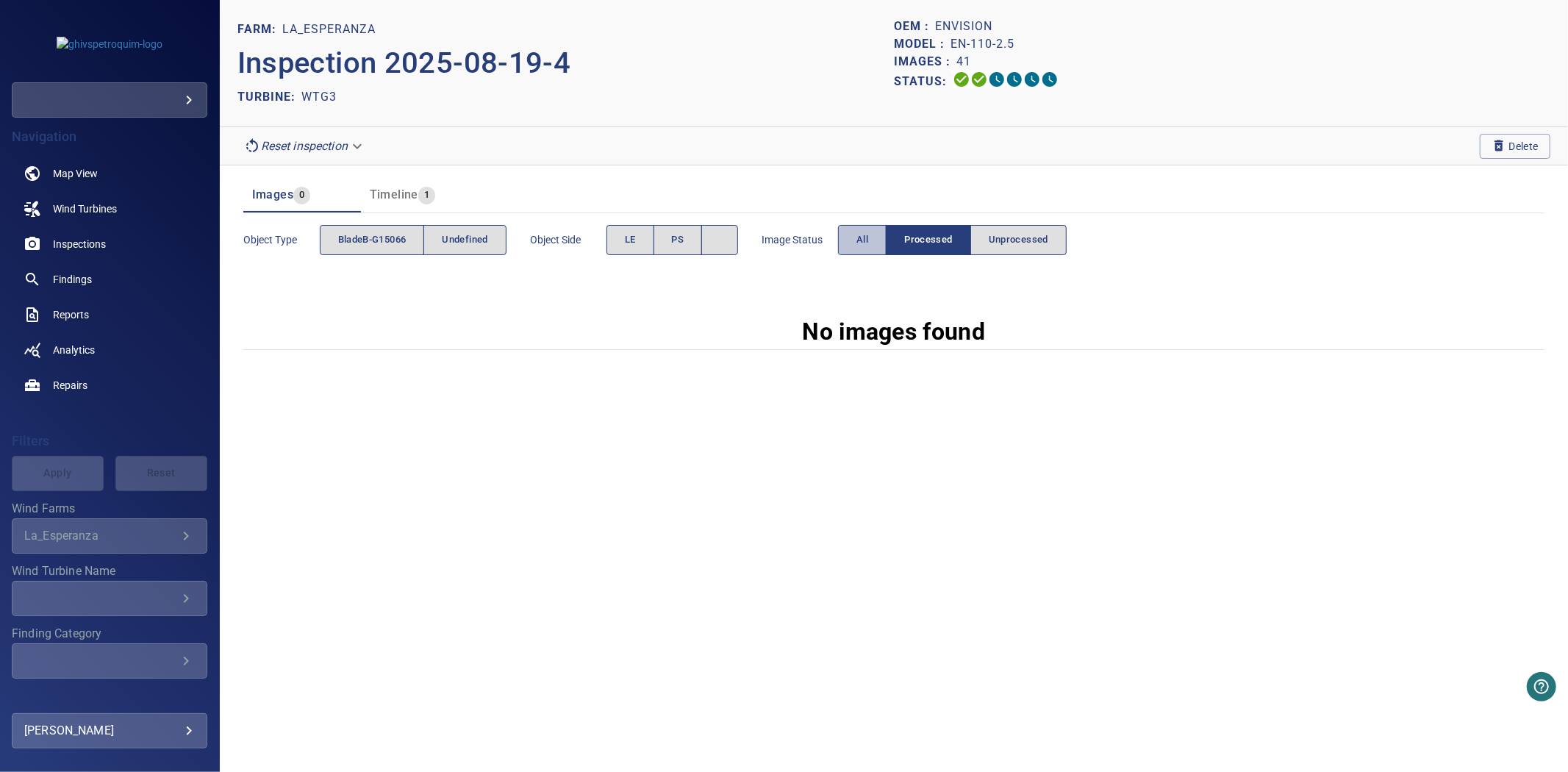
click at [868, 240] on span "All" at bounding box center [863, 240] width 12 height 17
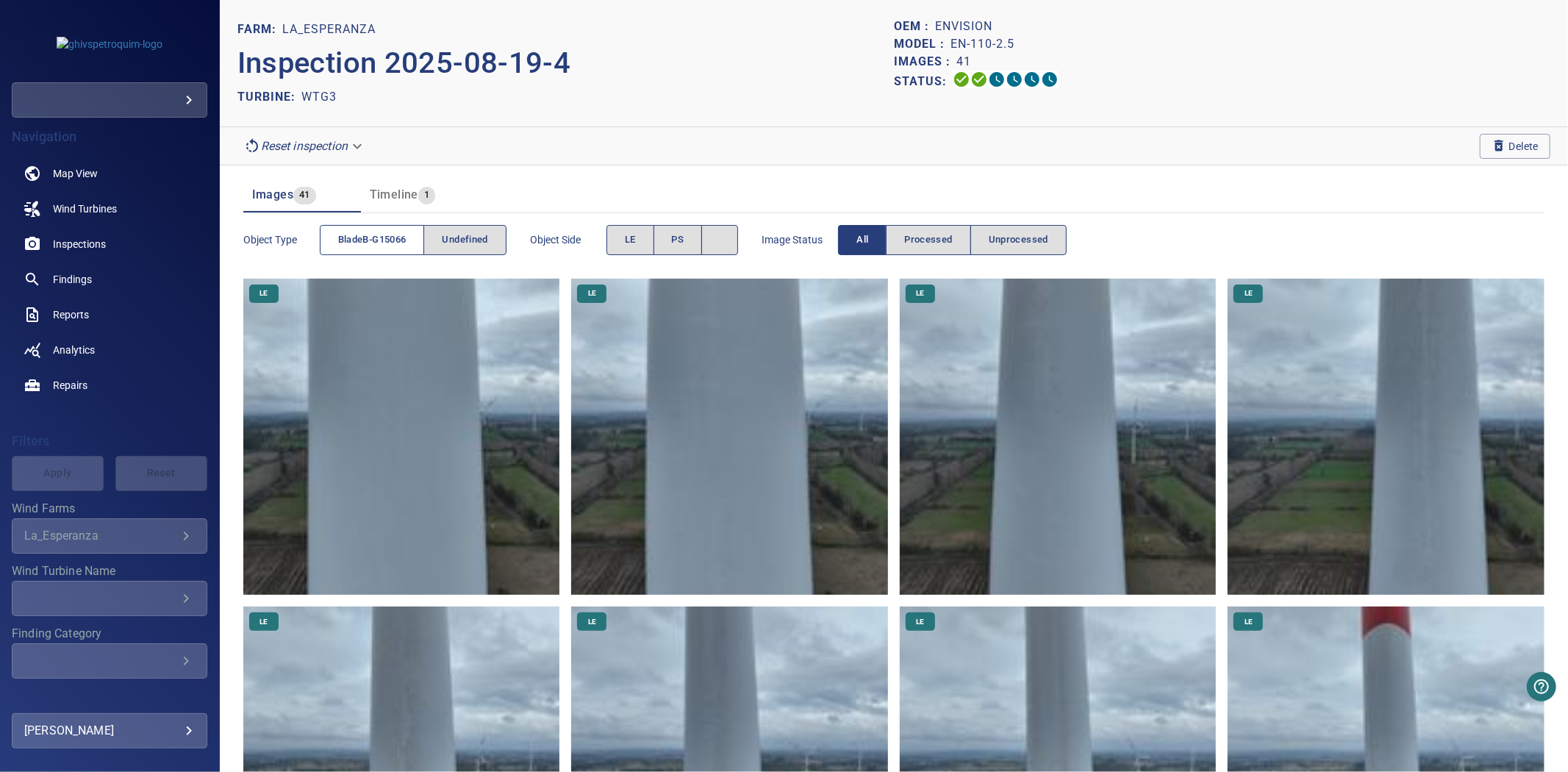
click at [349, 245] on span "bladeB-G15066" at bounding box center [373, 240] width 68 height 17
click at [431, 244] on button "undefined" at bounding box center [464, 240] width 82 height 30
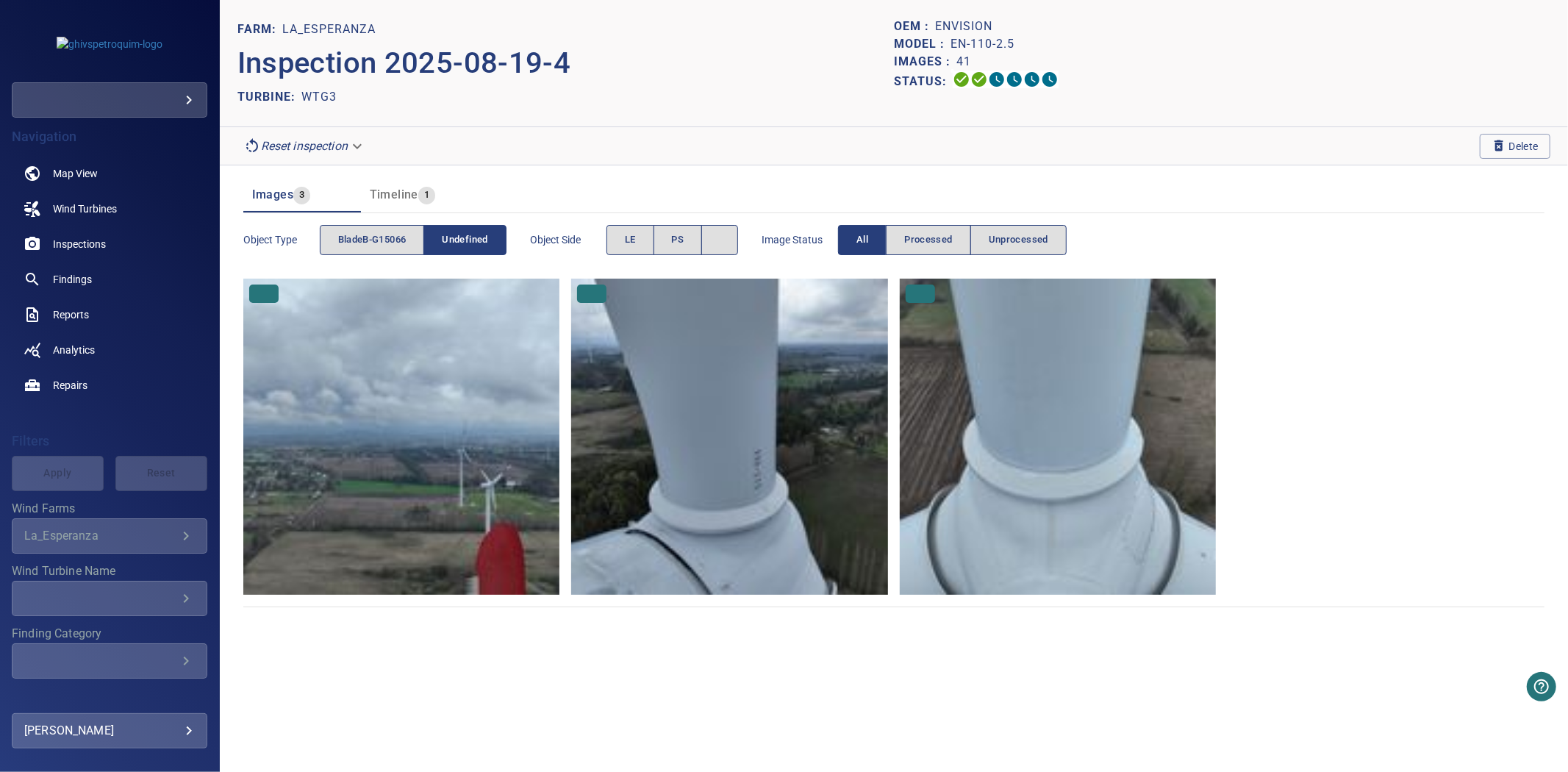
click at [447, 245] on span "undefined" at bounding box center [464, 240] width 46 height 17
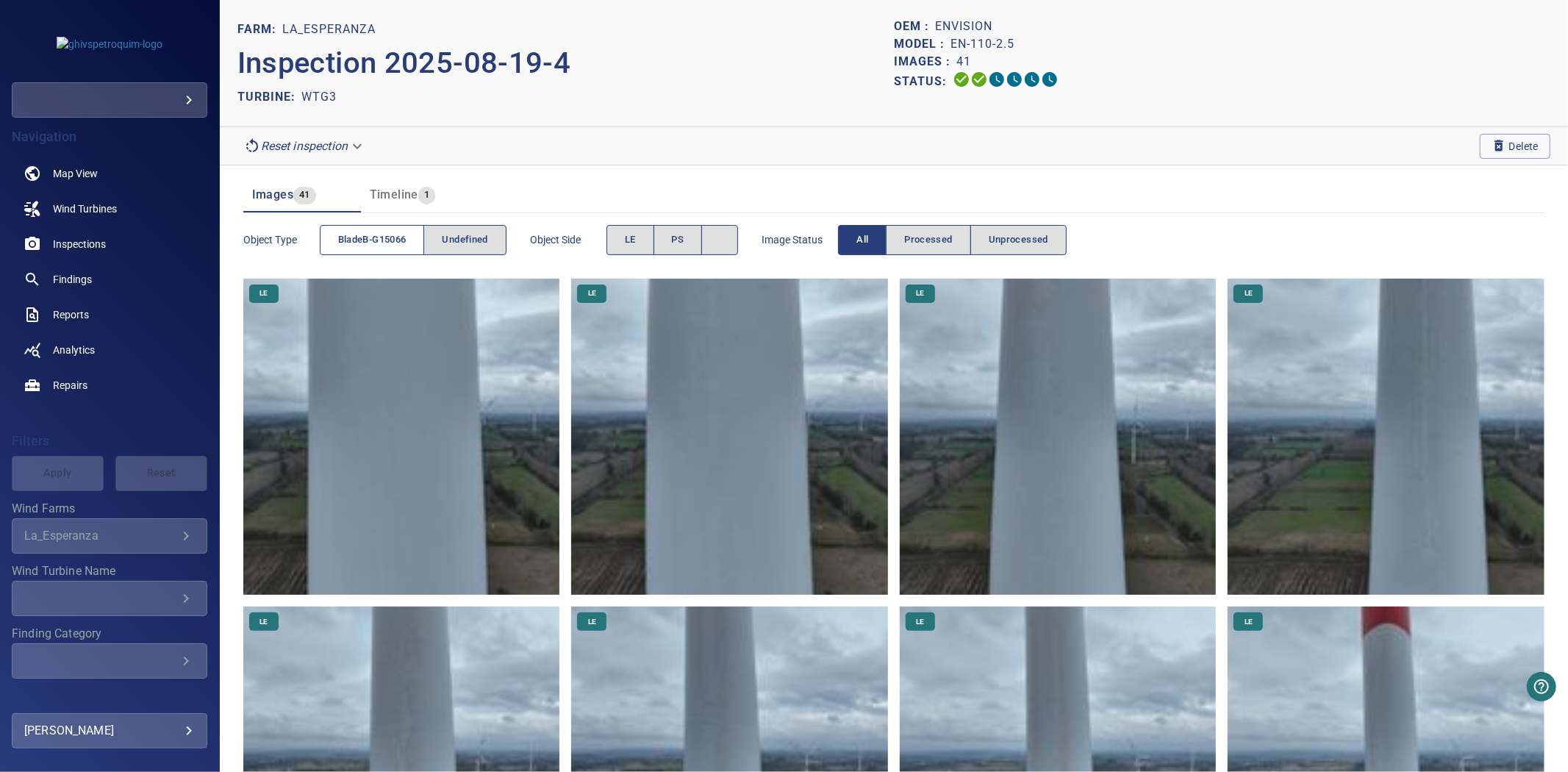
click at [415, 243] on button "bladeB-G15066" at bounding box center [372, 240] width 105 height 30
click at [453, 243] on span "undefined" at bounding box center [464, 240] width 46 height 17
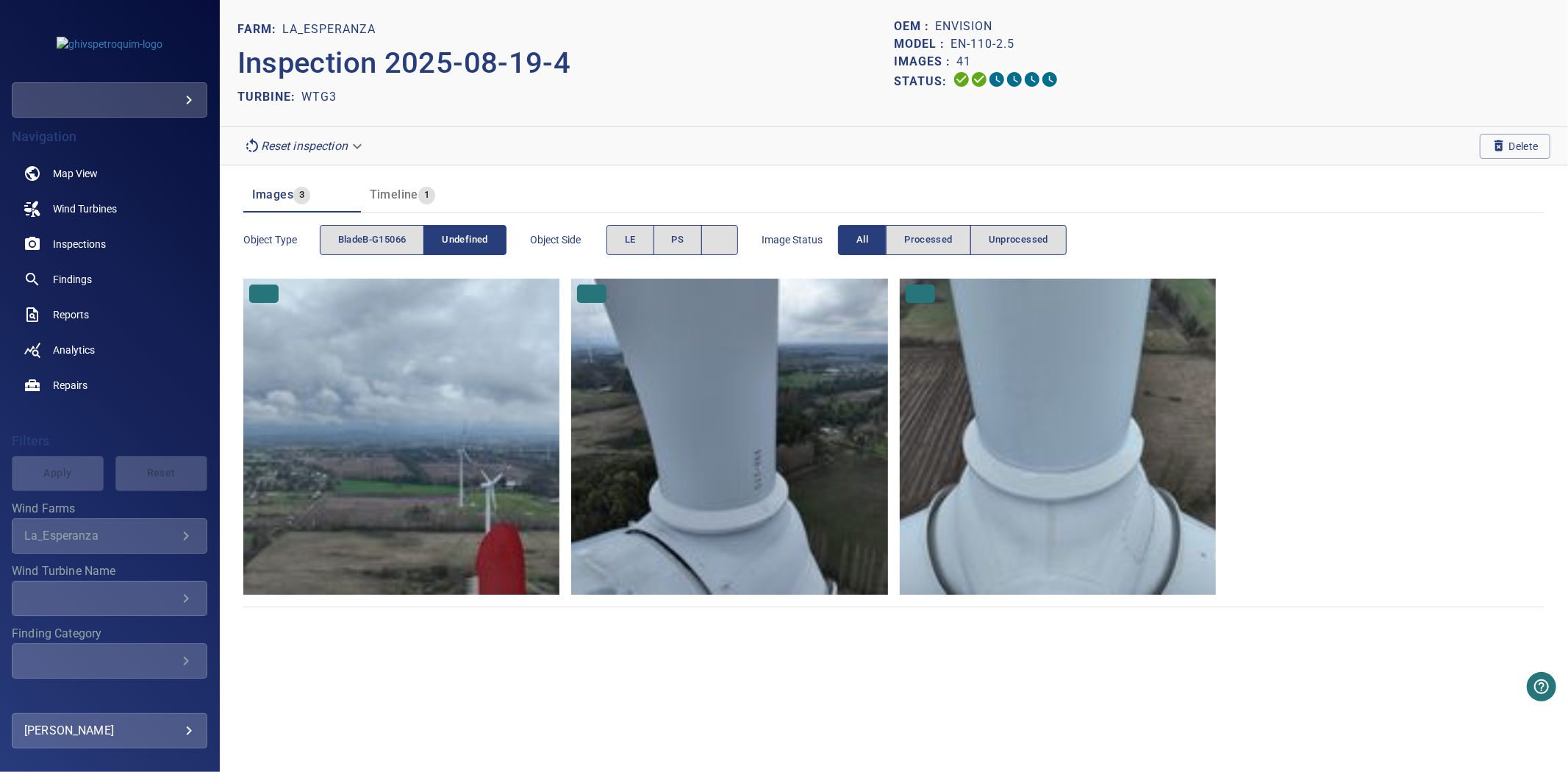
click at [453, 243] on span "undefined" at bounding box center [464, 240] width 46 height 17
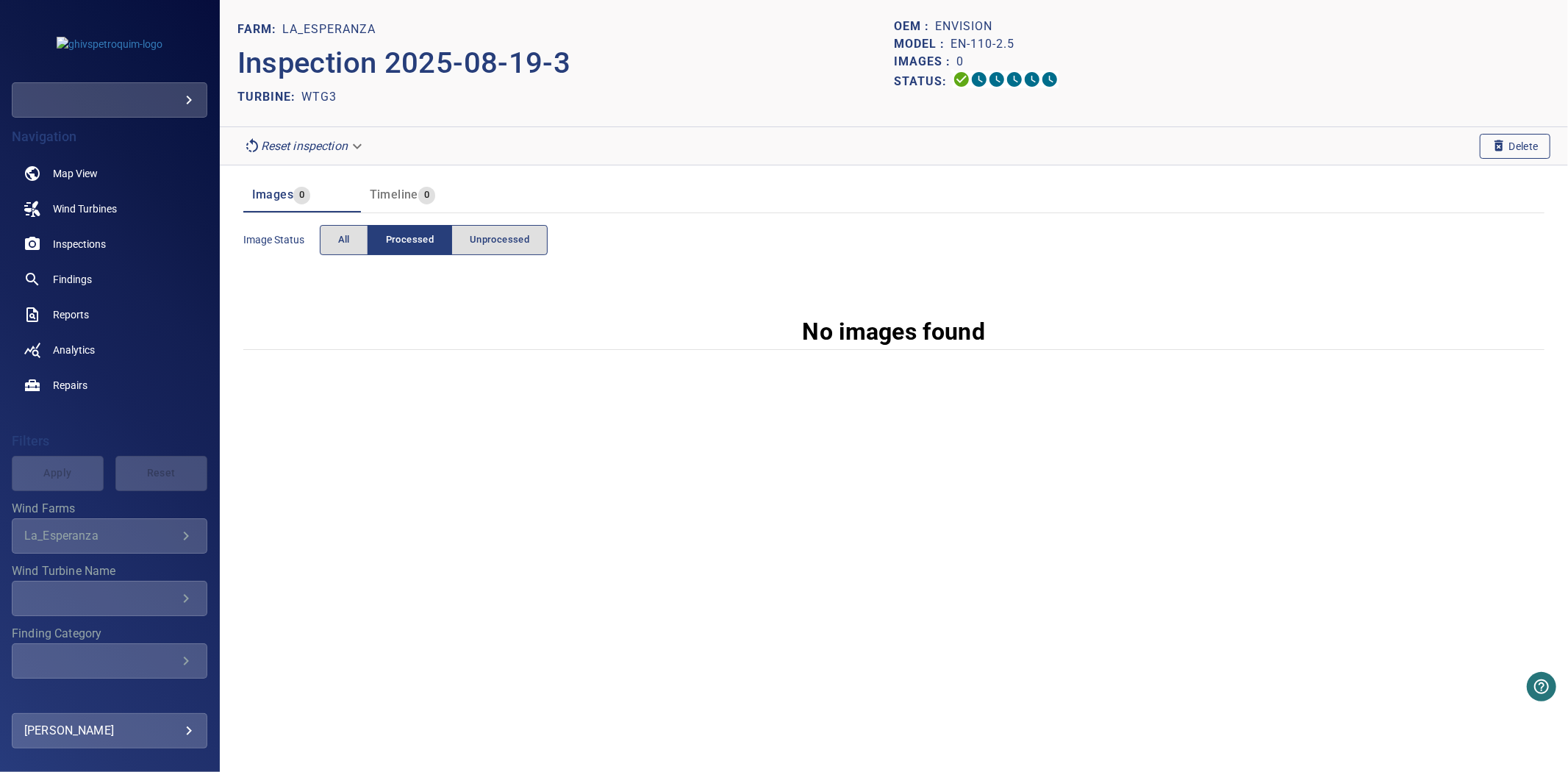
click at [1493, 148] on icon "button" at bounding box center [1499, 146] width 15 height 15
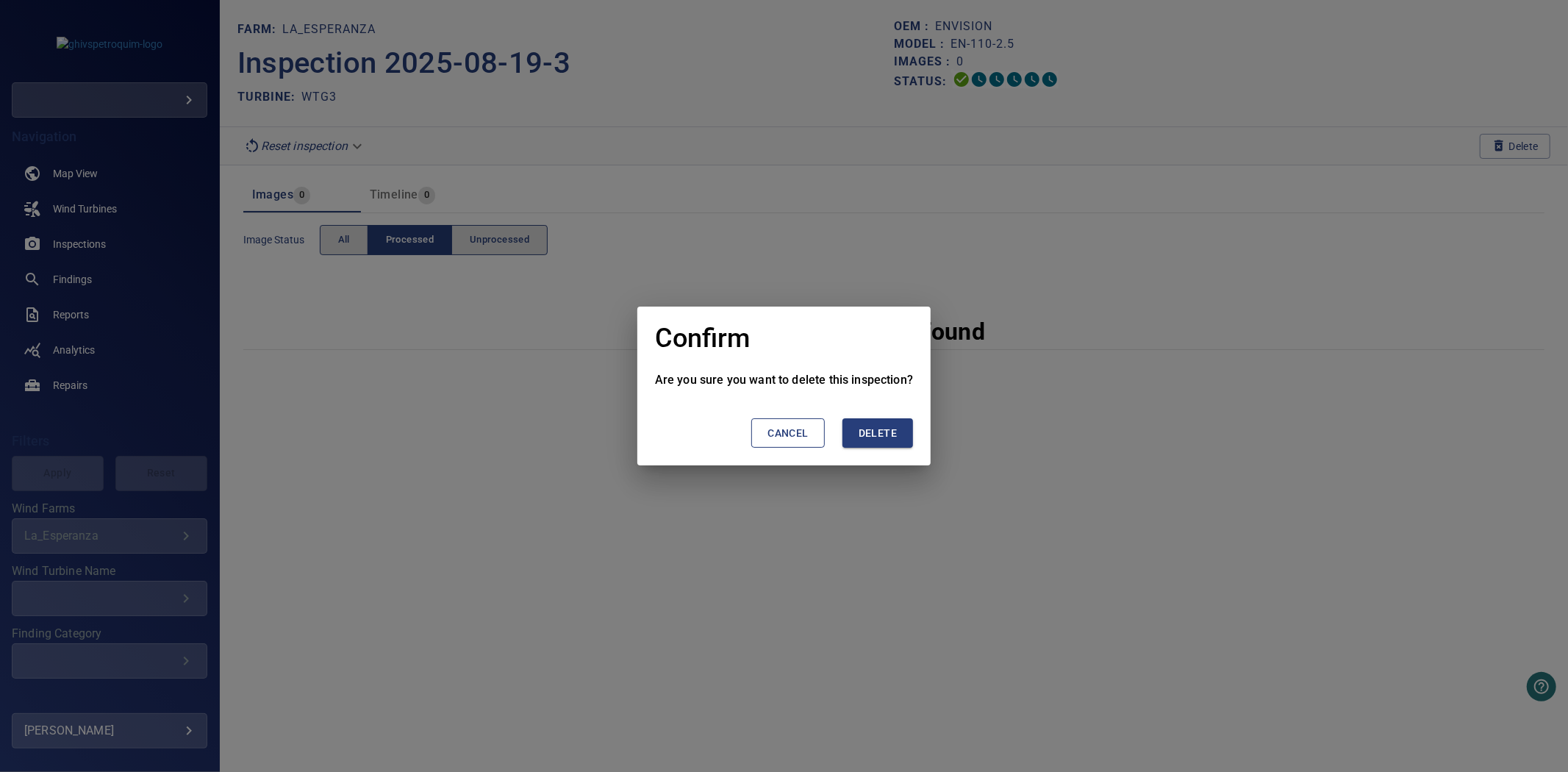
click at [883, 433] on span "Delete" at bounding box center [878, 433] width 38 height 18
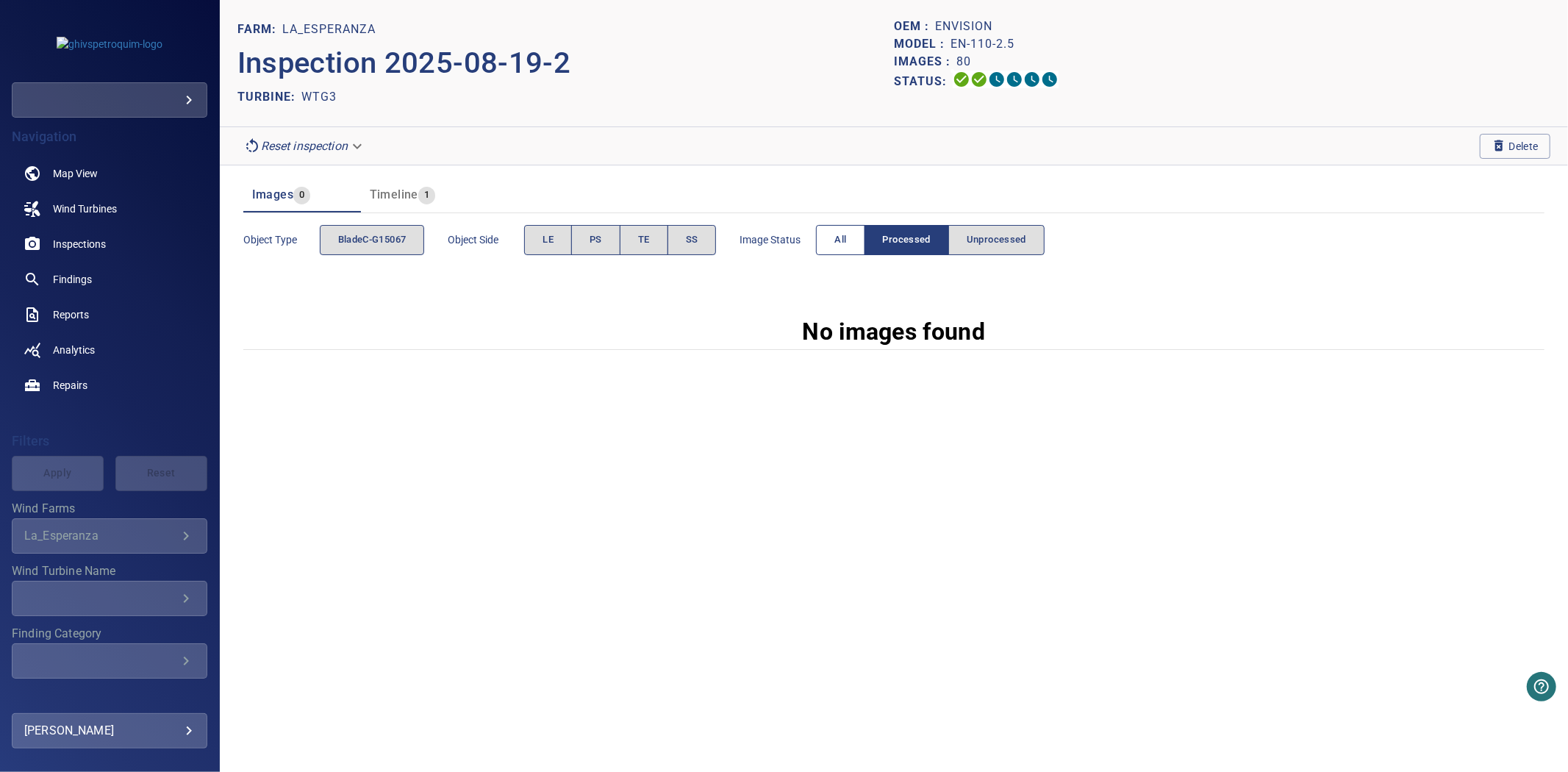
click at [858, 244] on button "All" at bounding box center [840, 240] width 48 height 30
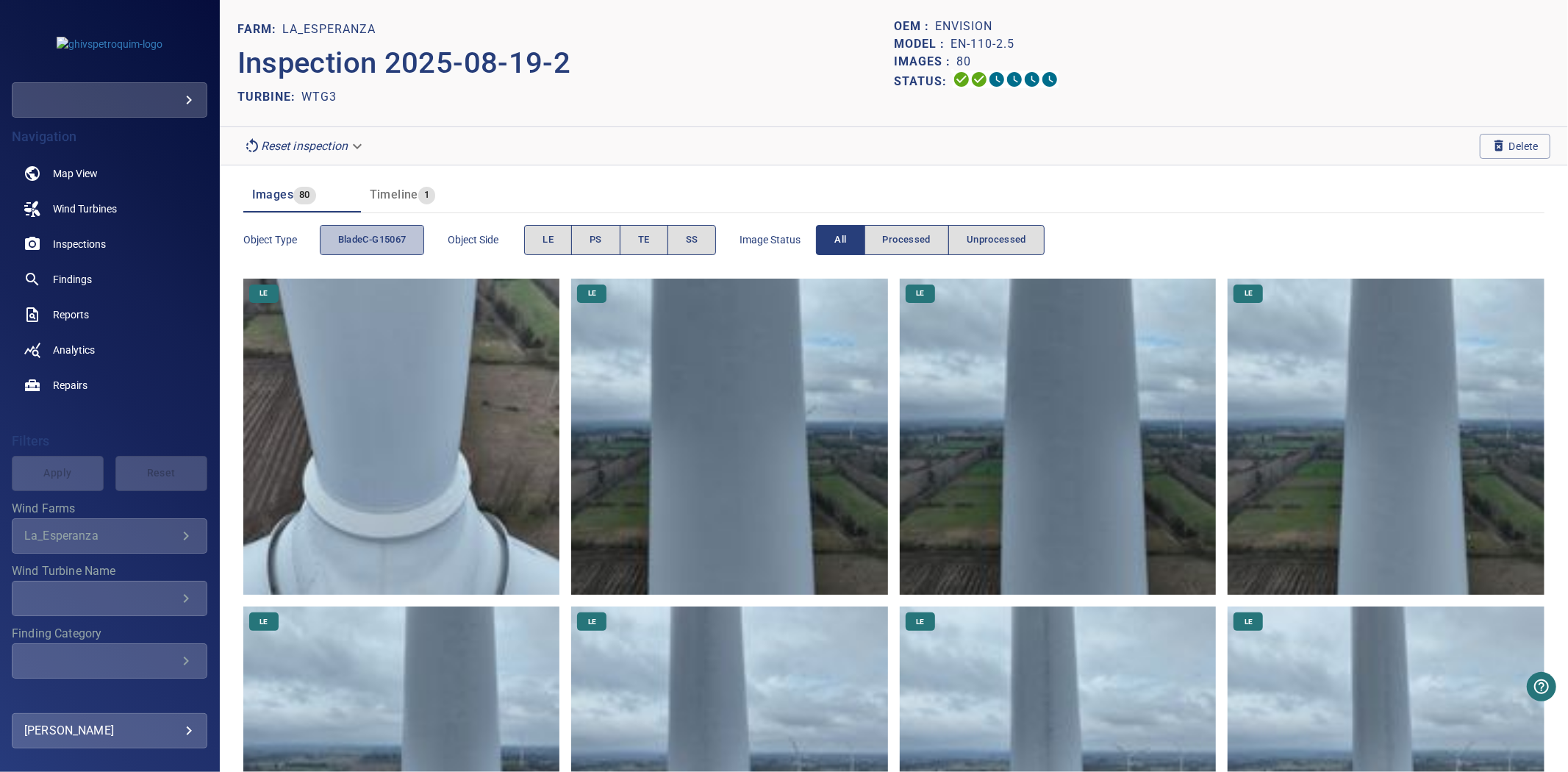
click at [417, 236] on button "bladeC-G15067" at bounding box center [372, 240] width 105 height 30
click at [416, 236] on button "bladeC-G15067" at bounding box center [372, 240] width 105 height 30
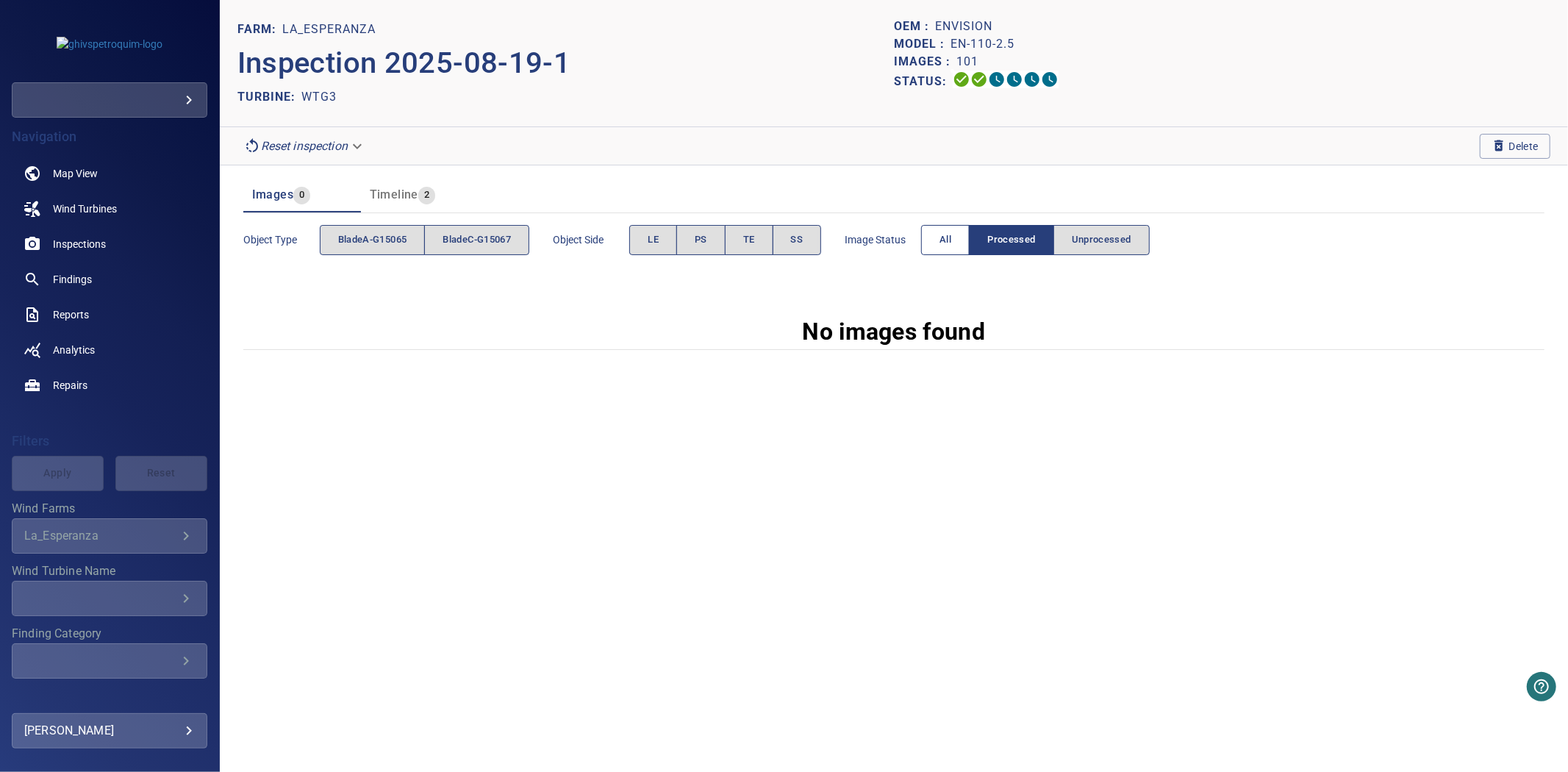
click at [937, 250] on button "All" at bounding box center [945, 240] width 48 height 30
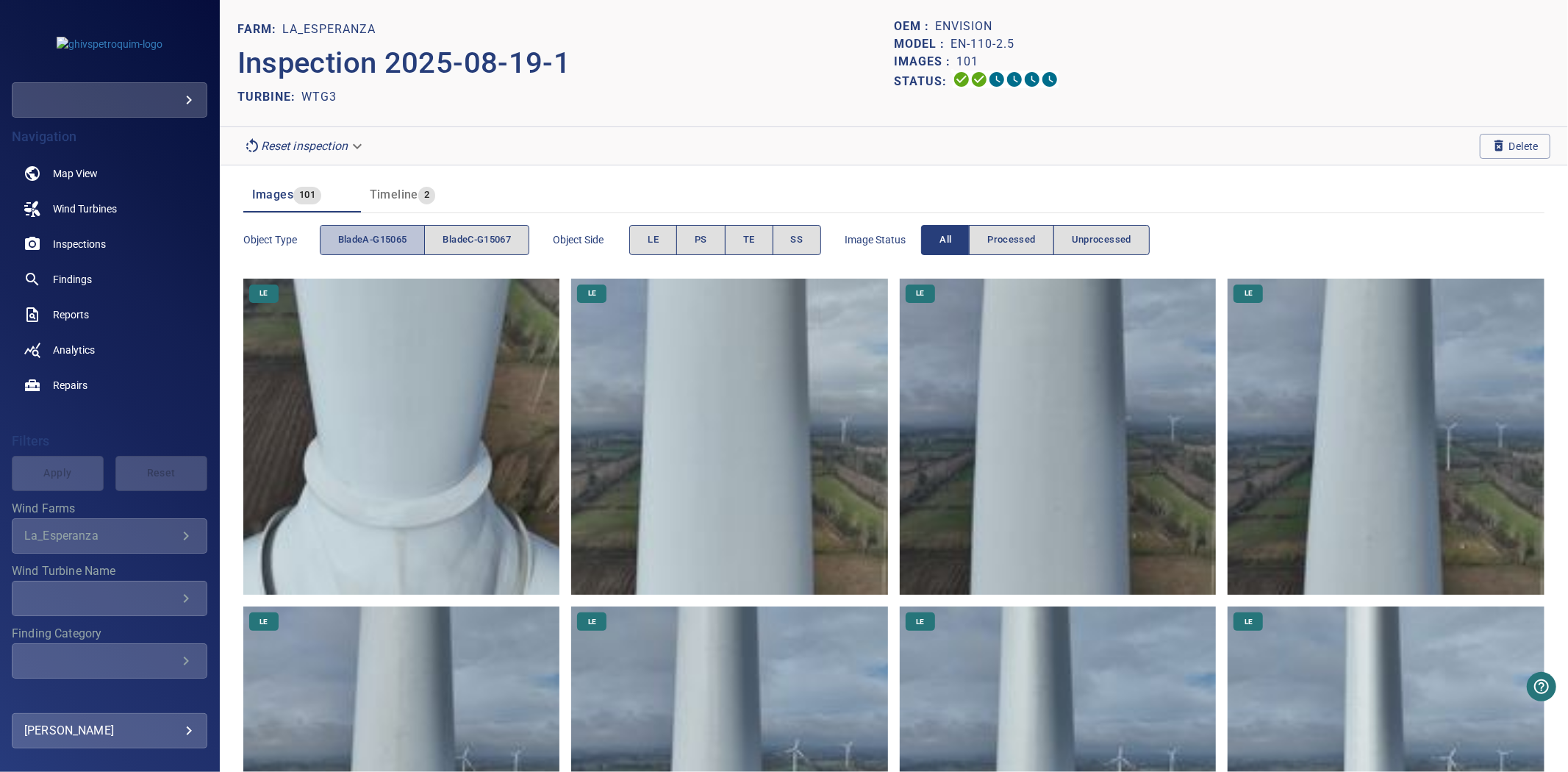
click at [361, 243] on span "bladeA-G15065" at bounding box center [373, 240] width 69 height 17
click at [478, 241] on span "bladeC-G15067" at bounding box center [477, 240] width 68 height 17
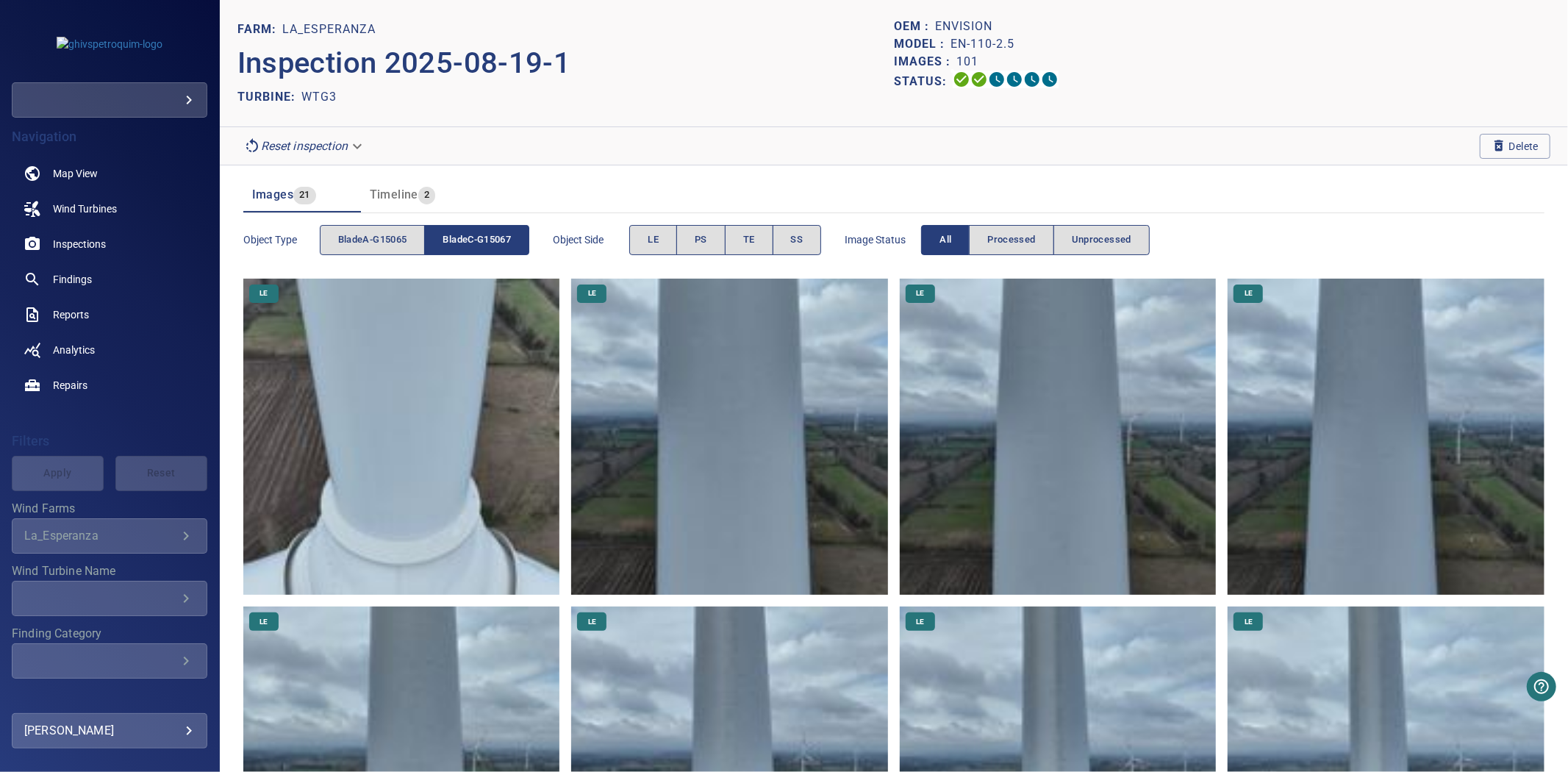
click at [478, 241] on span "bladeC-G15067" at bounding box center [477, 240] width 68 height 17
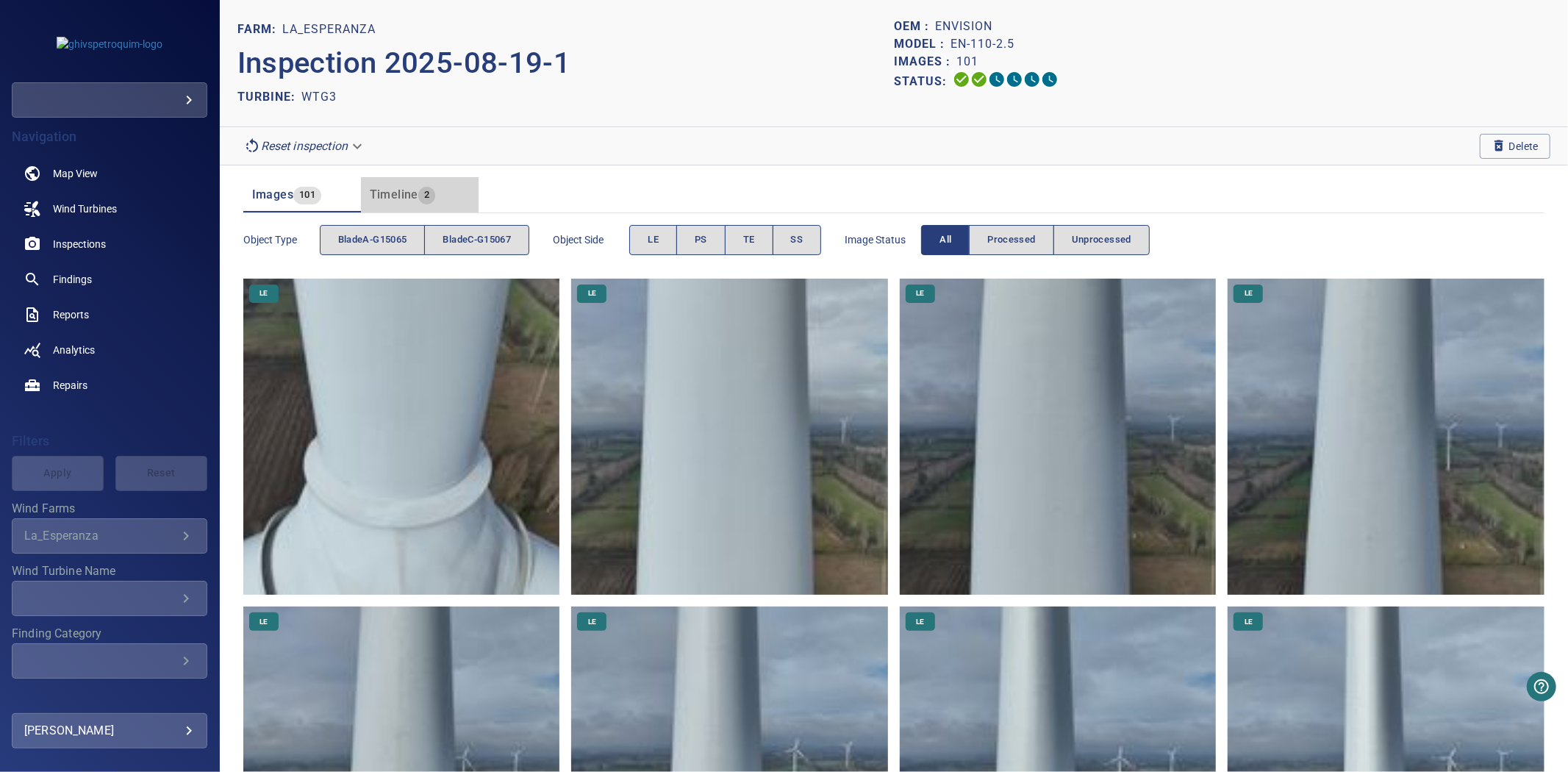
click at [420, 192] on span "2" at bounding box center [427, 195] width 17 height 17
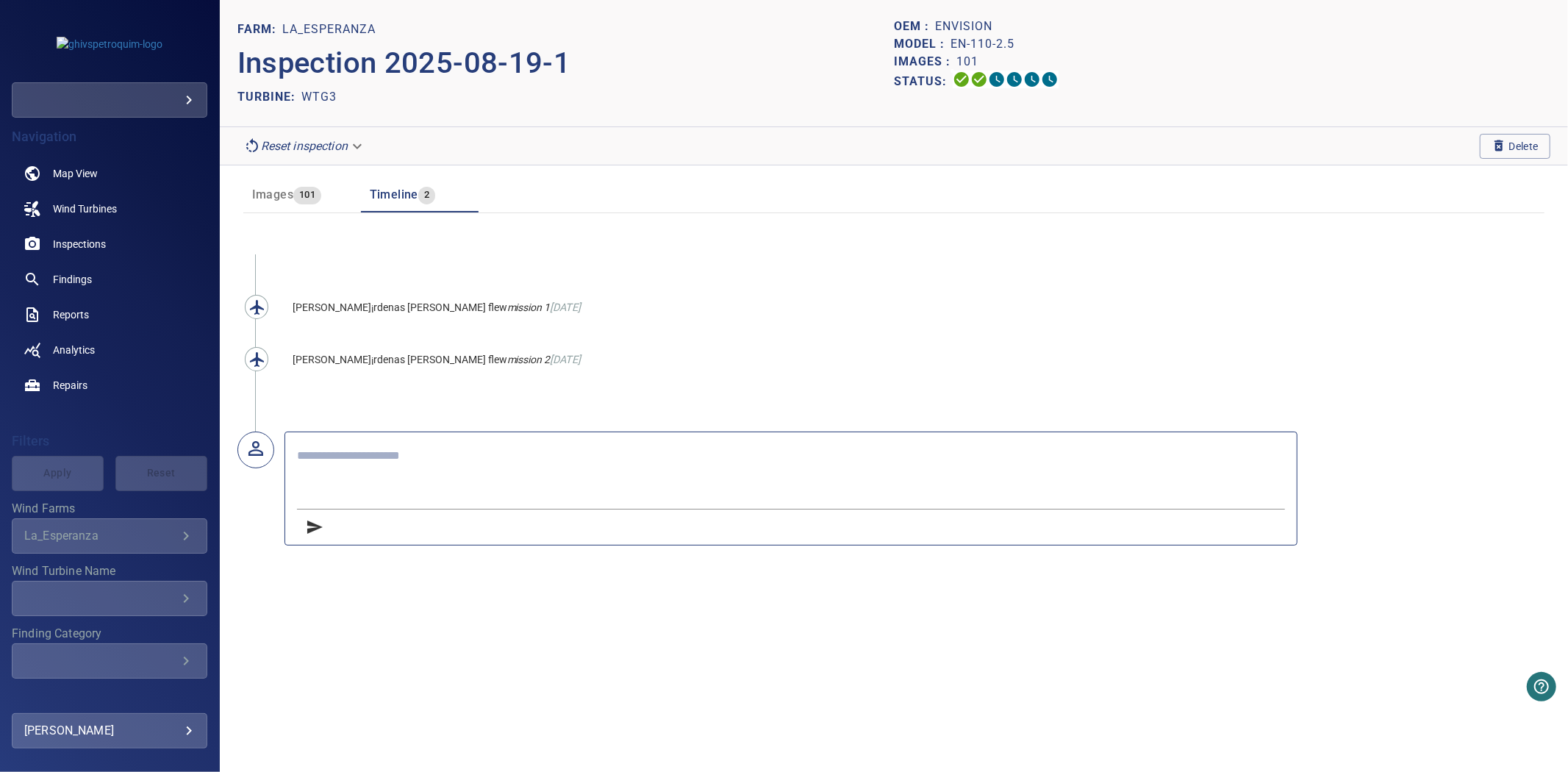
click at [299, 189] on span "101" at bounding box center [308, 195] width 28 height 17
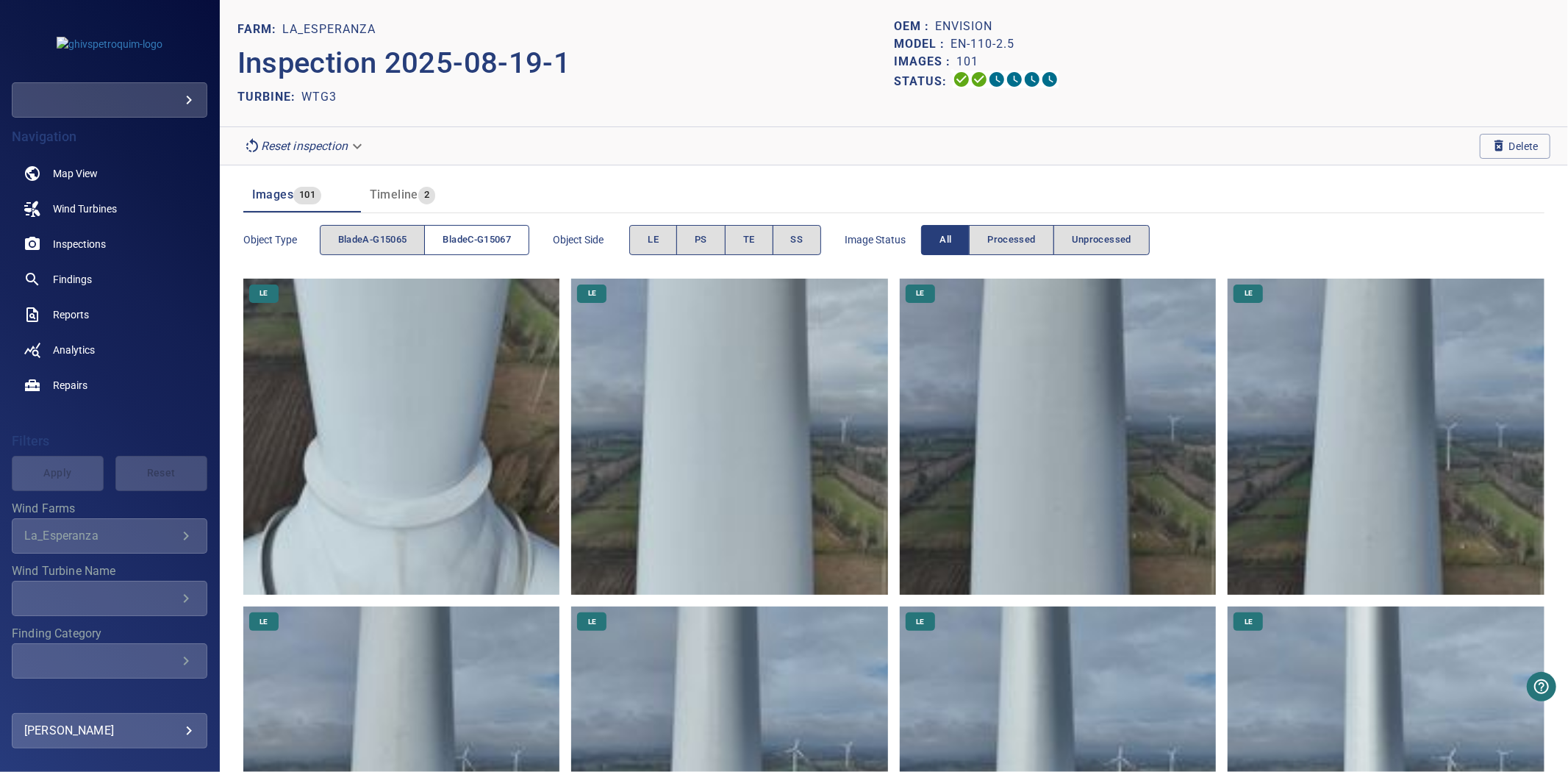
click at [510, 232] on span "bladeC-G15067" at bounding box center [477, 240] width 68 height 17
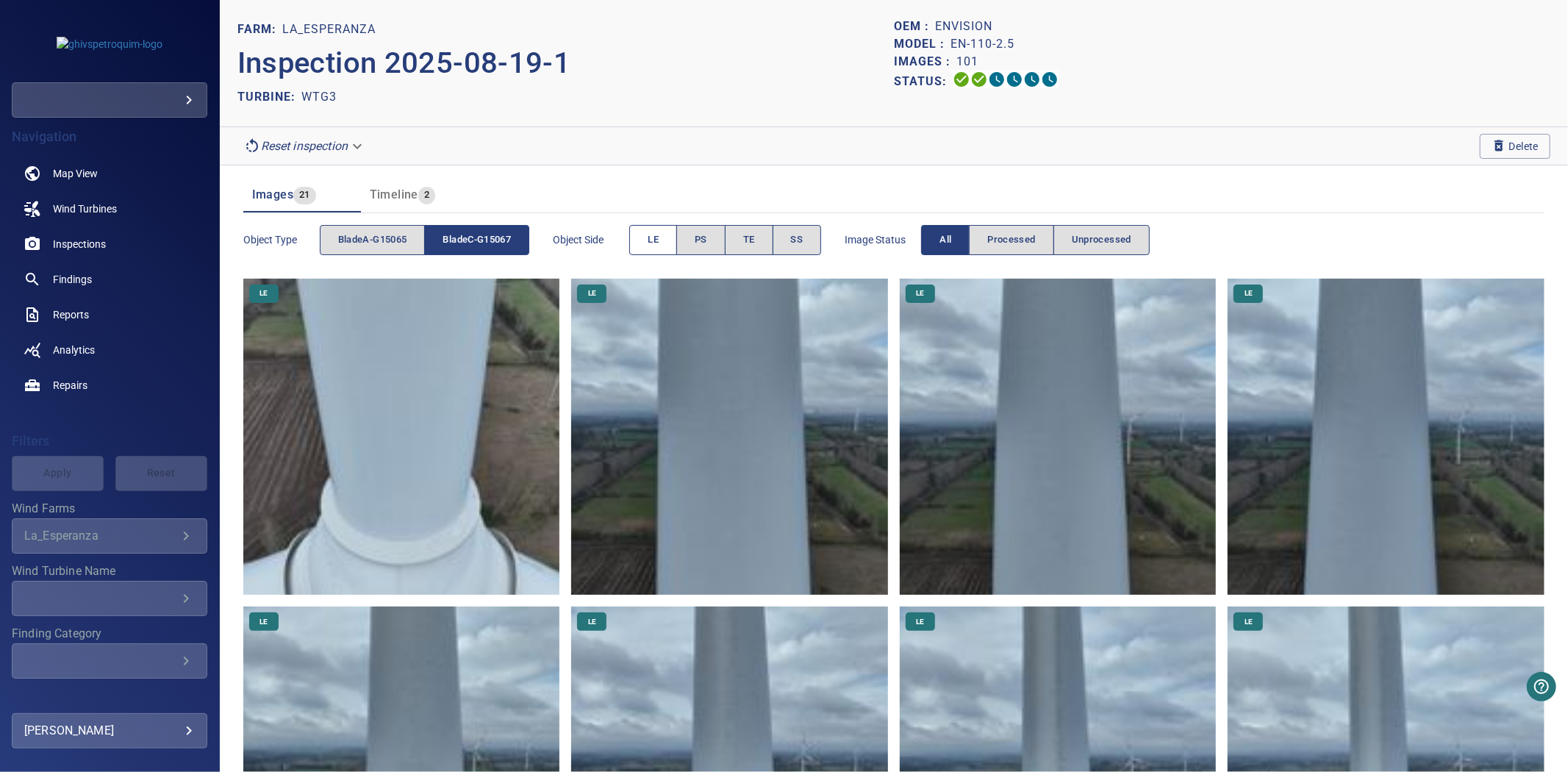
click at [643, 241] on button "LE" at bounding box center [653, 240] width 47 height 30
click at [707, 241] on span "PS" at bounding box center [700, 240] width 12 height 17
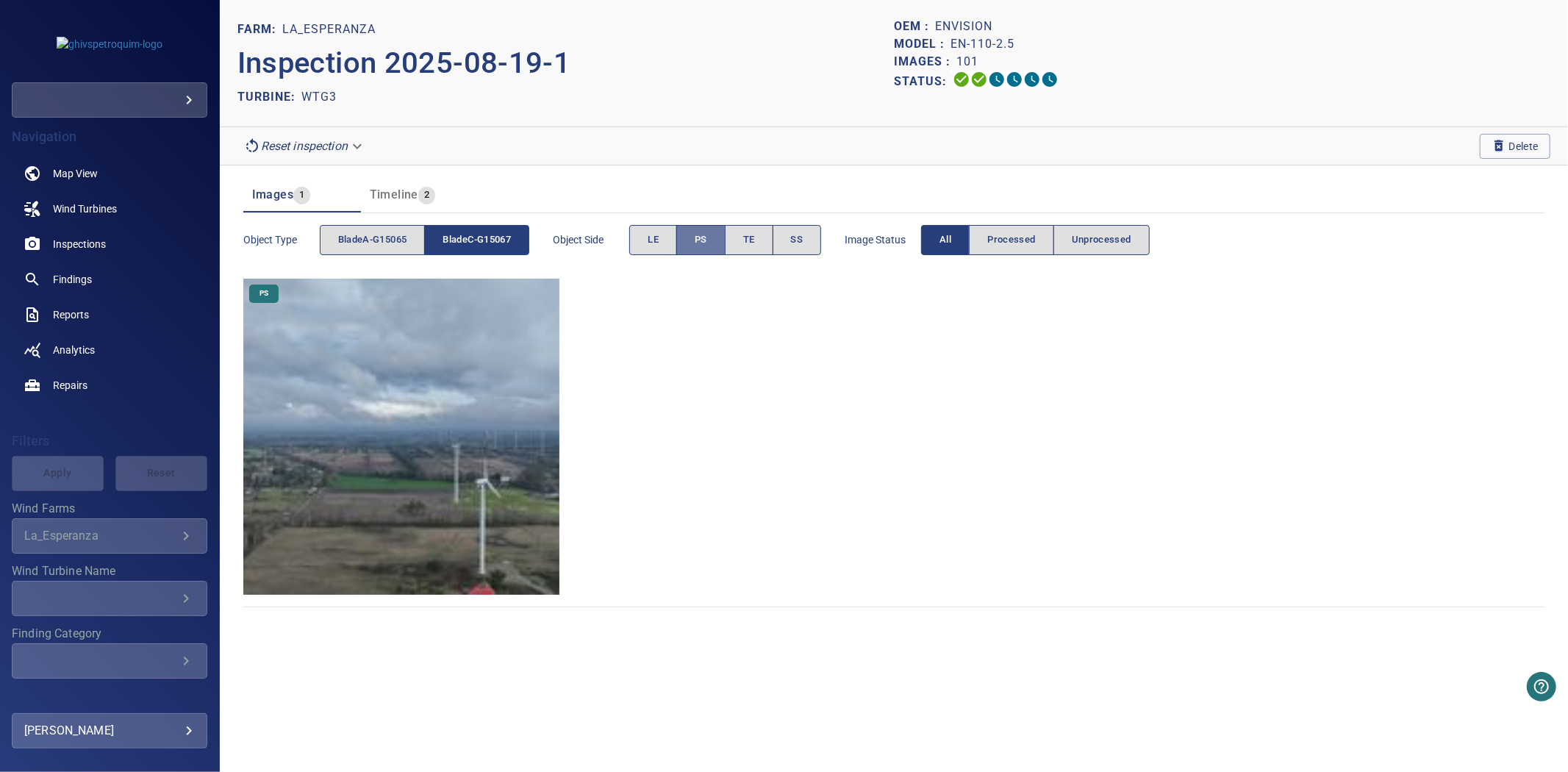
click at [707, 241] on span "PS" at bounding box center [700, 240] width 12 height 17
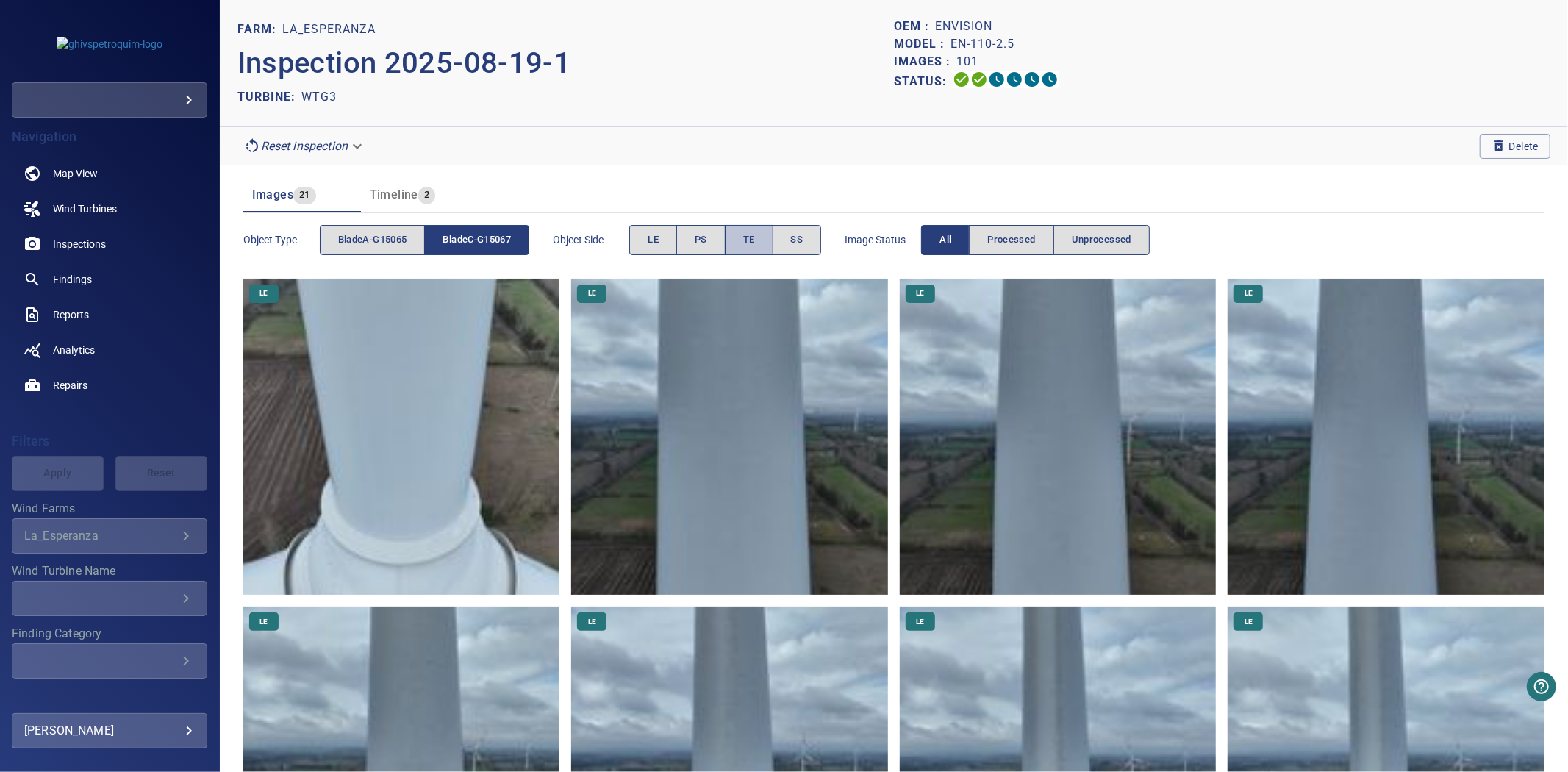
click at [739, 239] on button "TE" at bounding box center [749, 240] width 48 height 30
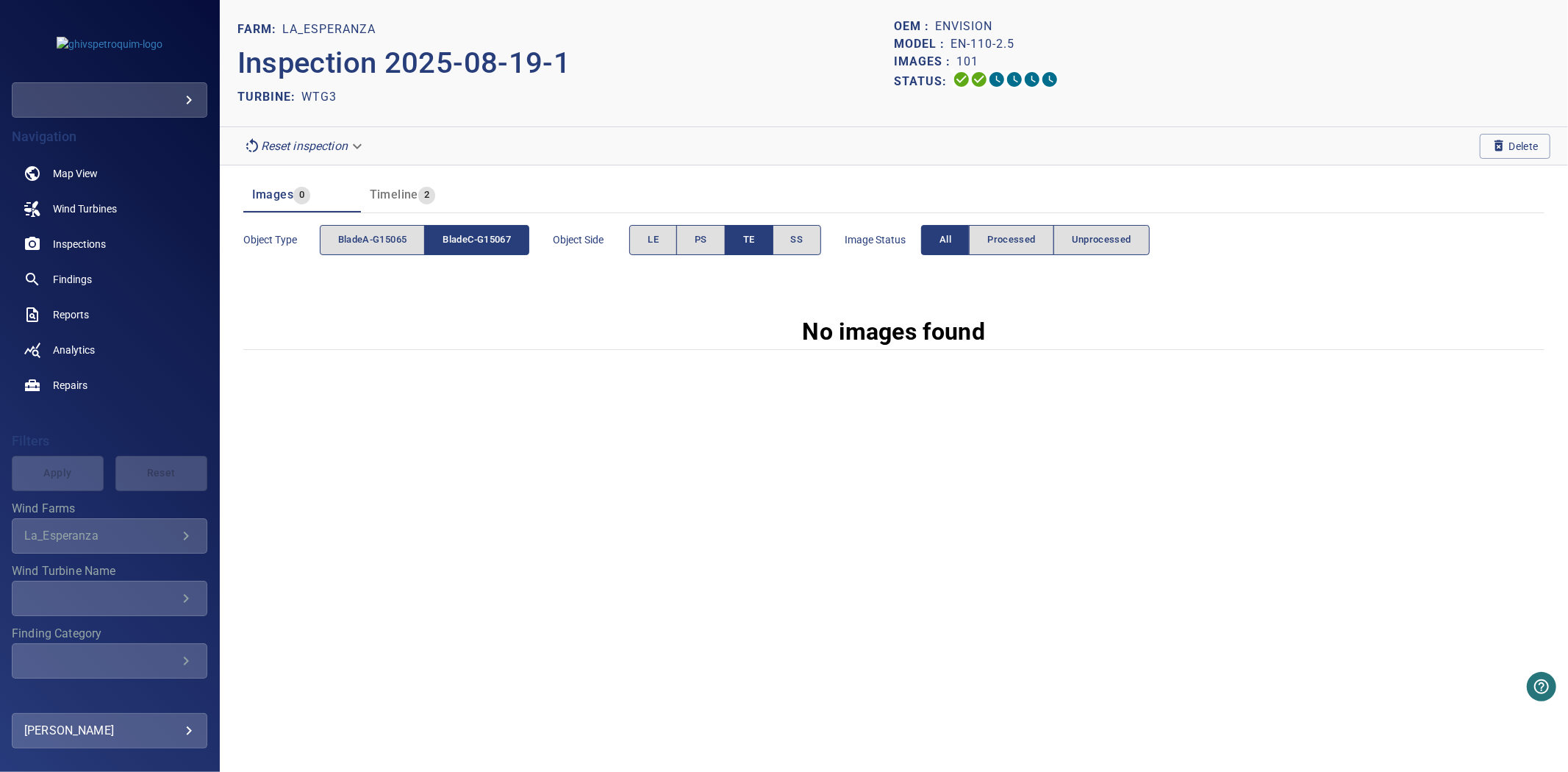
click at [740, 240] on button "TE" at bounding box center [749, 240] width 48 height 30
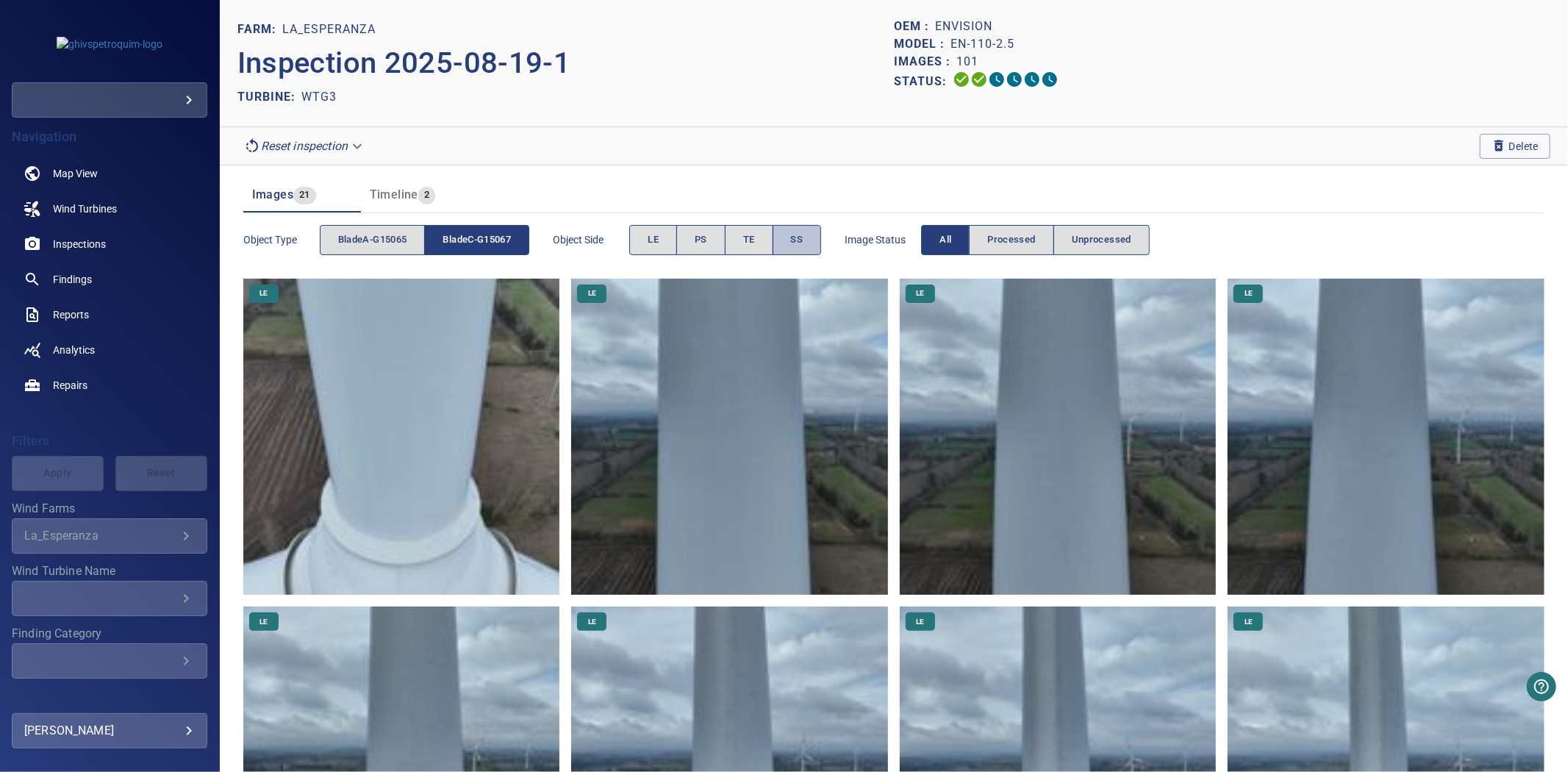
click at [799, 241] on span "SS" at bounding box center [797, 240] width 12 height 17
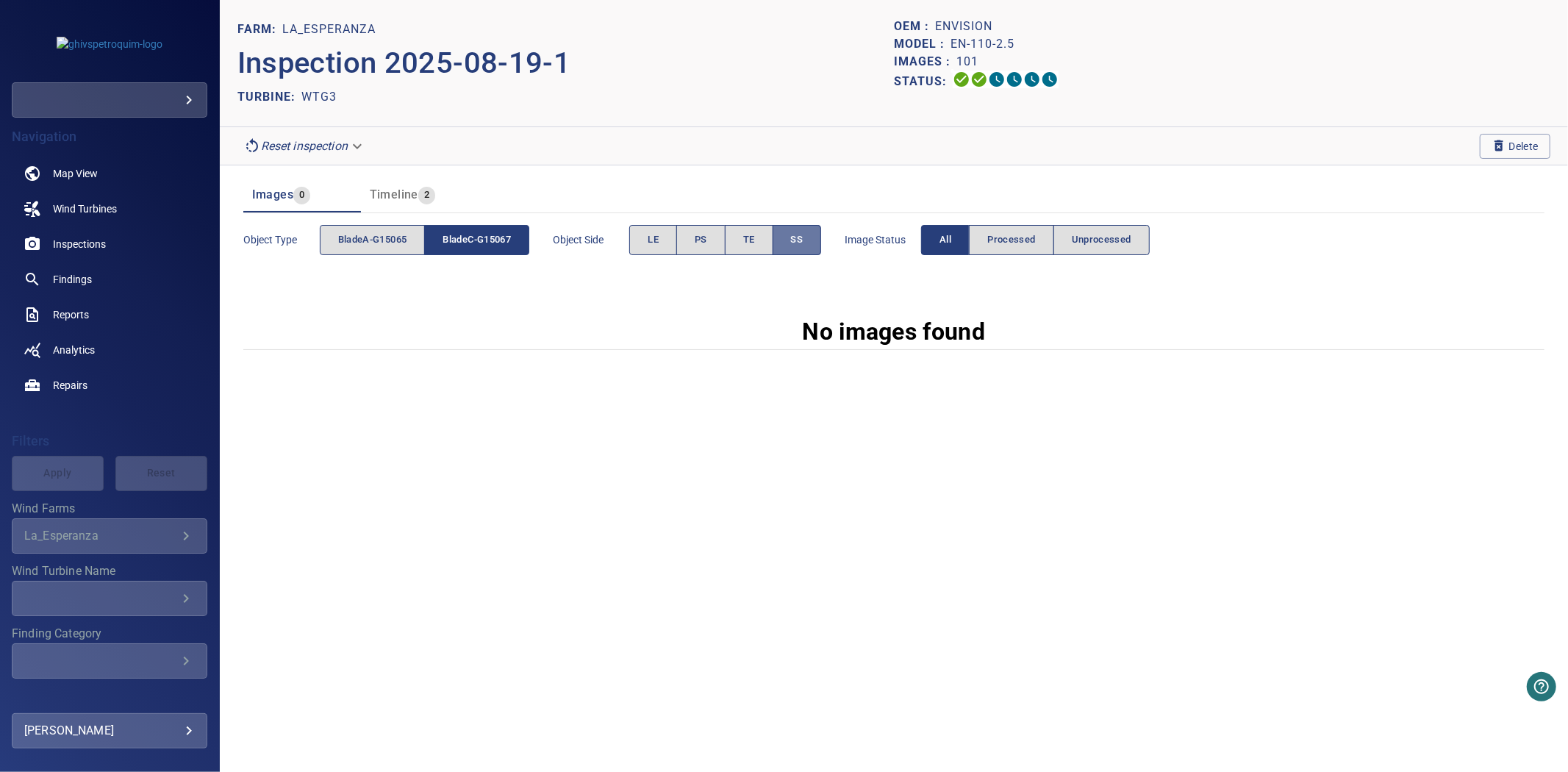
click at [799, 241] on span "SS" at bounding box center [797, 240] width 12 height 17
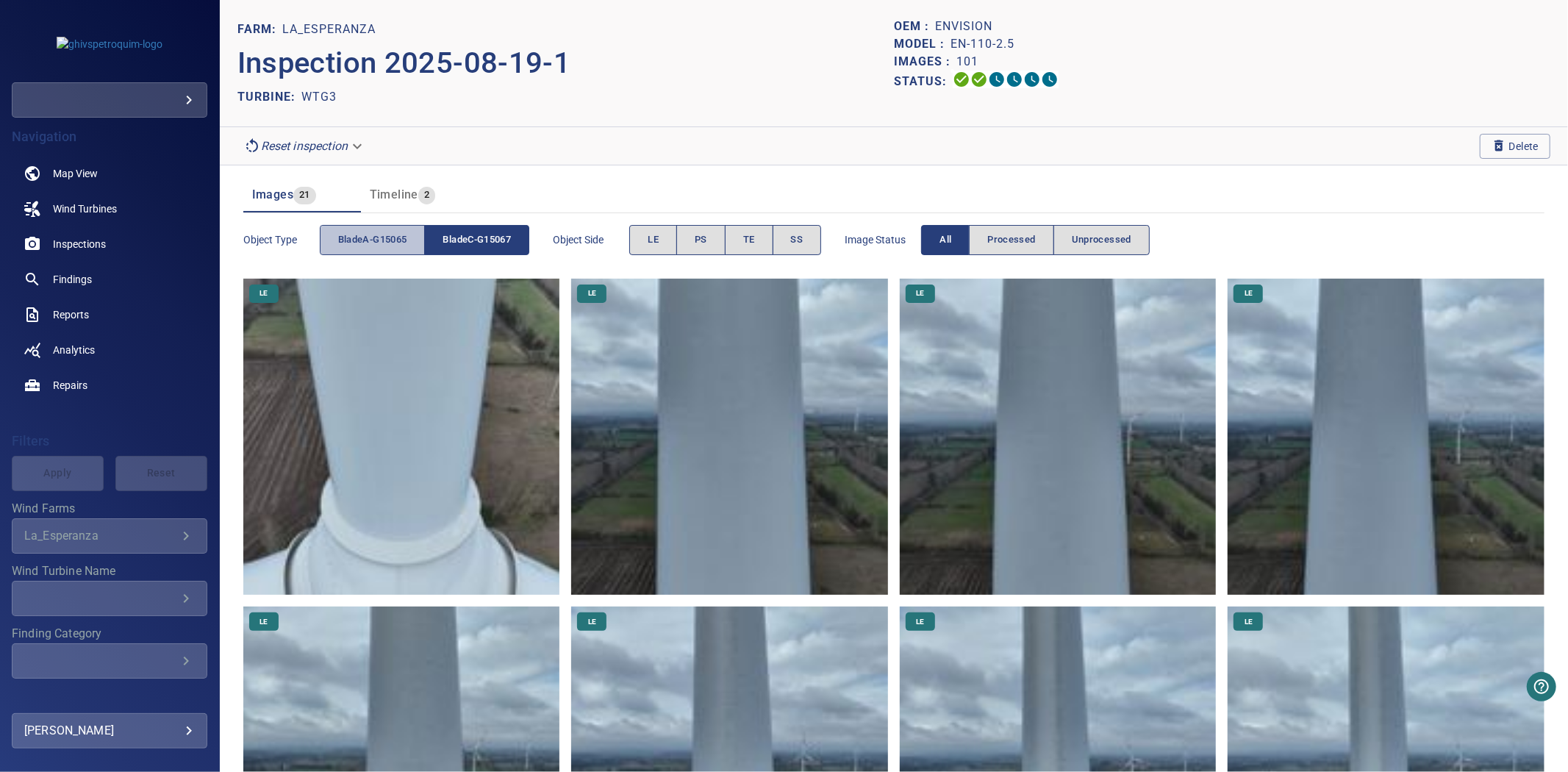
click at [388, 240] on span "bladeA-G15065" at bounding box center [373, 240] width 69 height 17
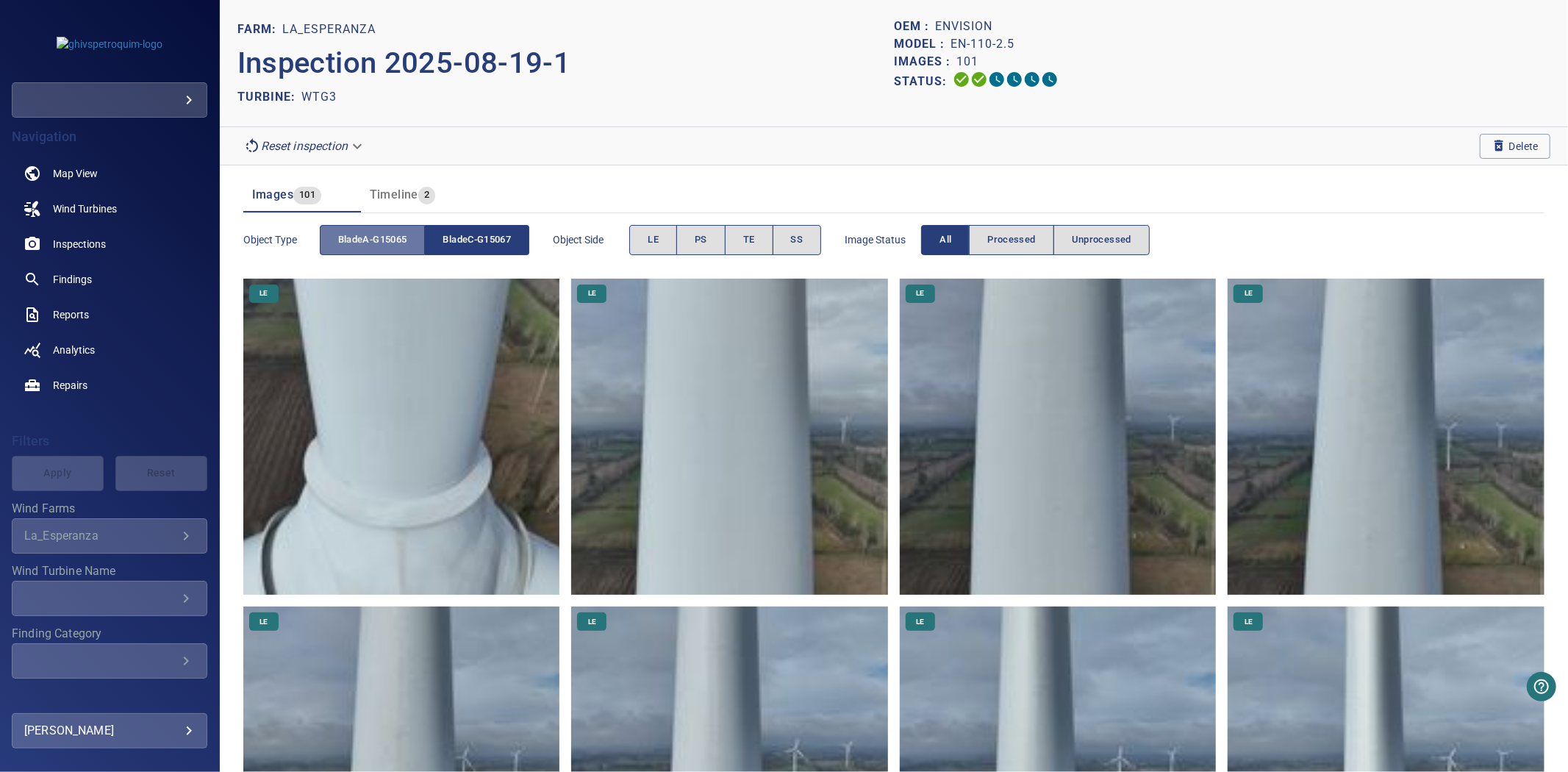
click at [388, 240] on span "bladeA-G15065" at bounding box center [373, 240] width 69 height 17
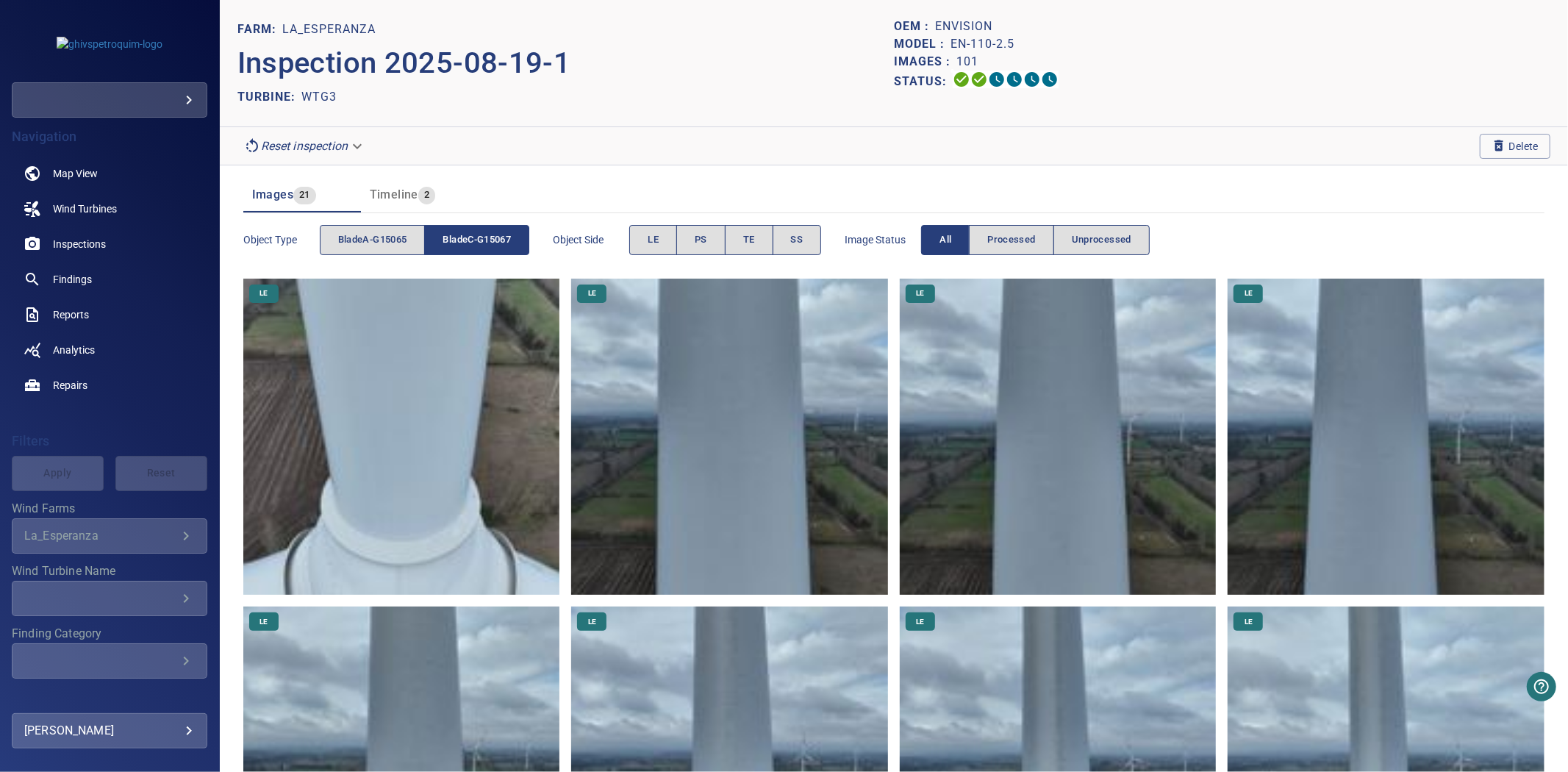
click at [469, 236] on span "bladeC-G15067" at bounding box center [477, 240] width 68 height 17
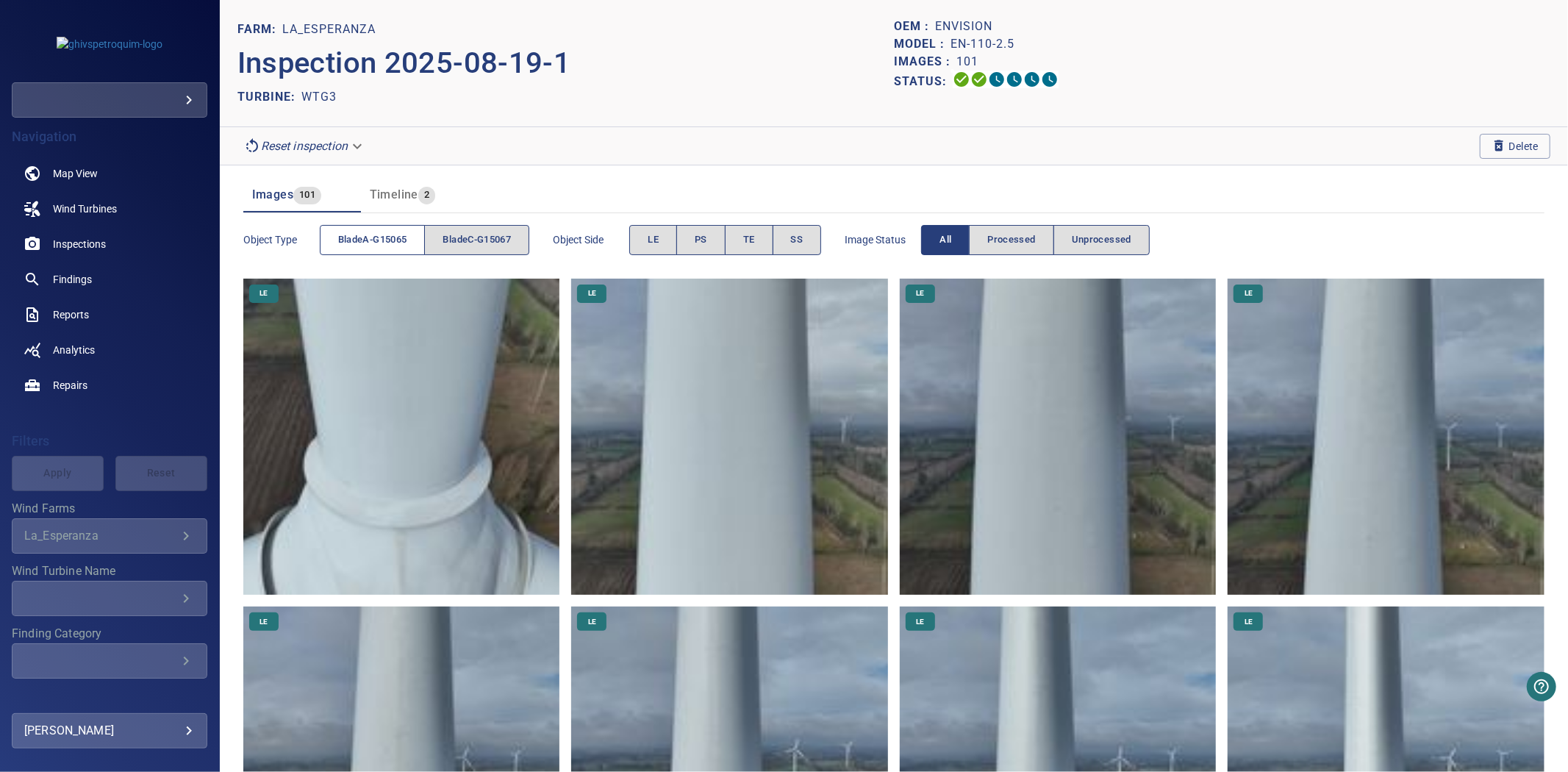
click at [397, 240] on span "bladeA-G15065" at bounding box center [373, 240] width 69 height 17
click at [468, 240] on span "bladeC-G15067" at bounding box center [477, 240] width 68 height 17
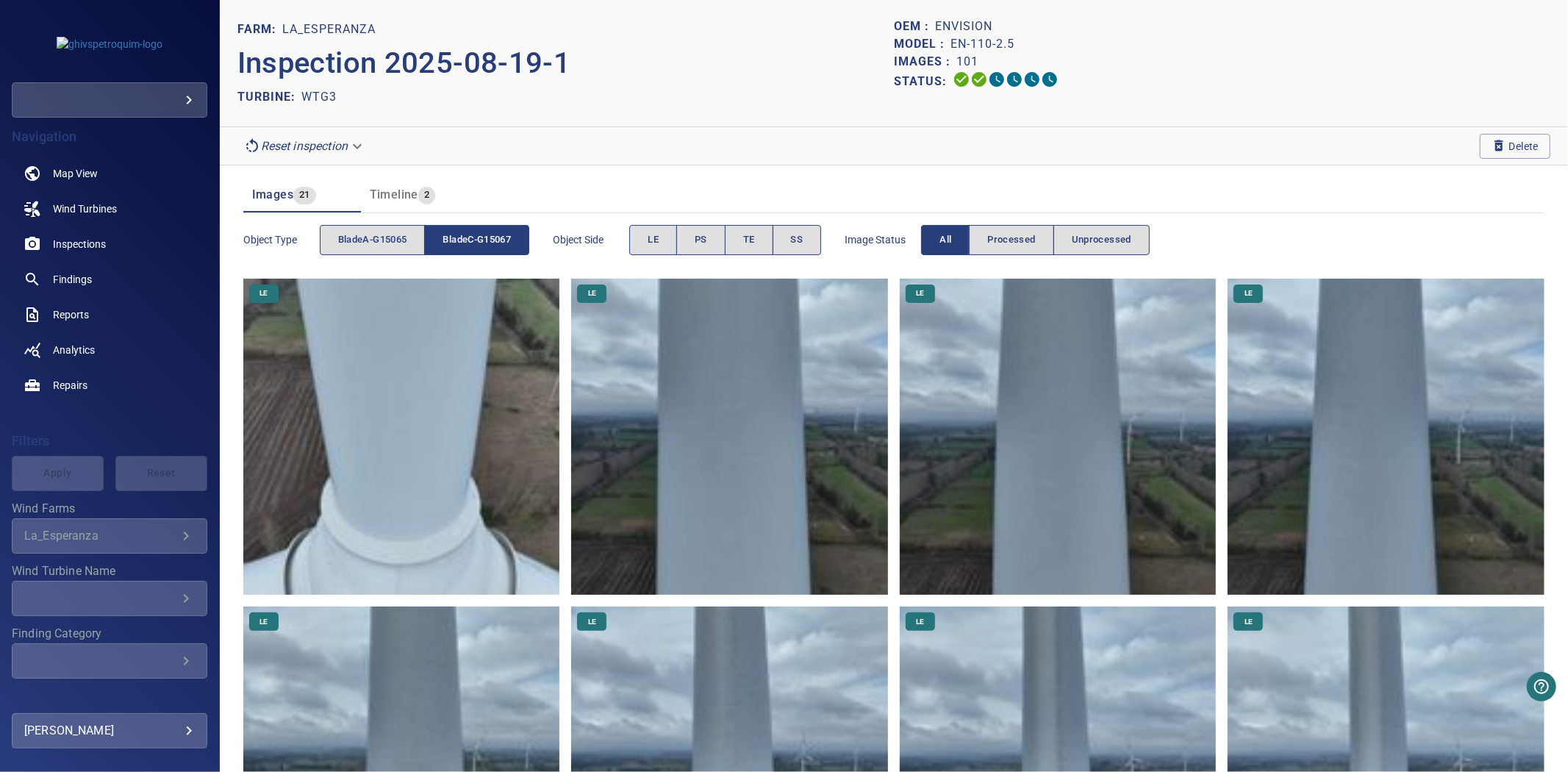
click at [468, 240] on span "bladeC-G15067" at bounding box center [477, 240] width 68 height 17
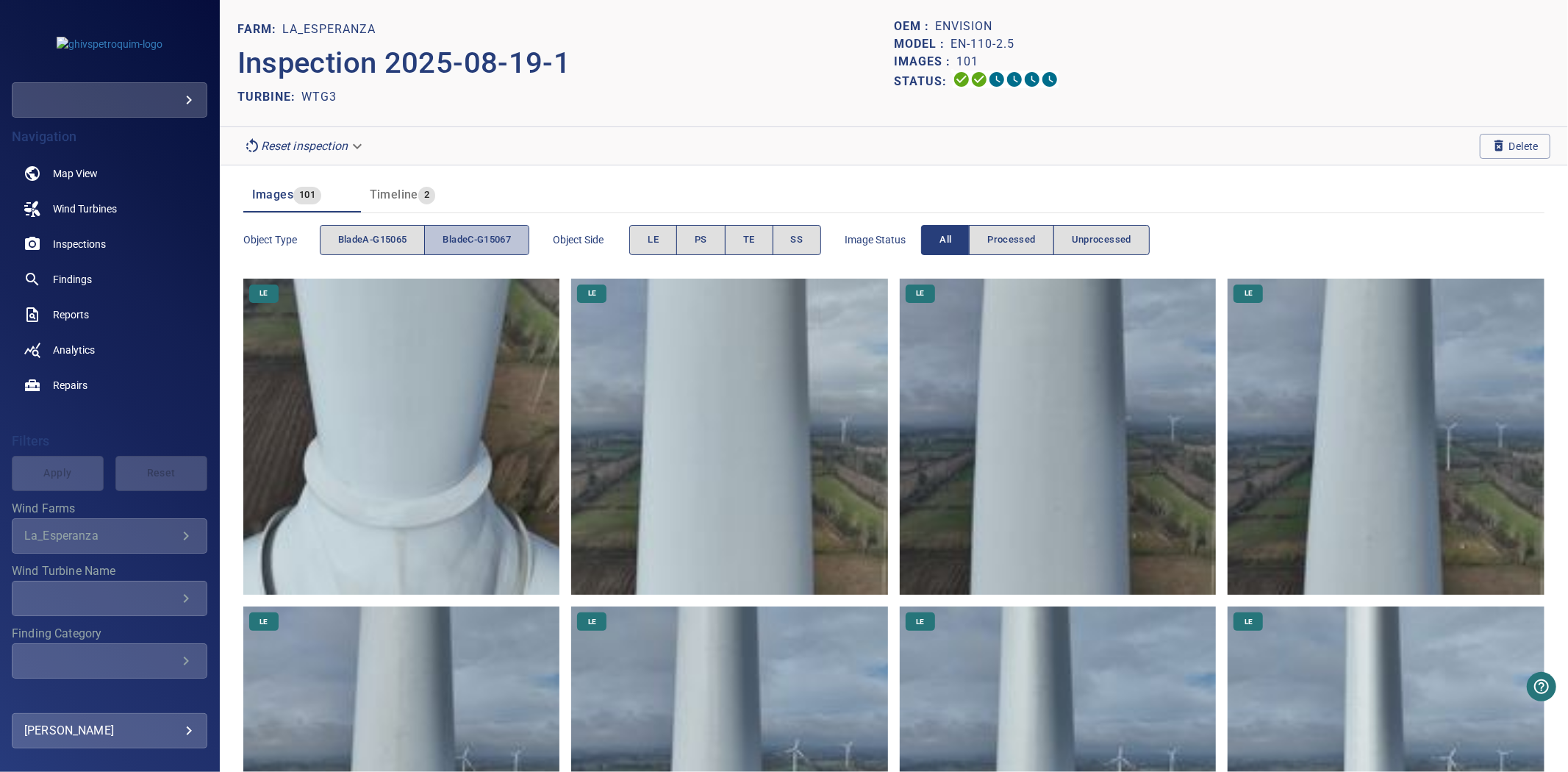
click at [516, 234] on button "bladeC-G15067" at bounding box center [477, 240] width 105 height 30
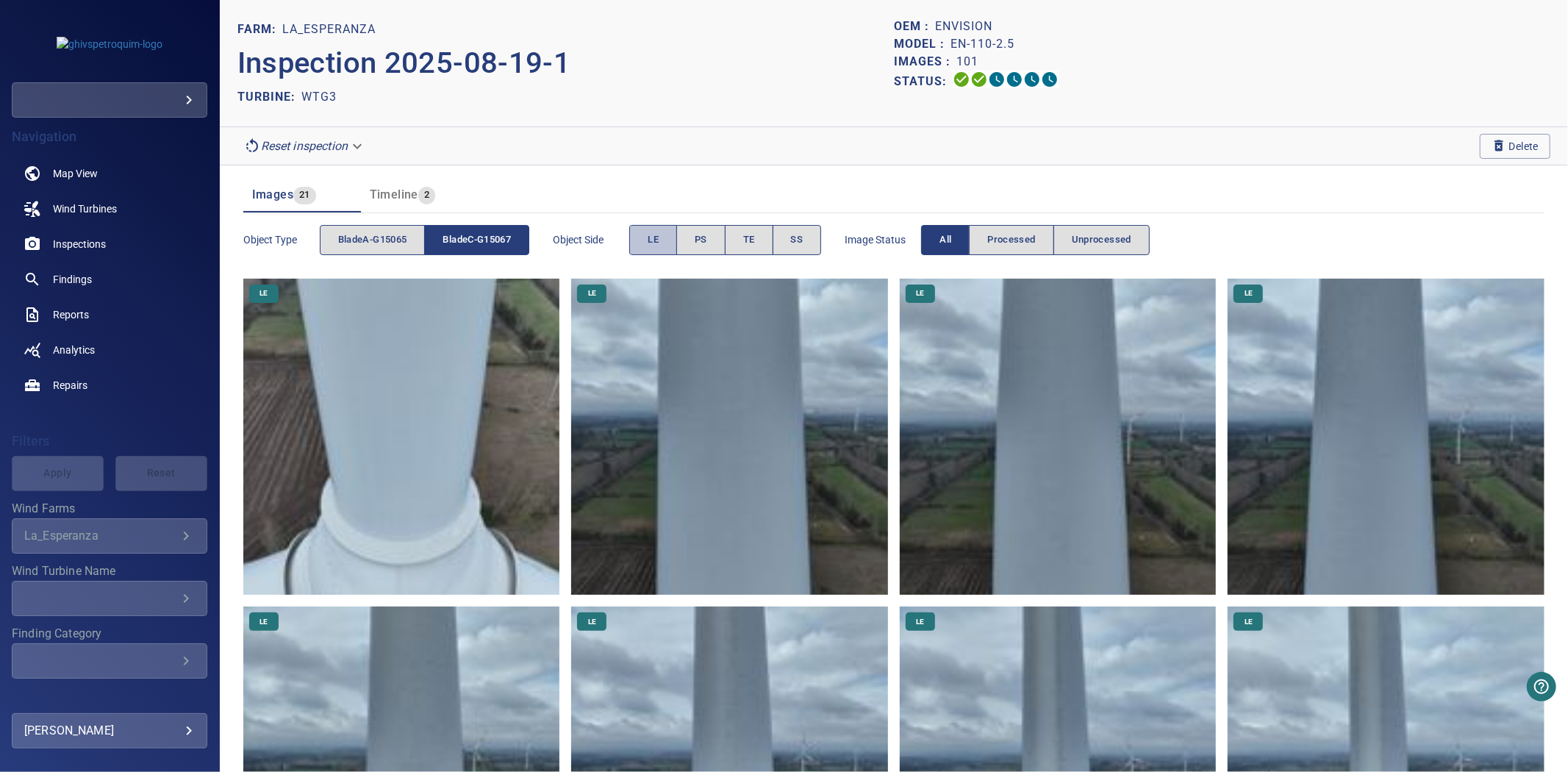
click at [649, 226] on button "LE" at bounding box center [653, 240] width 47 height 30
click at [649, 230] on button "LE" at bounding box center [653, 240] width 47 height 30
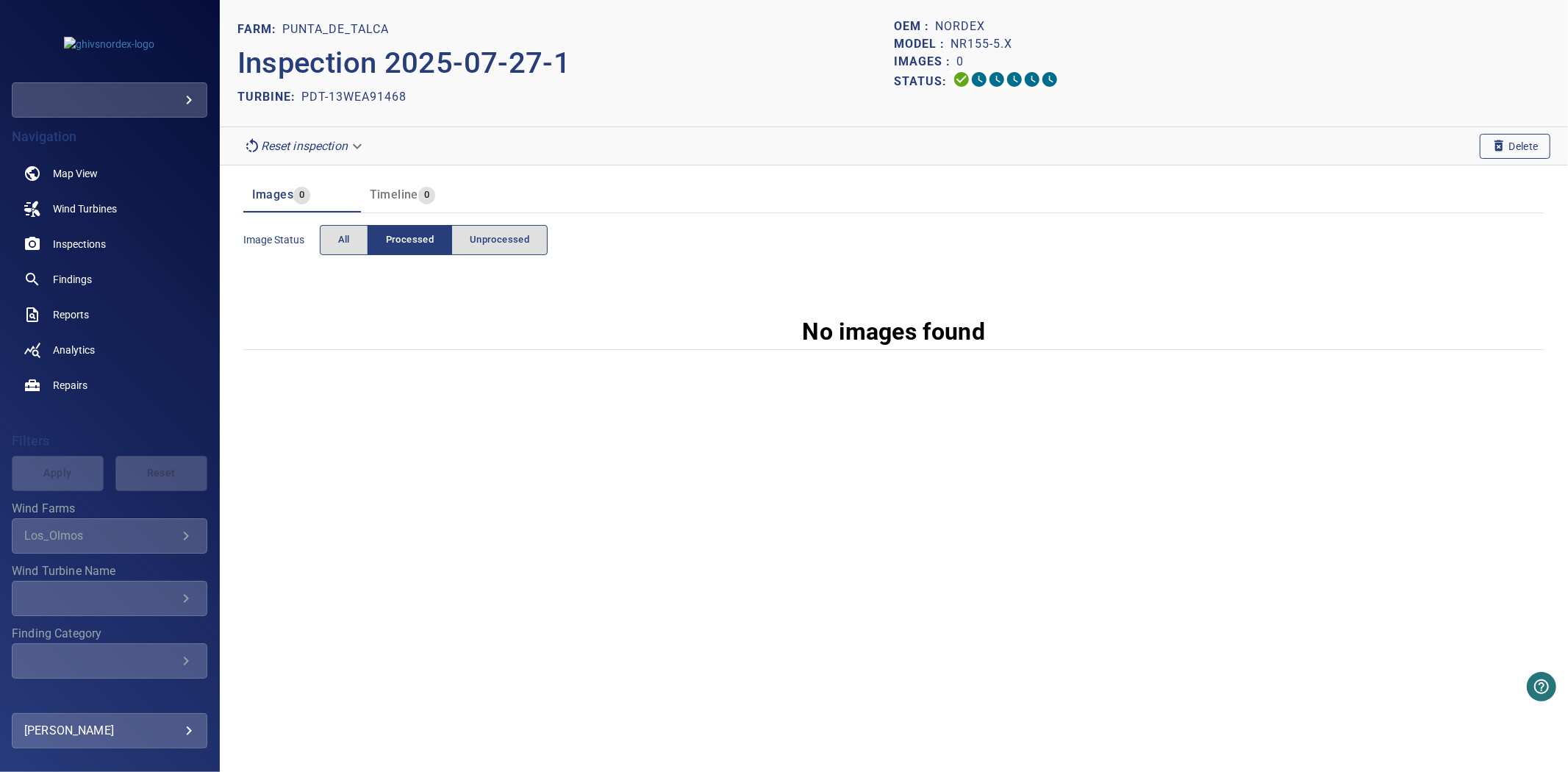
click at [1512, 151] on span "Delete" at bounding box center [1515, 146] width 47 height 16
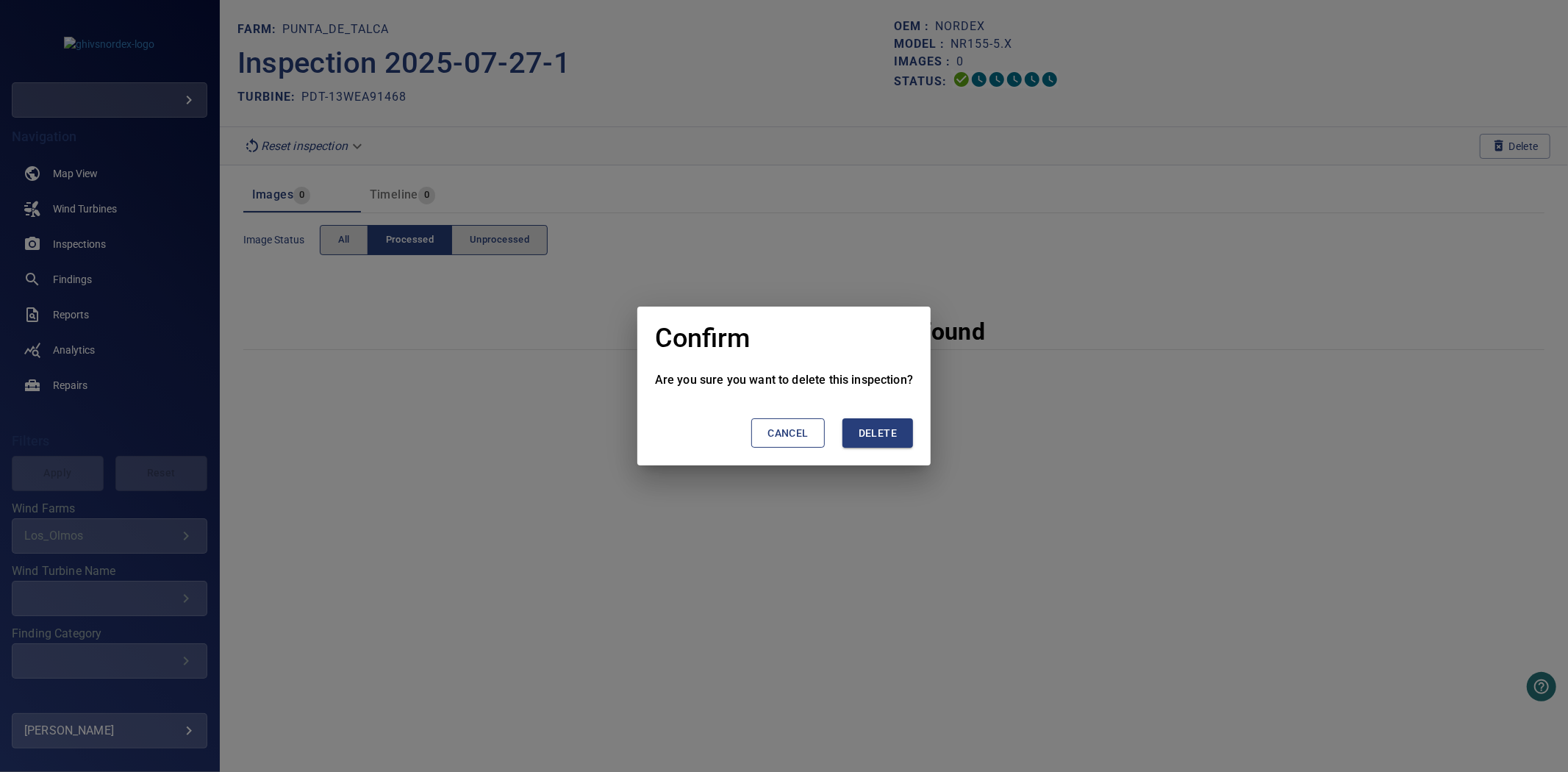
click at [905, 433] on button "Delete" at bounding box center [878, 433] width 71 height 30
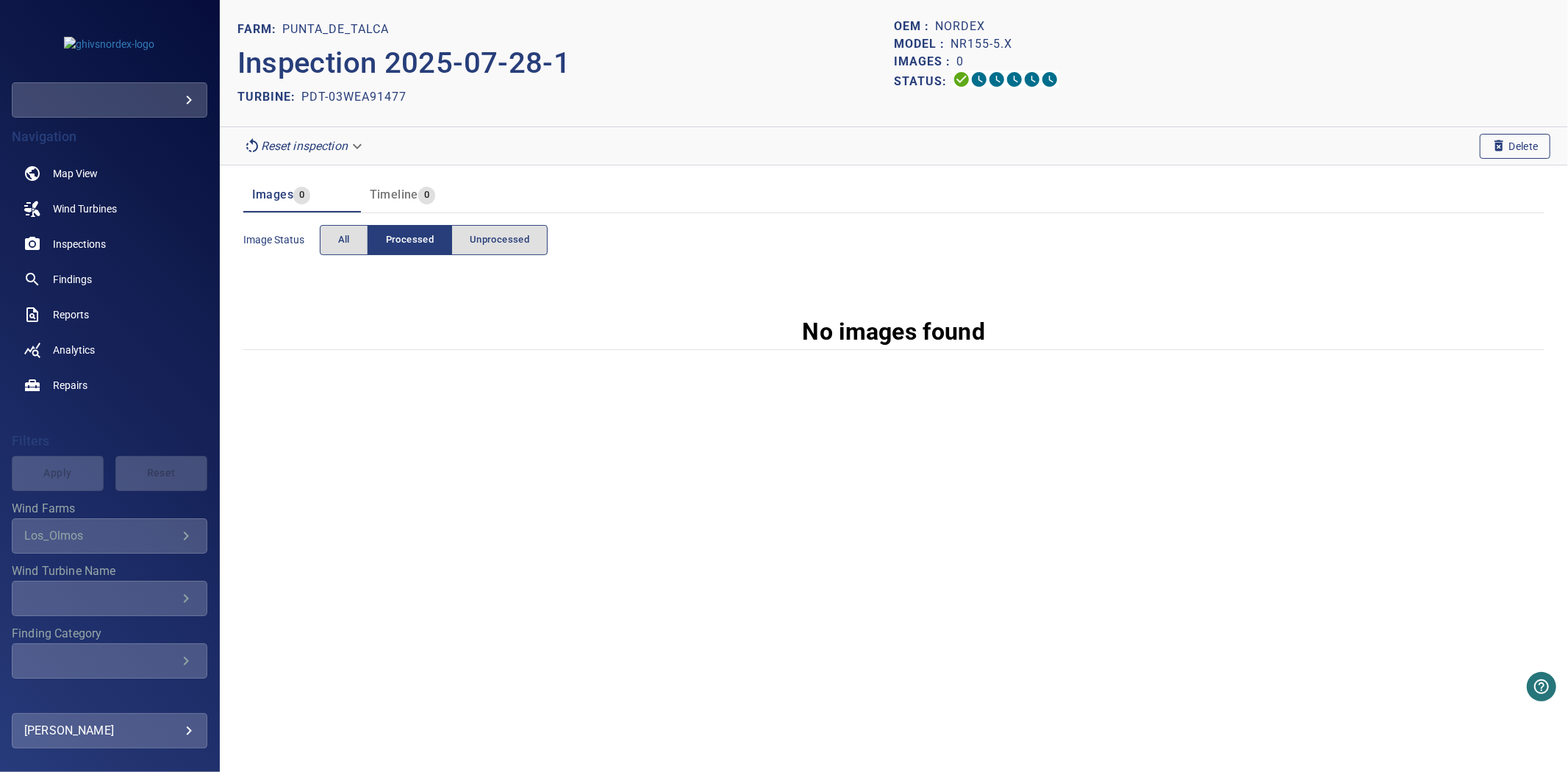
click at [1486, 151] on button "Delete" at bounding box center [1515, 146] width 71 height 25
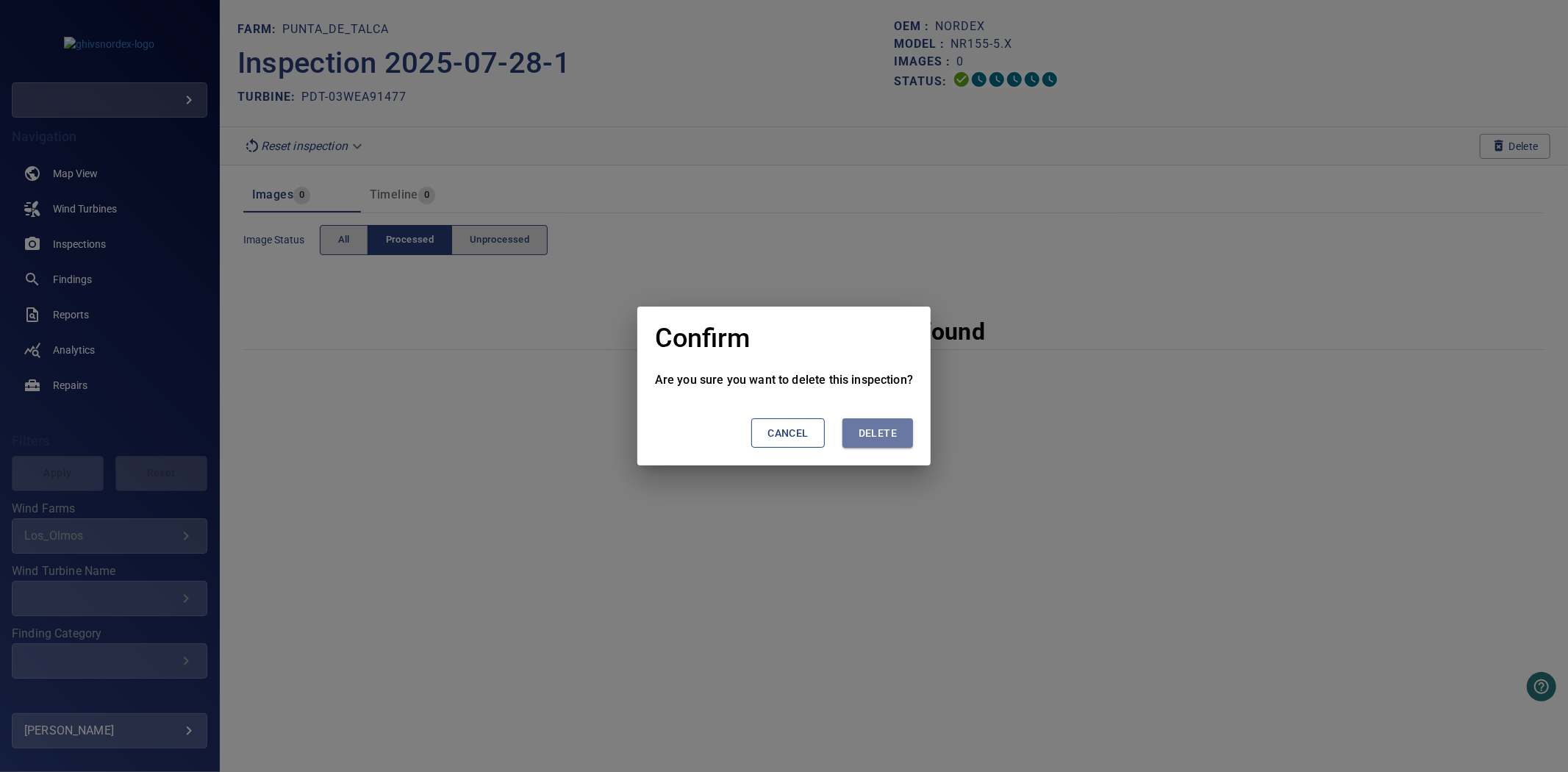
click at [854, 423] on button "Delete" at bounding box center [878, 433] width 71 height 30
